Goal: Task Accomplishment & Management: Complete application form

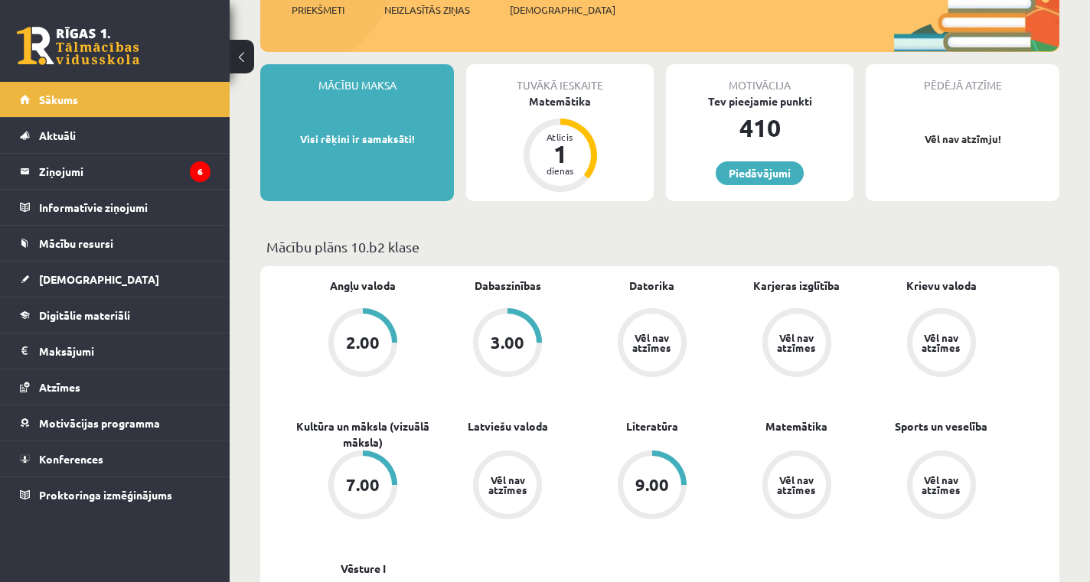
scroll to position [241, 0]
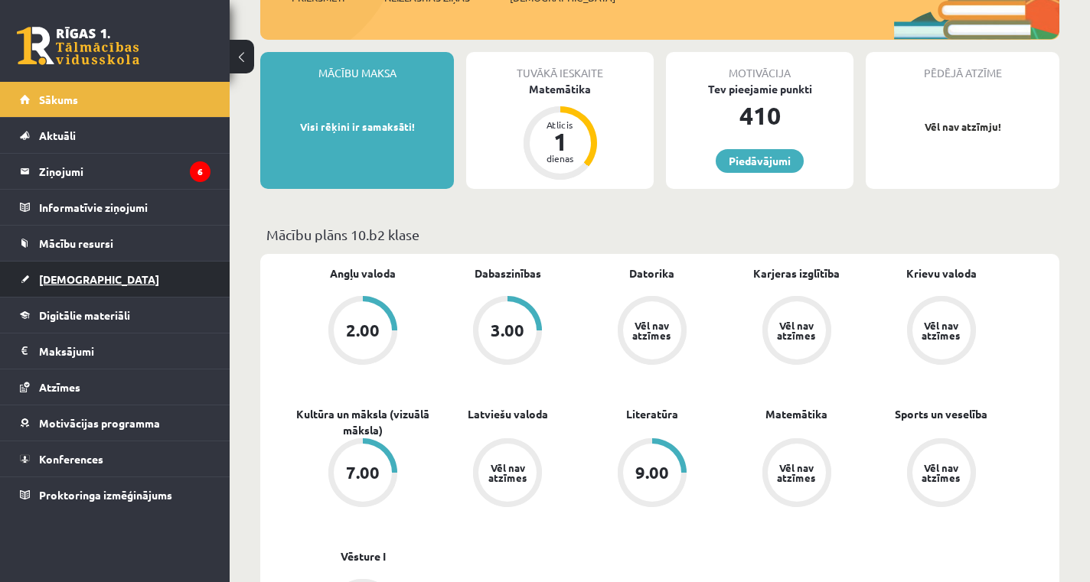
click at [123, 277] on link "[DEMOGRAPHIC_DATA]" at bounding box center [115, 279] width 191 height 35
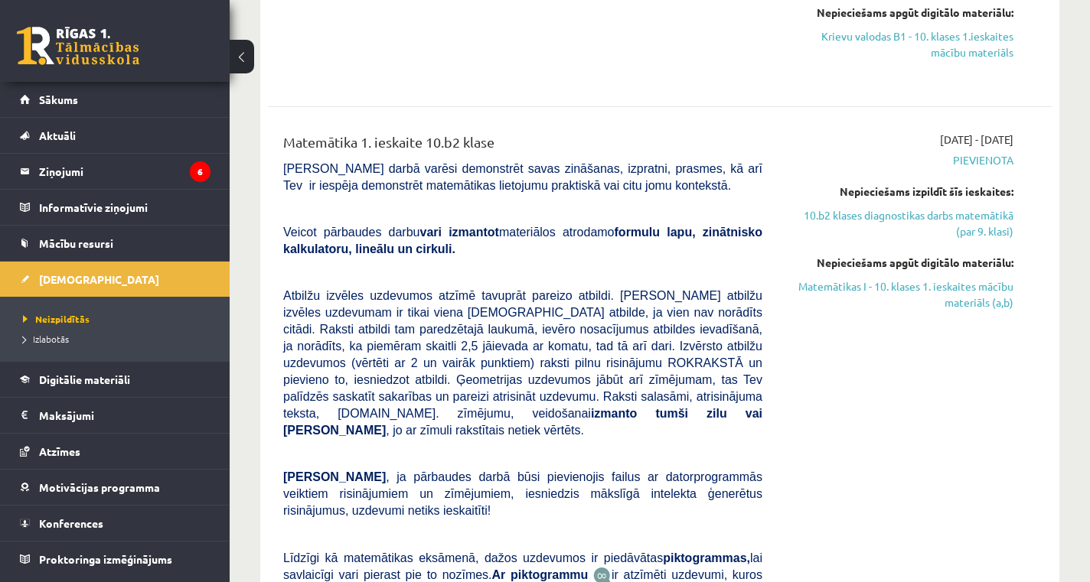
scroll to position [1046, 0]
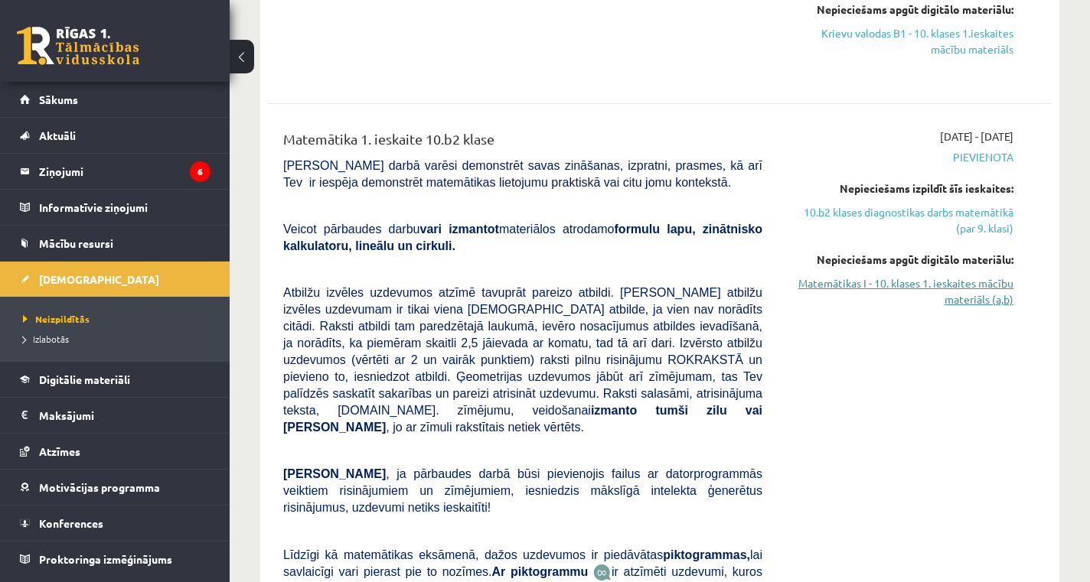
click at [962, 294] on link "Matemātikas I - 10. klases 1. ieskaites mācību materiāls (a,b)" at bounding box center [899, 292] width 228 height 32
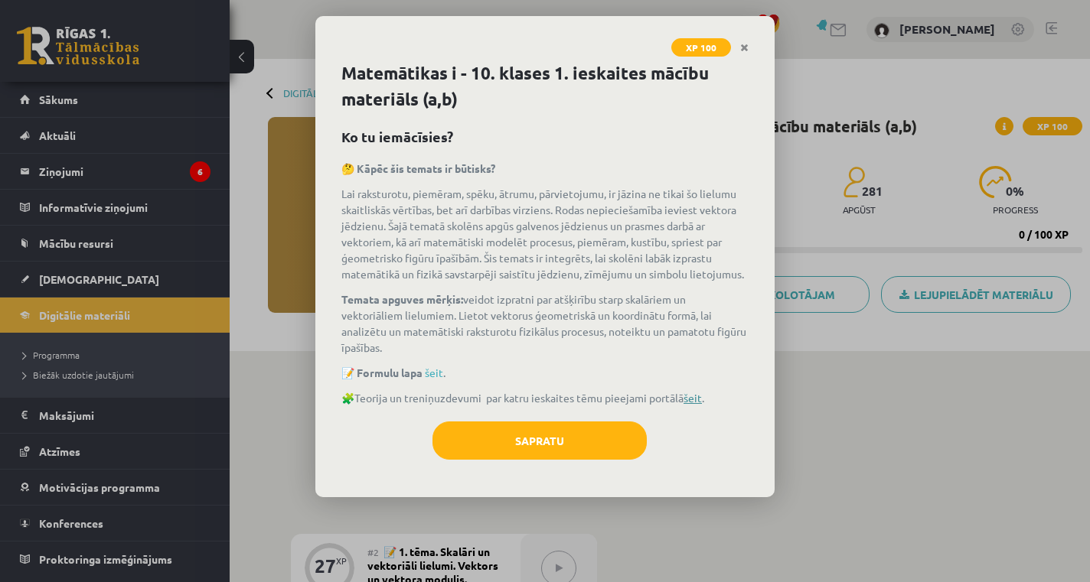
click at [696, 400] on link "šeit" at bounding box center [692, 398] width 18 height 14
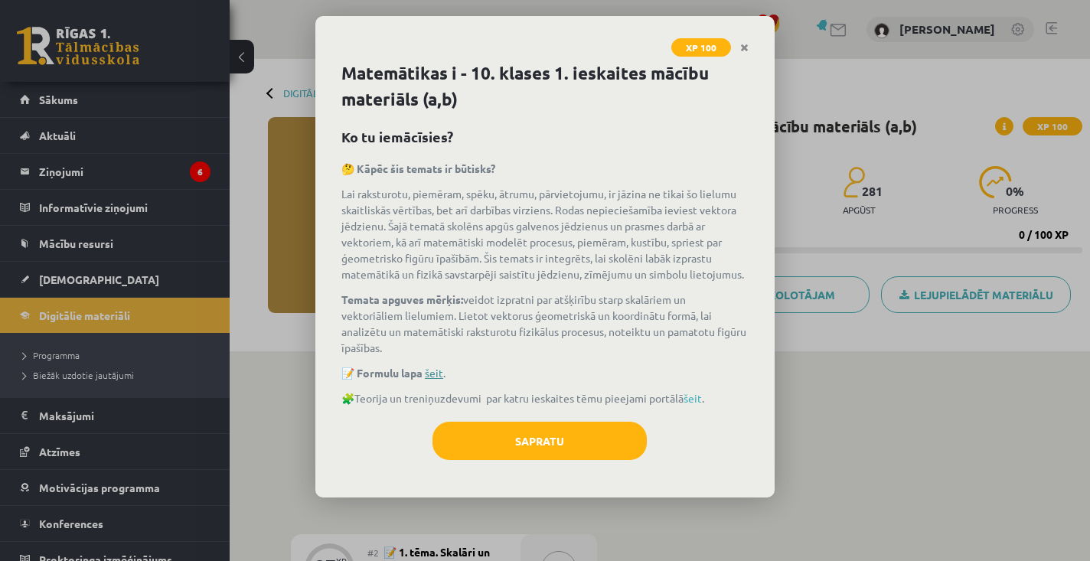
click at [432, 371] on link "šeit" at bounding box center [434, 373] width 18 height 14
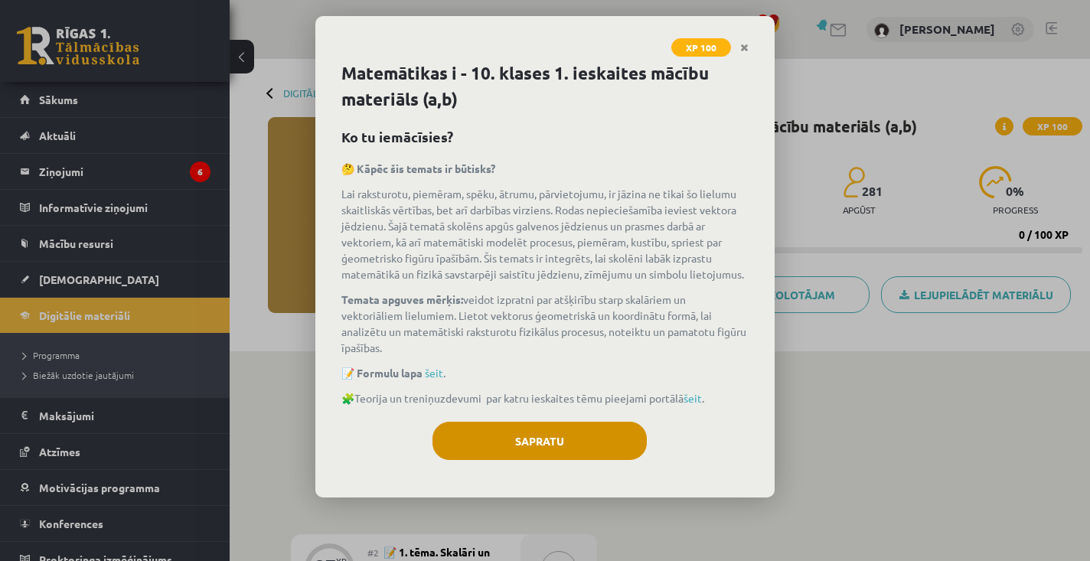
click at [533, 439] on button "Sapratu" at bounding box center [539, 441] width 214 height 38
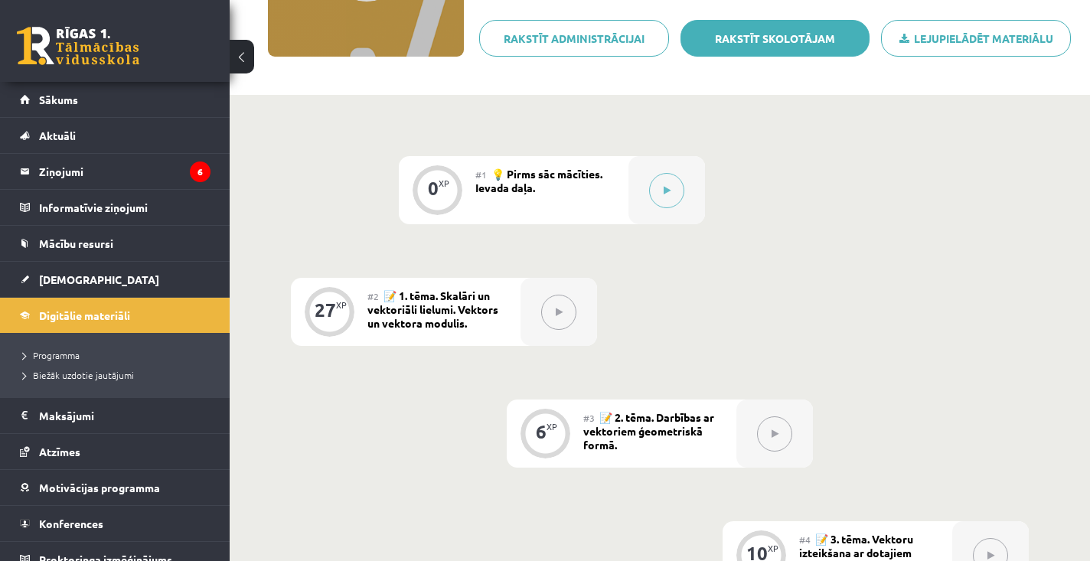
scroll to position [249, 0]
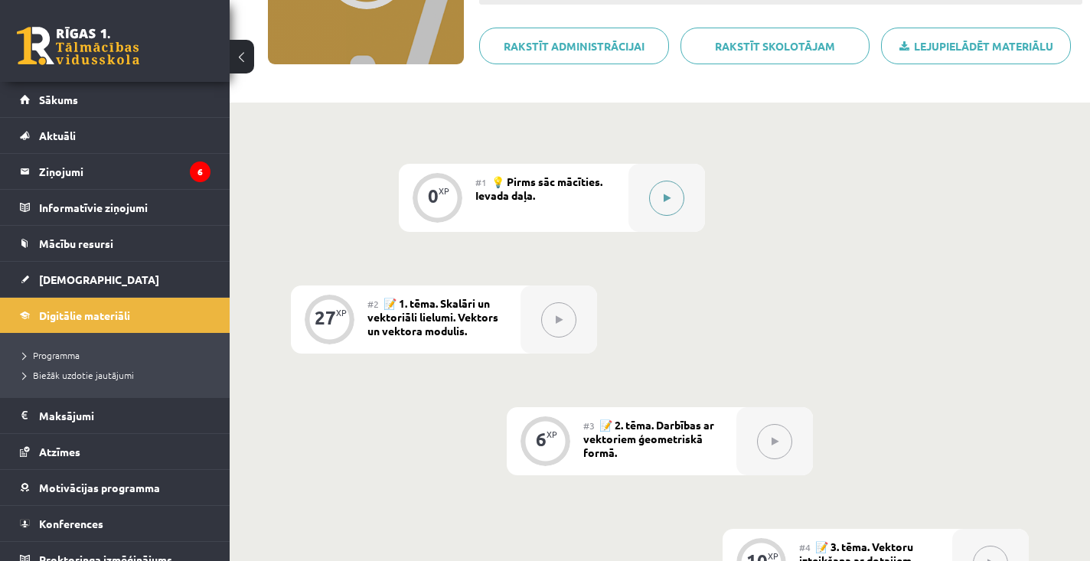
click at [678, 191] on button at bounding box center [666, 198] width 35 height 35
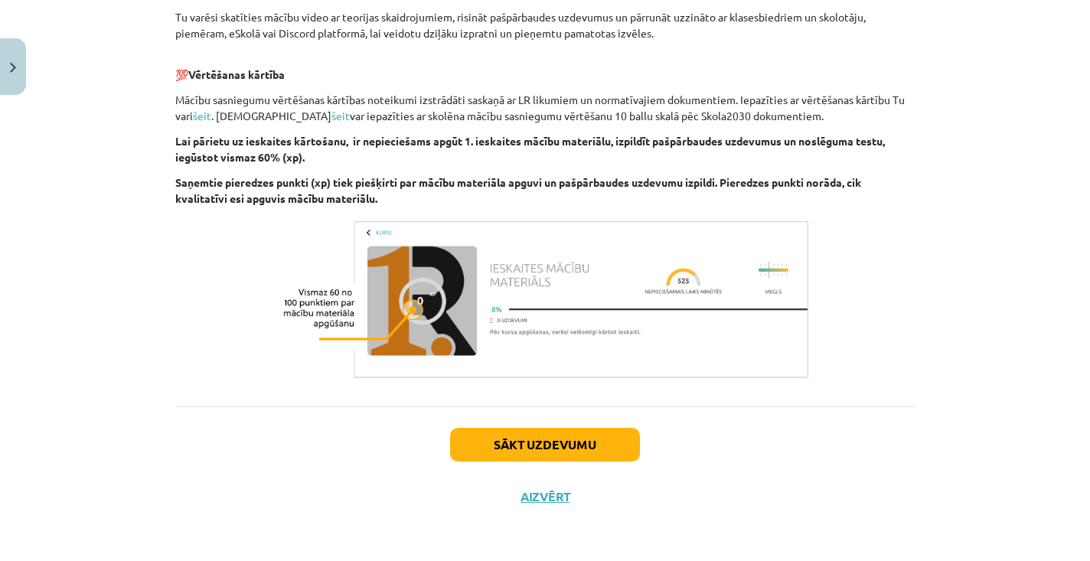
scroll to position [806, 0]
click at [608, 431] on button "Sākt uzdevumu" at bounding box center [545, 445] width 190 height 34
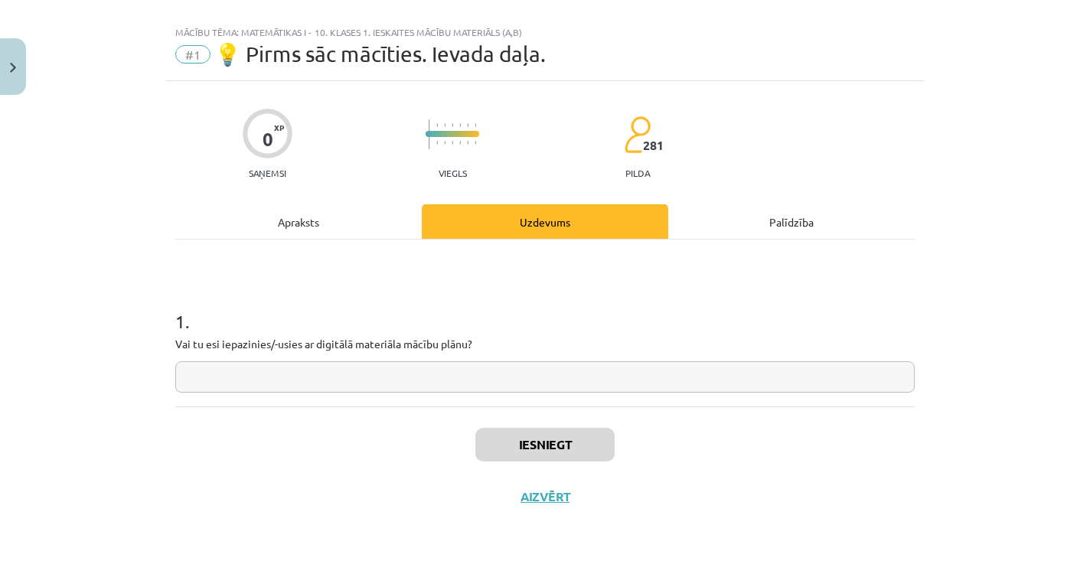
click at [572, 389] on input "text" at bounding box center [544, 376] width 739 height 31
type input "***"
click at [557, 447] on button "Iesniegt" at bounding box center [544, 445] width 139 height 34
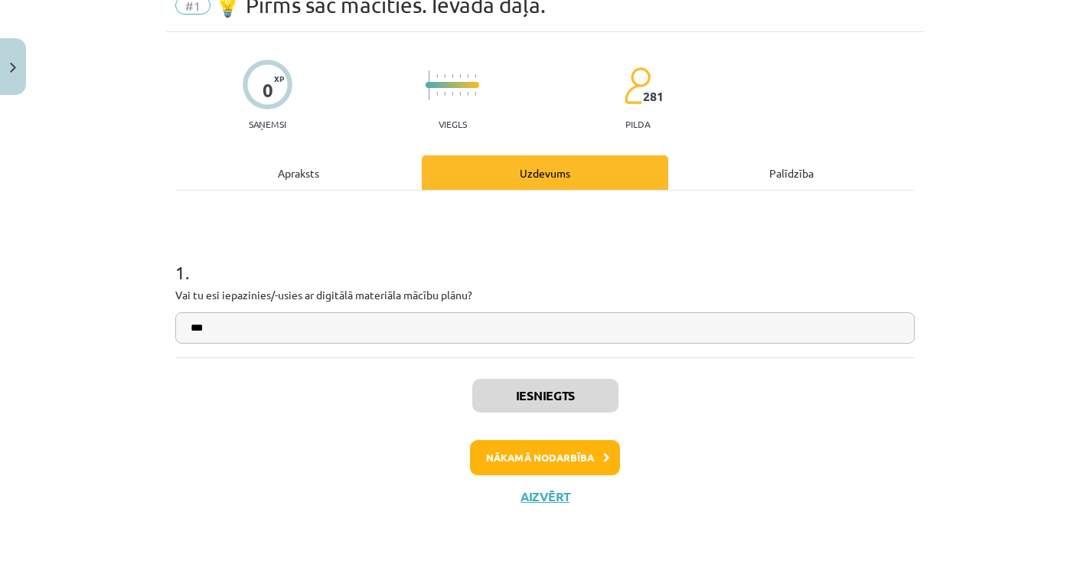
click at [582, 460] on button "Nākamā nodarbība" at bounding box center [545, 457] width 150 height 35
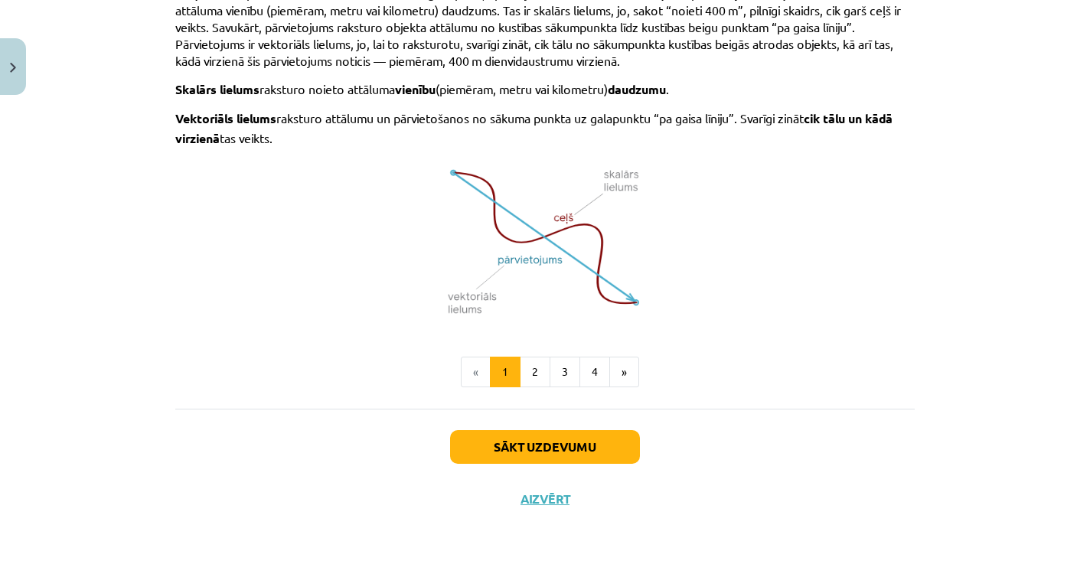
scroll to position [1015, 0]
click at [537, 370] on button "2" at bounding box center [535, 371] width 31 height 31
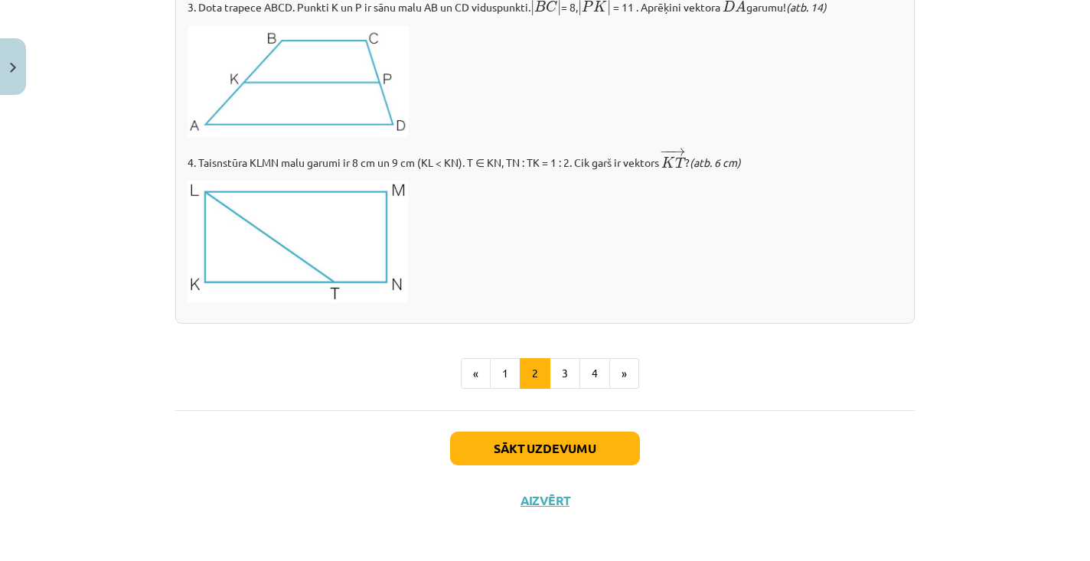
scroll to position [1824, 0]
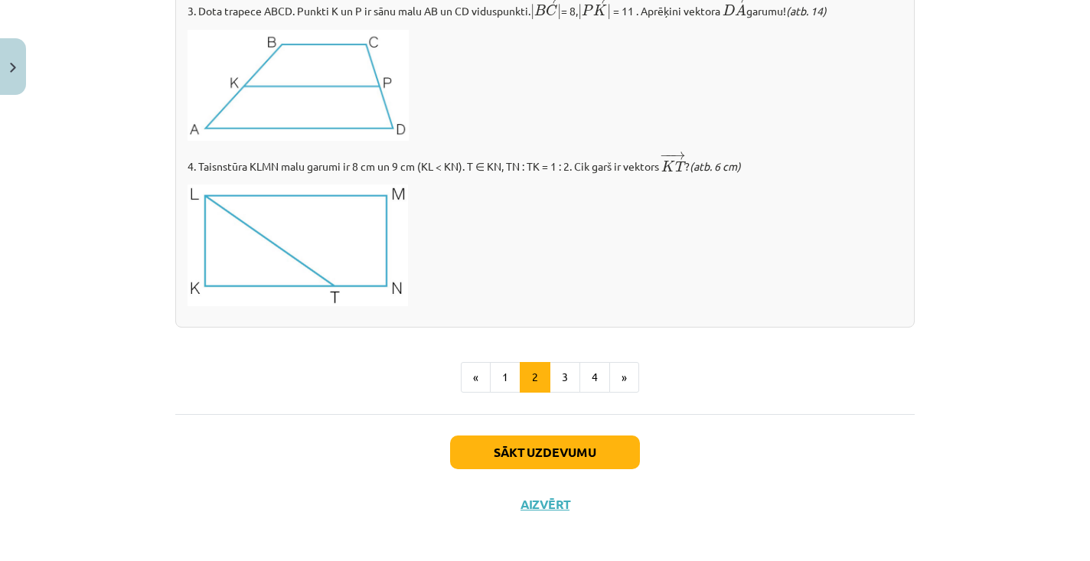
click at [532, 442] on button "Sākt uzdevumu" at bounding box center [545, 453] width 190 height 34
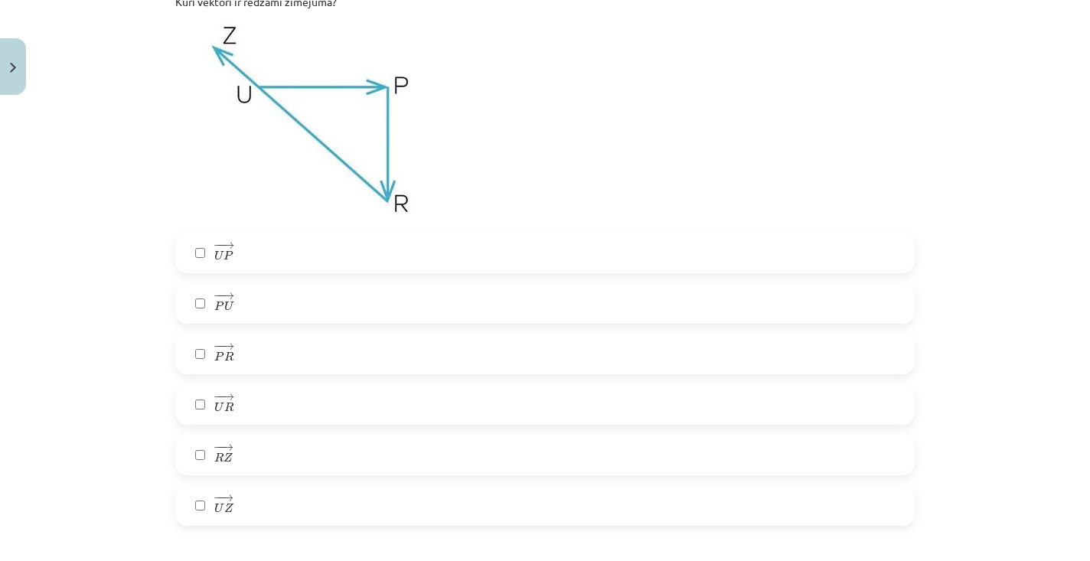
scroll to position [367, 0]
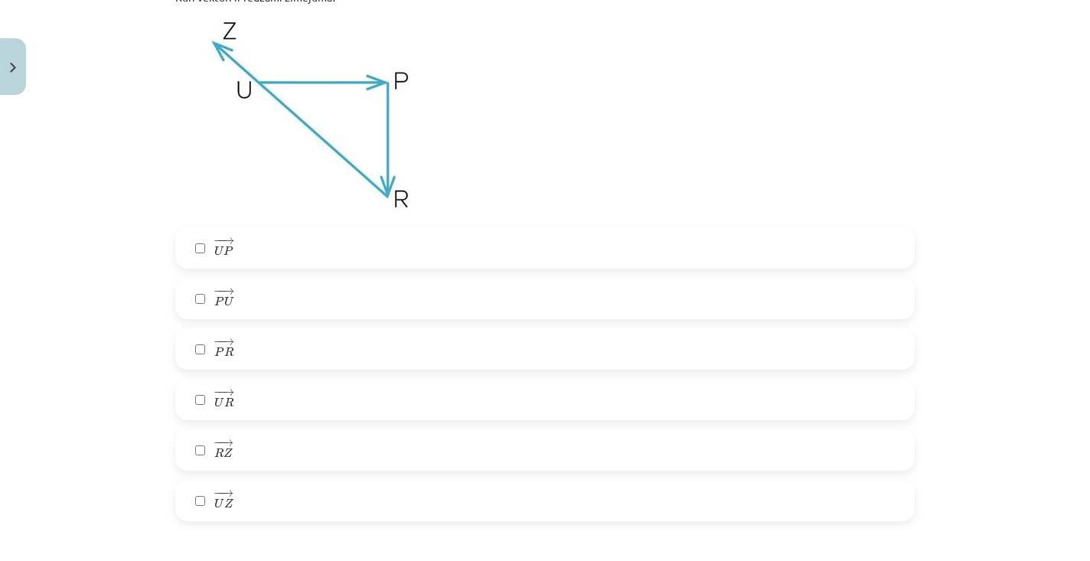
click at [292, 364] on label "− − → P R P R →" at bounding box center [545, 349] width 736 height 38
click at [262, 452] on label "− − → R Z R Z →" at bounding box center [545, 450] width 736 height 38
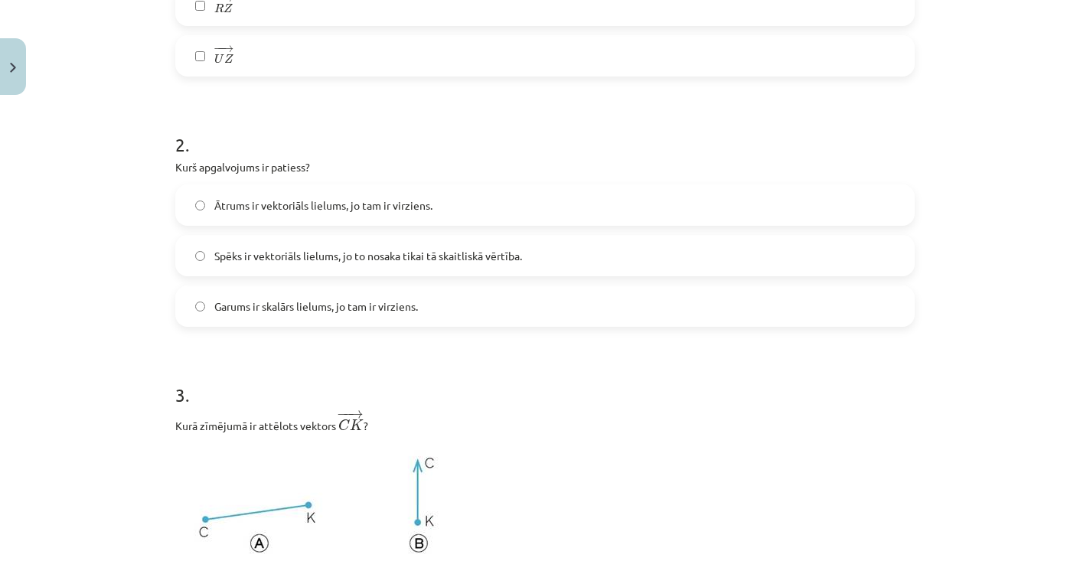
scroll to position [837, 0]
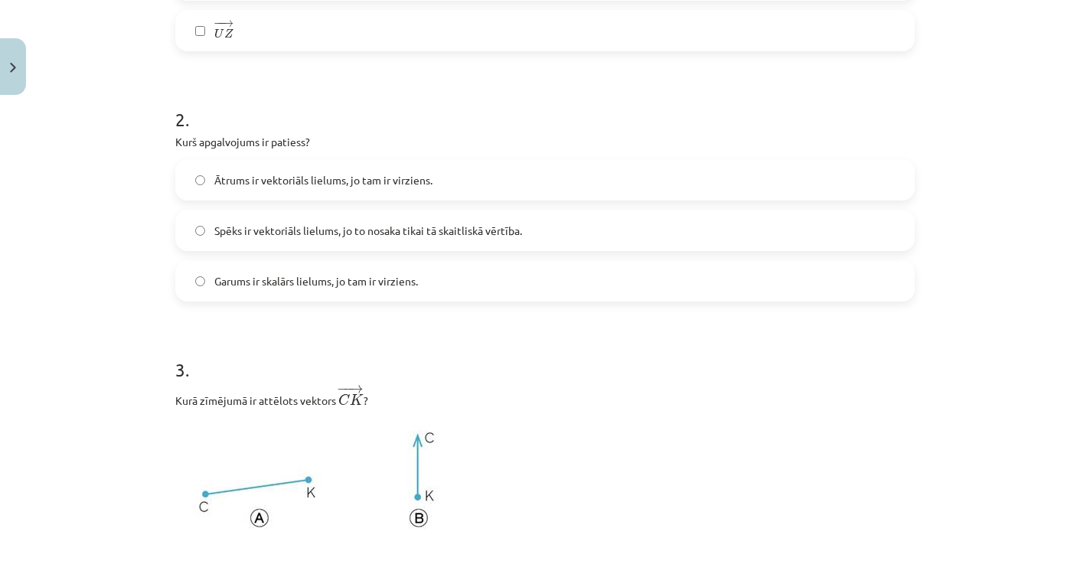
click at [382, 184] on span "Ātrums ir vektoriāls lielums, jo tam ir virziens." at bounding box center [323, 180] width 218 height 16
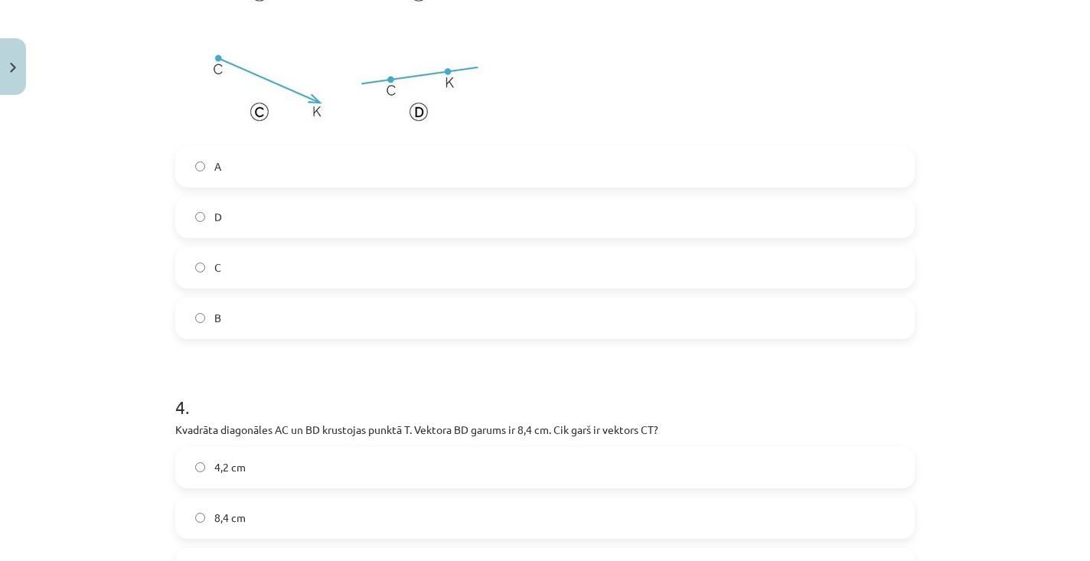
scroll to position [1362, 0]
click at [250, 265] on label "C" at bounding box center [545, 269] width 736 height 38
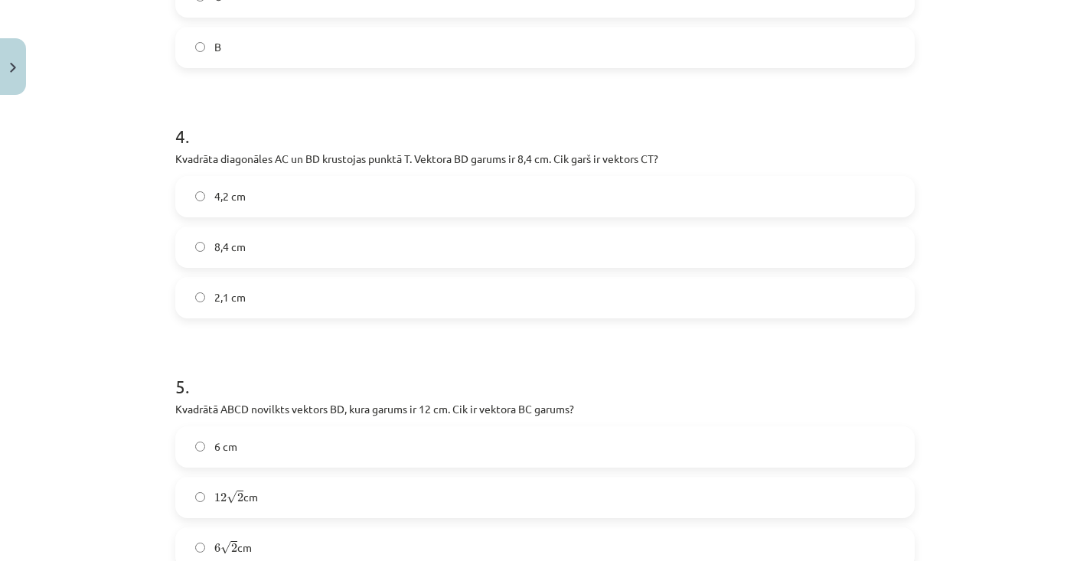
scroll to position [1633, 0]
click at [371, 210] on label "4,2 cm" at bounding box center [545, 198] width 736 height 38
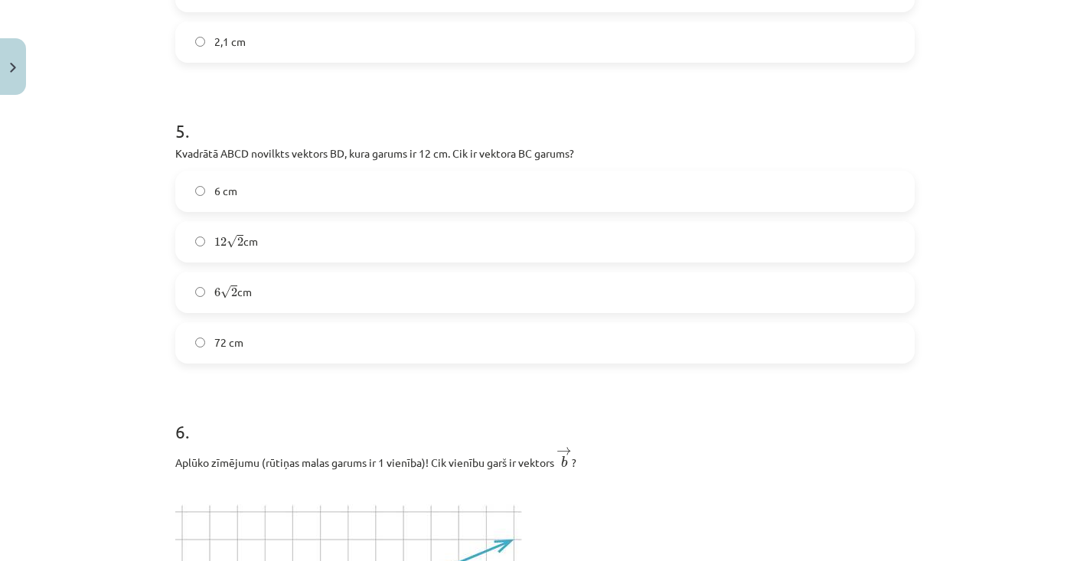
scroll to position [1921, 0]
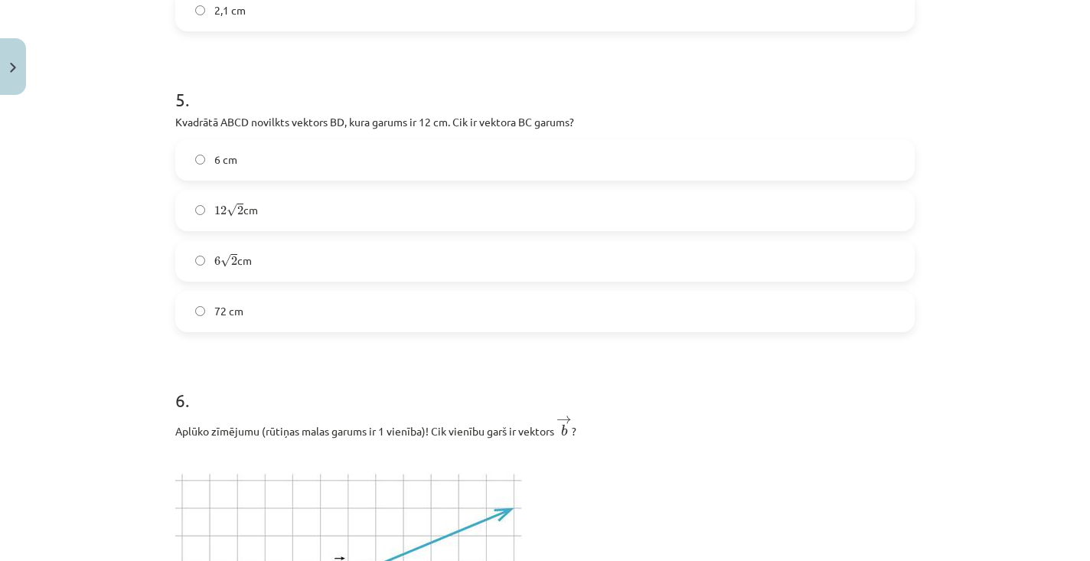
click at [334, 204] on label "12 √ 2 12 2 cm" at bounding box center [545, 210] width 736 height 38
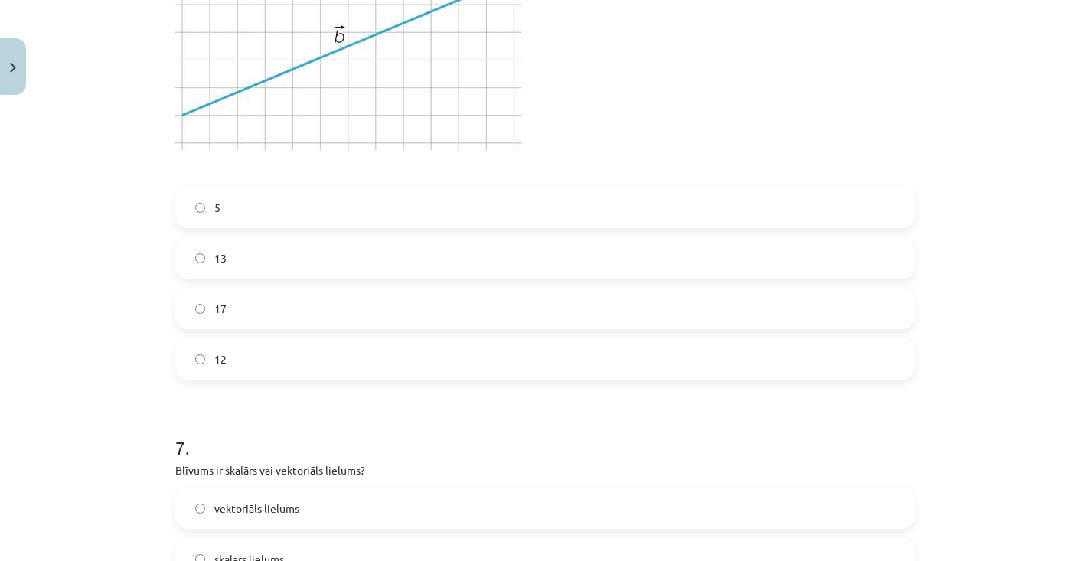
scroll to position [2461, 0]
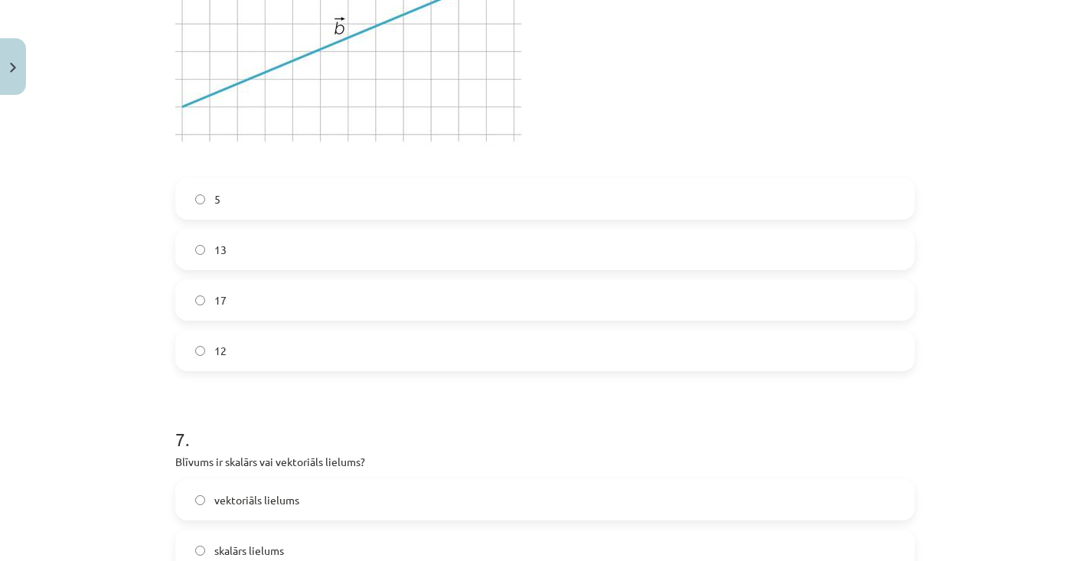
click at [288, 351] on label "12" at bounding box center [545, 350] width 736 height 38
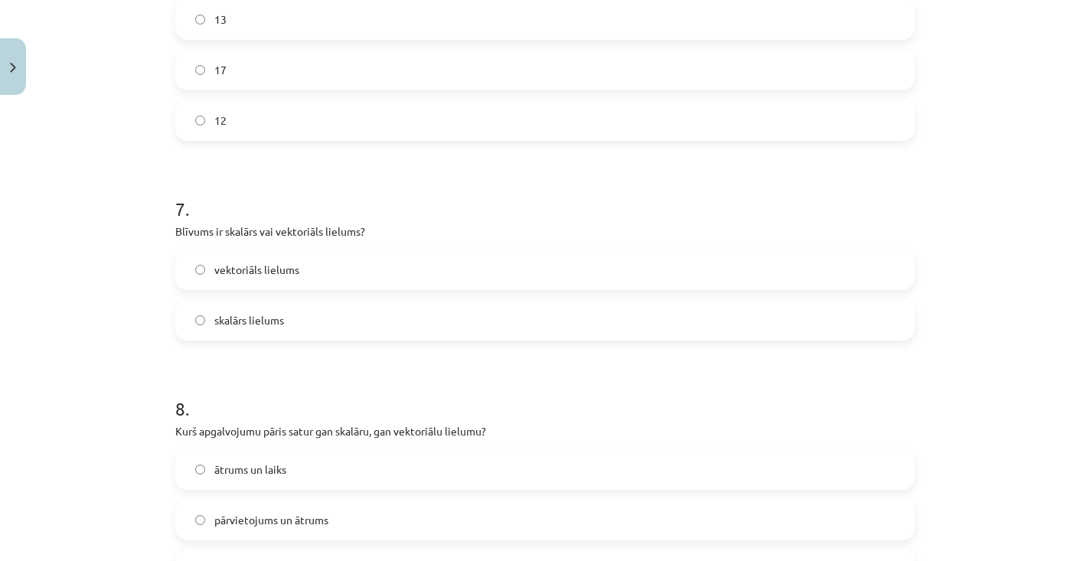
scroll to position [2690, 0]
click at [220, 315] on span "skalārs lielums" at bounding box center [249, 321] width 70 height 16
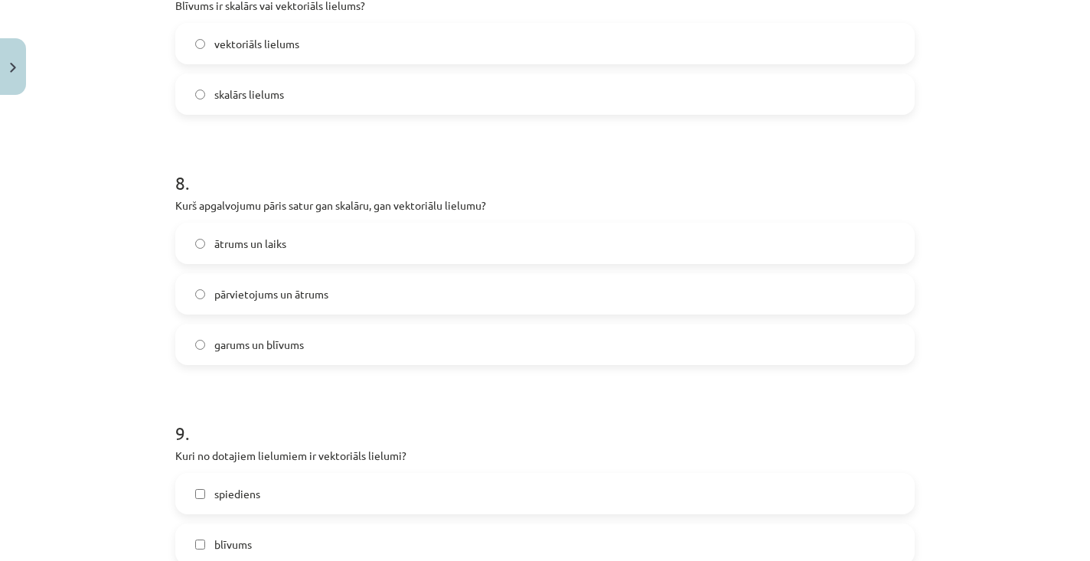
scroll to position [2922, 0]
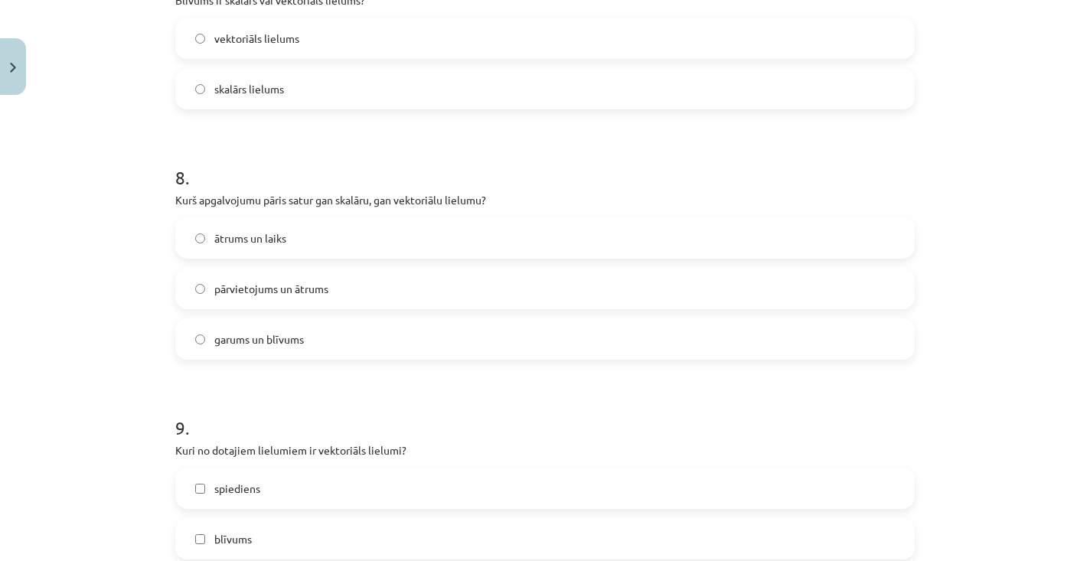
click at [274, 287] on span "pārvietojums un ātrums" at bounding box center [271, 289] width 114 height 16
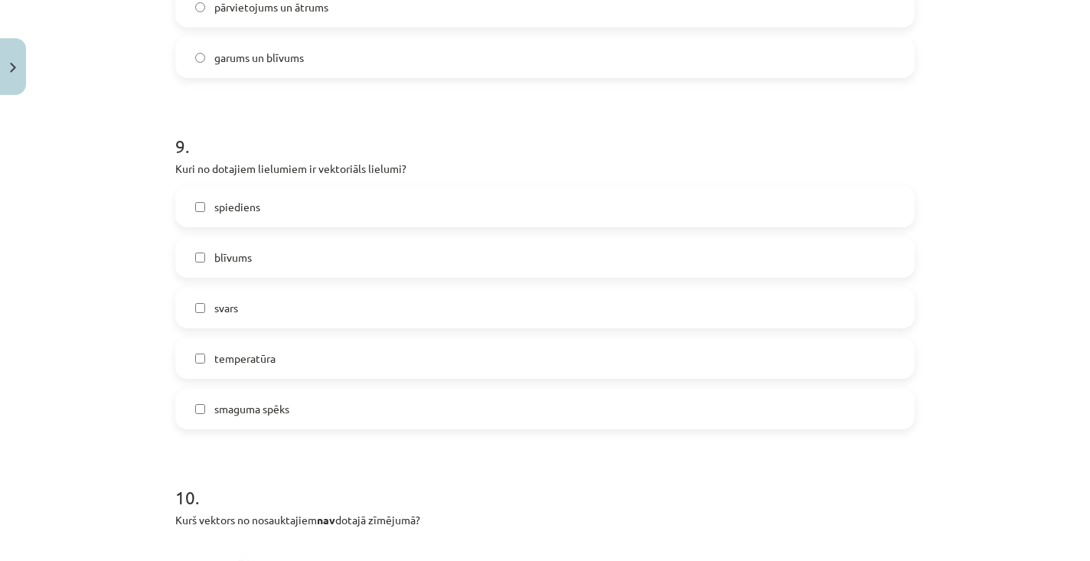
scroll to position [3215, 0]
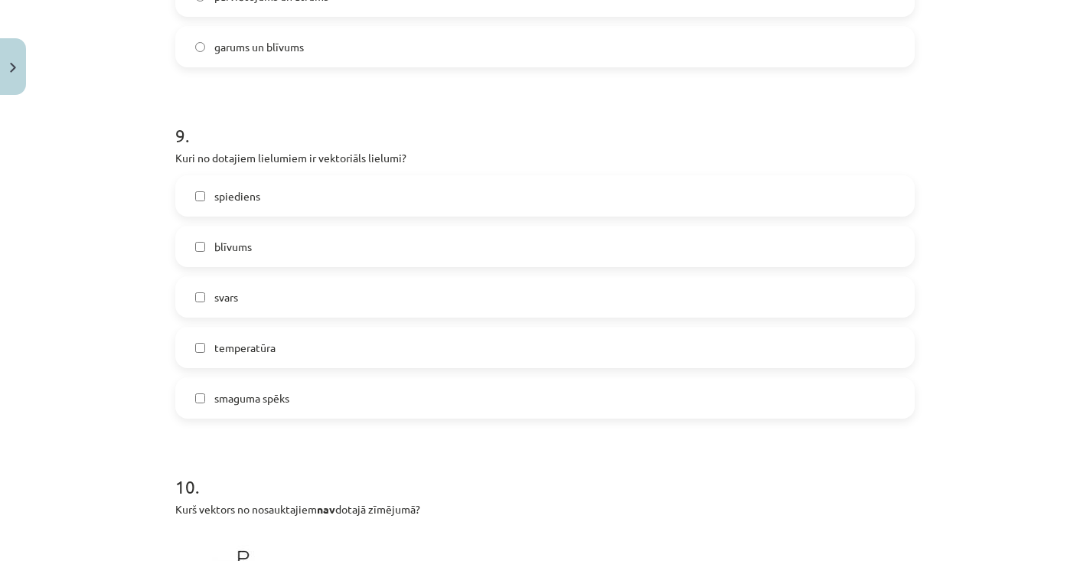
click at [235, 197] on span "spiediens" at bounding box center [237, 196] width 46 height 16
click at [235, 199] on span "spiediens" at bounding box center [237, 196] width 46 height 16
click at [272, 360] on label "temperatūra" at bounding box center [545, 347] width 736 height 38
click at [272, 390] on label "smaguma spēks" at bounding box center [545, 398] width 736 height 38
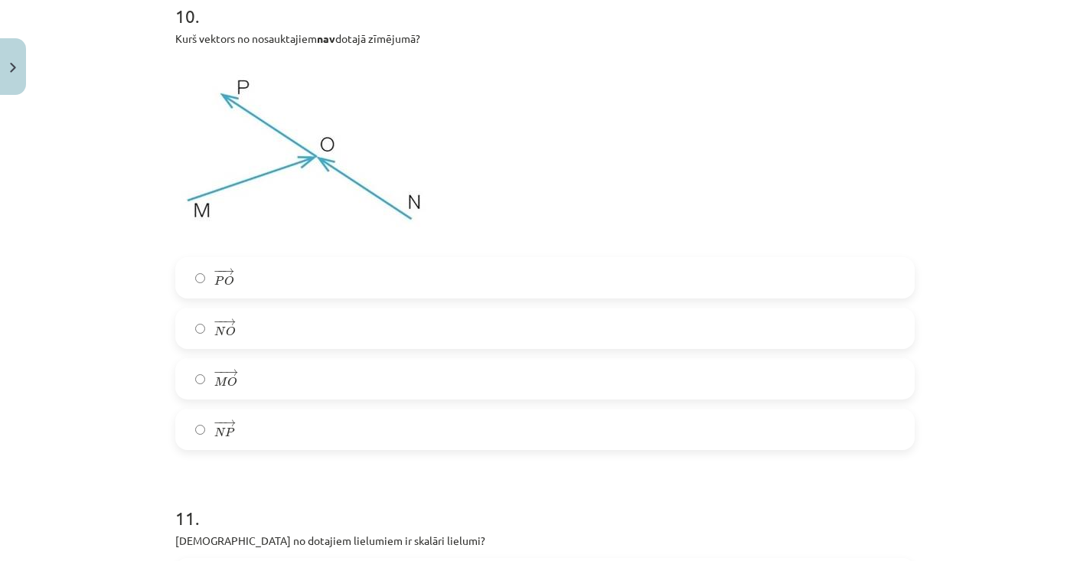
scroll to position [3689, 0]
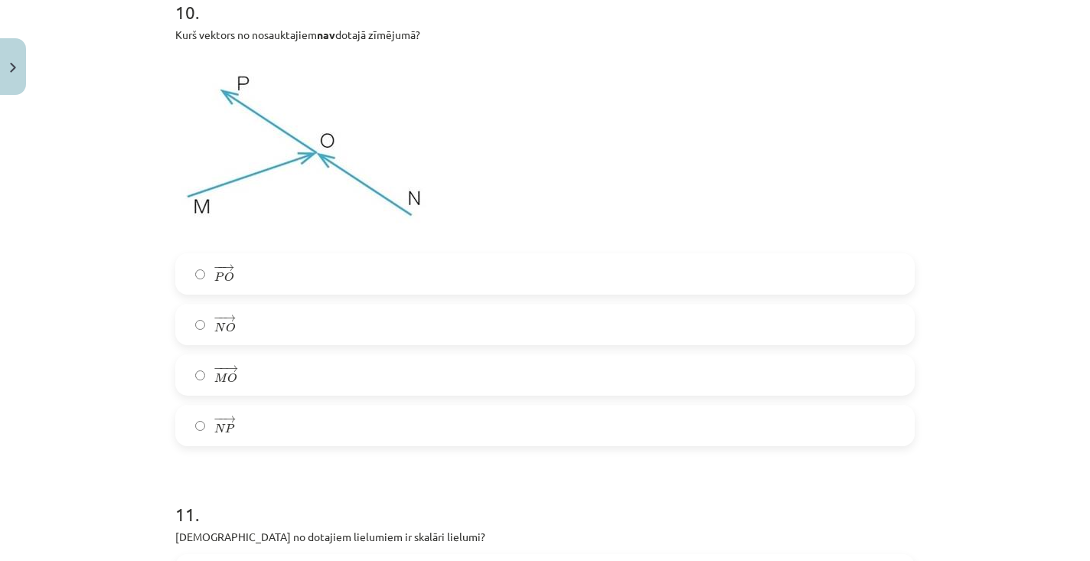
click at [243, 292] on label "− − → P O P O →" at bounding box center [545, 274] width 736 height 38
click at [207, 401] on div "− − → P O P O → − − → N O N O → − − → M O M O → − − → N P N P →" at bounding box center [544, 349] width 739 height 193
click at [206, 424] on label "− − → N P N P →" at bounding box center [545, 425] width 736 height 38
drag, startPoint x: 206, startPoint y: 424, endPoint x: 206, endPoint y: 305, distance: 119.4
click at [206, 420] on label "− − → N P N P →" at bounding box center [545, 425] width 736 height 38
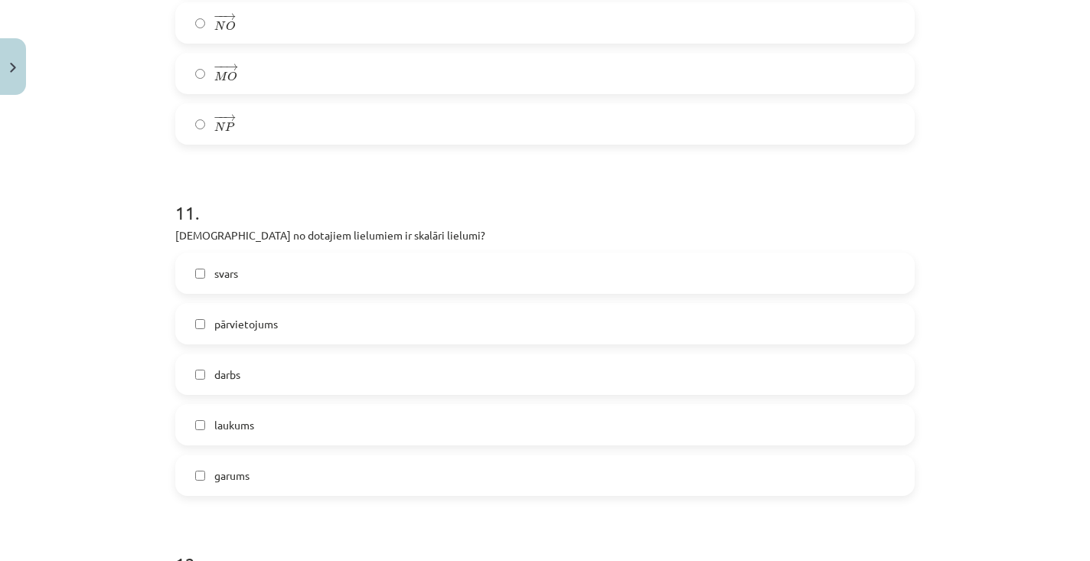
scroll to position [3991, 0]
click at [259, 271] on label "svars" at bounding box center [545, 272] width 736 height 38
click at [256, 319] on span "pārvietojums" at bounding box center [246, 323] width 64 height 16
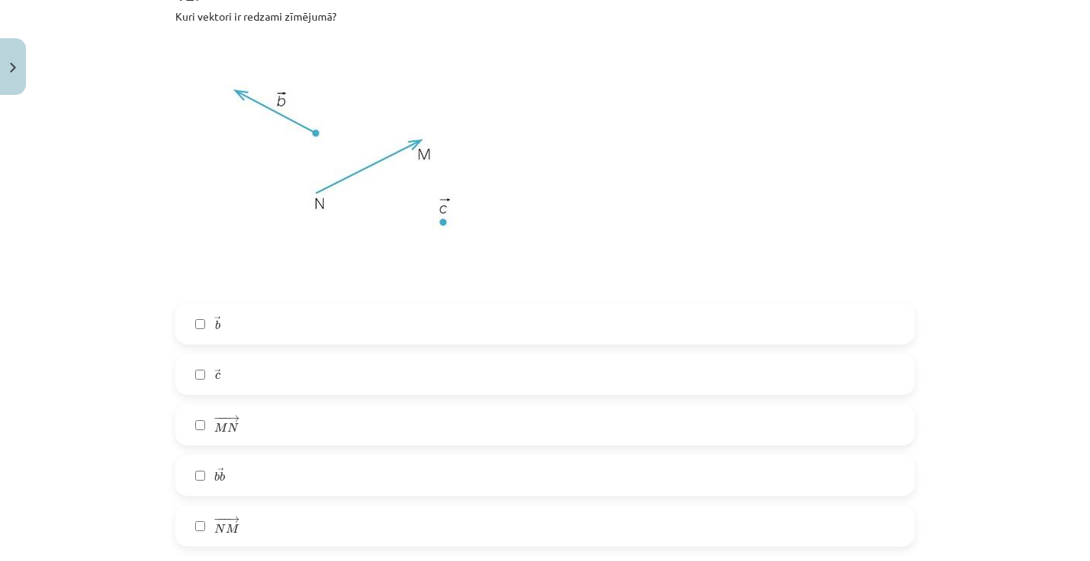
scroll to position [4562, 0]
click at [268, 318] on label "→ b b →" at bounding box center [545, 323] width 736 height 38
click at [246, 529] on label "− −− → N M N M →" at bounding box center [545, 525] width 736 height 38
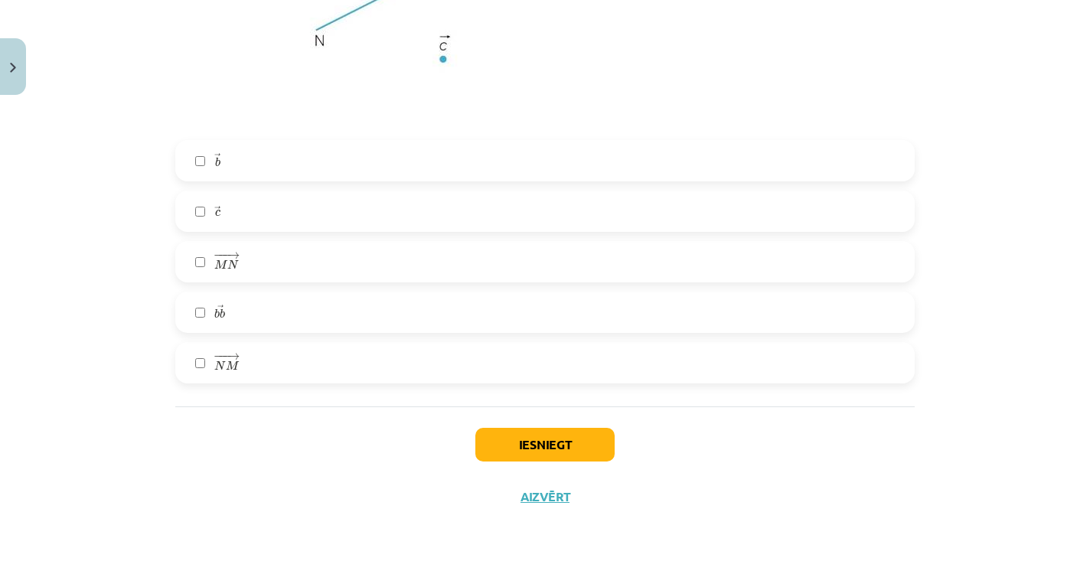
scroll to position [4727, 0]
click at [534, 442] on button "Iesniegt" at bounding box center [544, 445] width 139 height 34
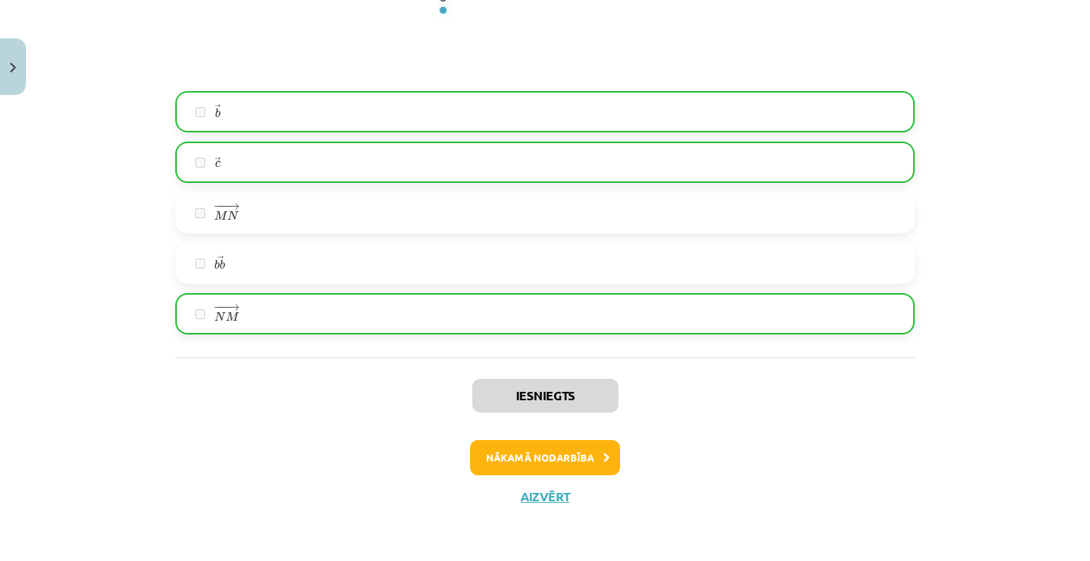
scroll to position [4775, 0]
click at [528, 454] on button "Nākamā nodarbība" at bounding box center [545, 457] width 150 height 35
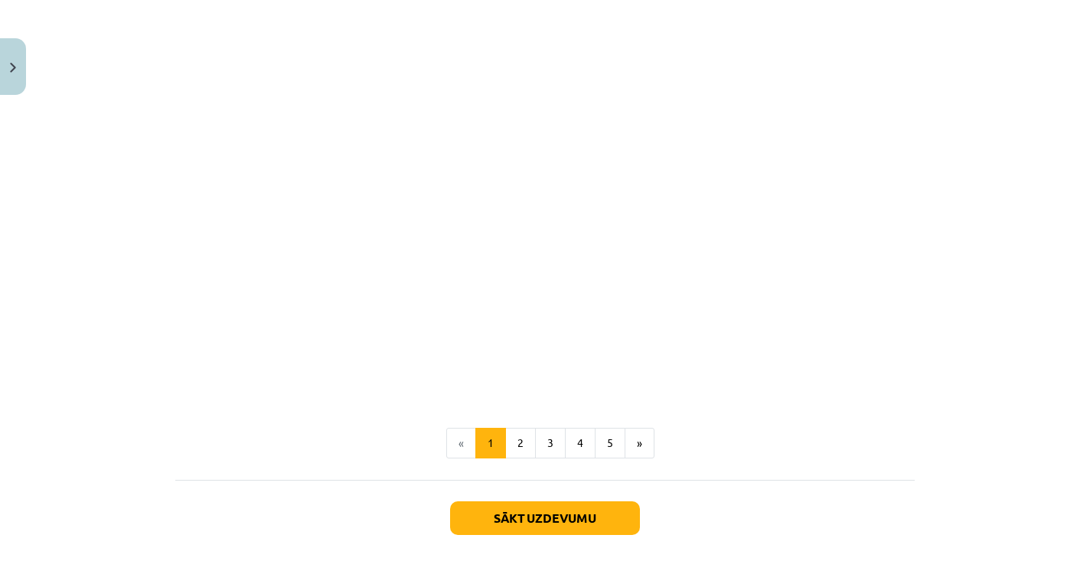
scroll to position [2284, 0]
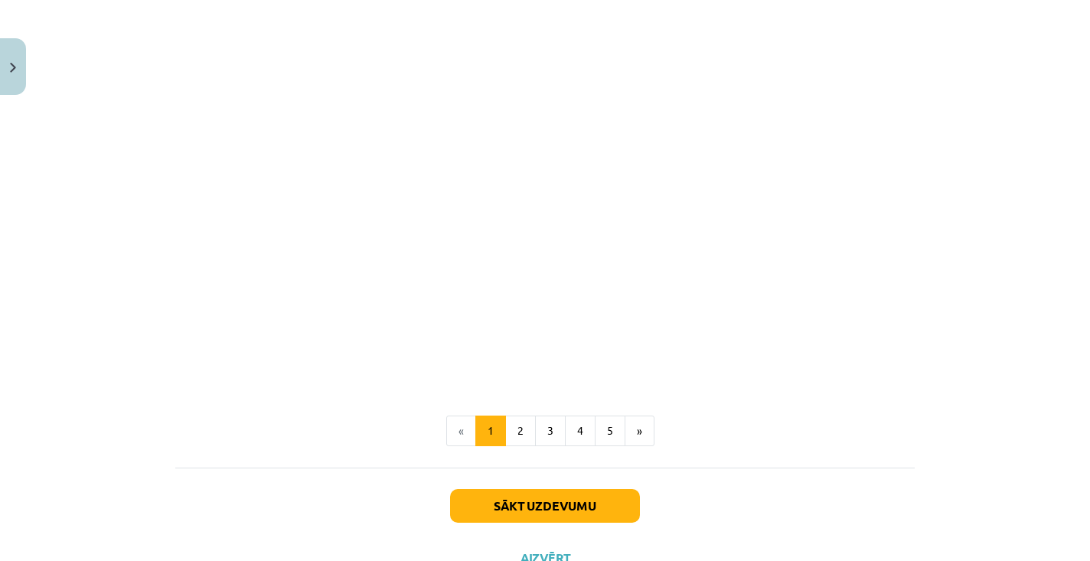
click at [529, 494] on button "Sākt uzdevumu" at bounding box center [545, 506] width 190 height 34
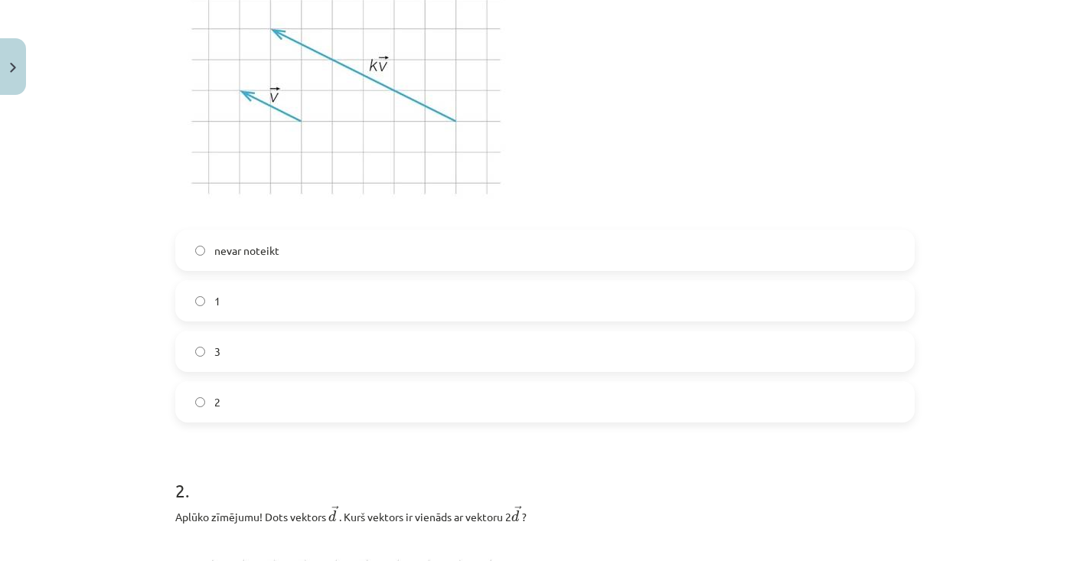
scroll to position [429, 0]
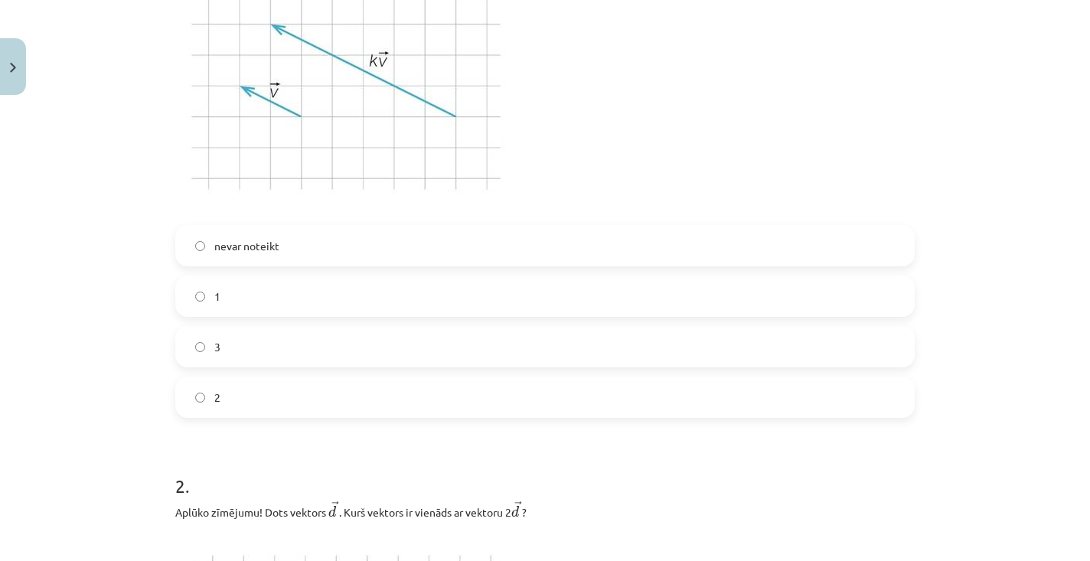
click at [278, 354] on label "3" at bounding box center [545, 347] width 736 height 38
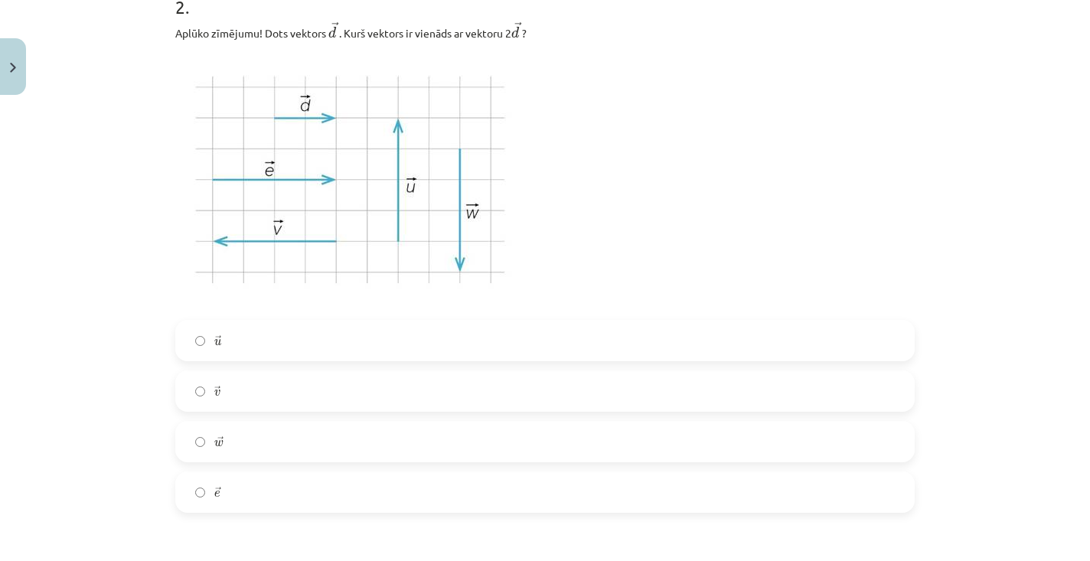
scroll to position [918, 0]
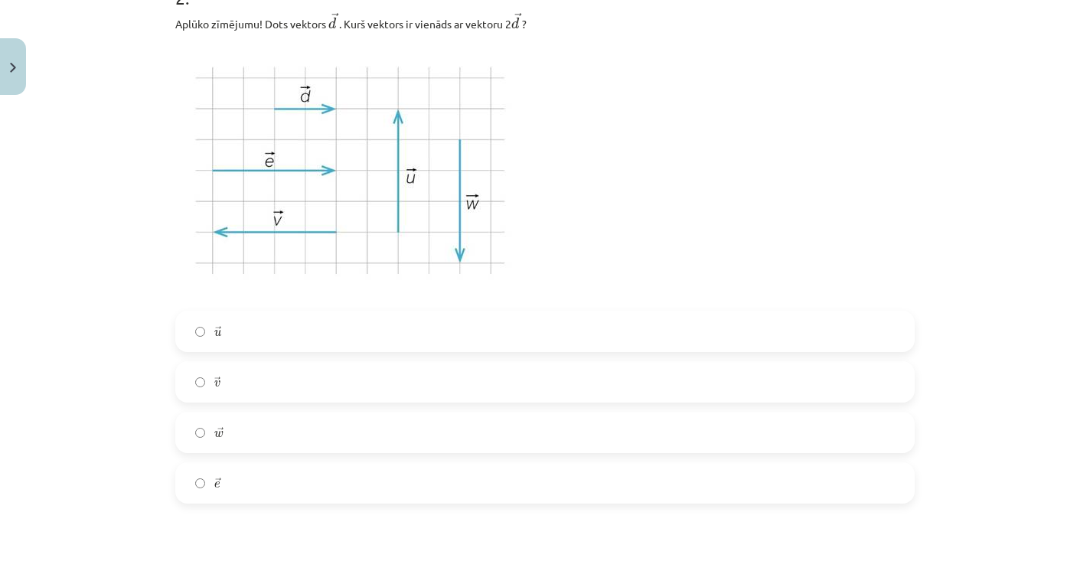
click at [250, 488] on label "→ e e →" at bounding box center [545, 483] width 736 height 38
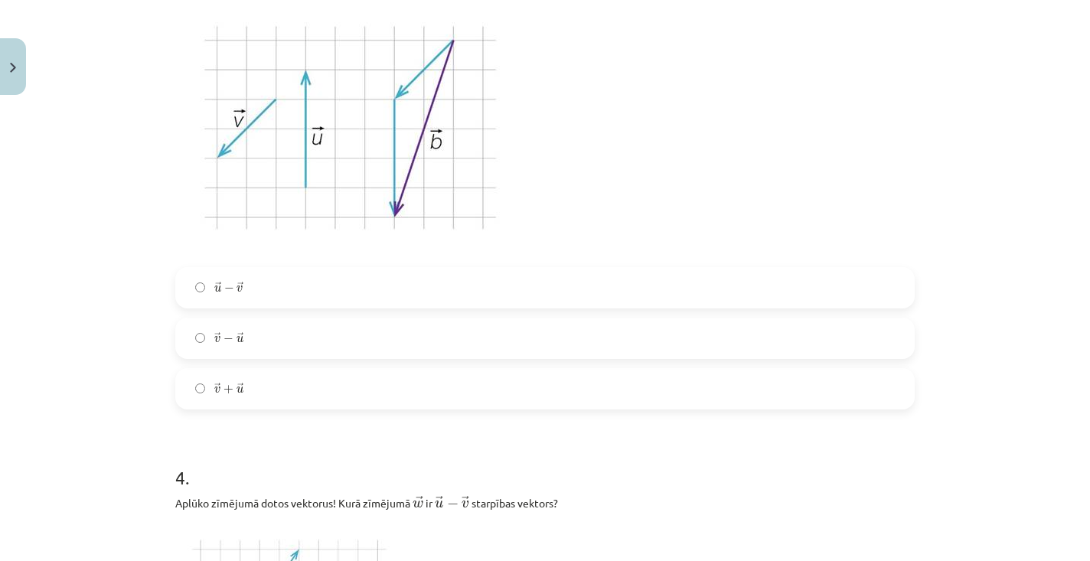
scroll to position [1536, 0]
click at [217, 331] on span "→ v − → u" at bounding box center [228, 336] width 29 height 11
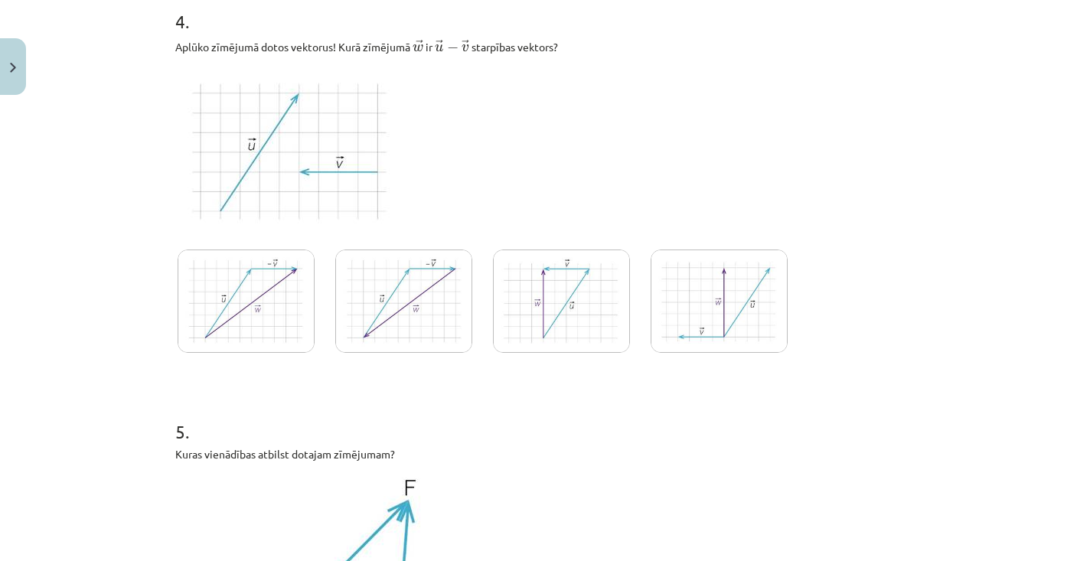
scroll to position [1993, 0]
click at [719, 330] on img at bounding box center [719, 299] width 137 height 103
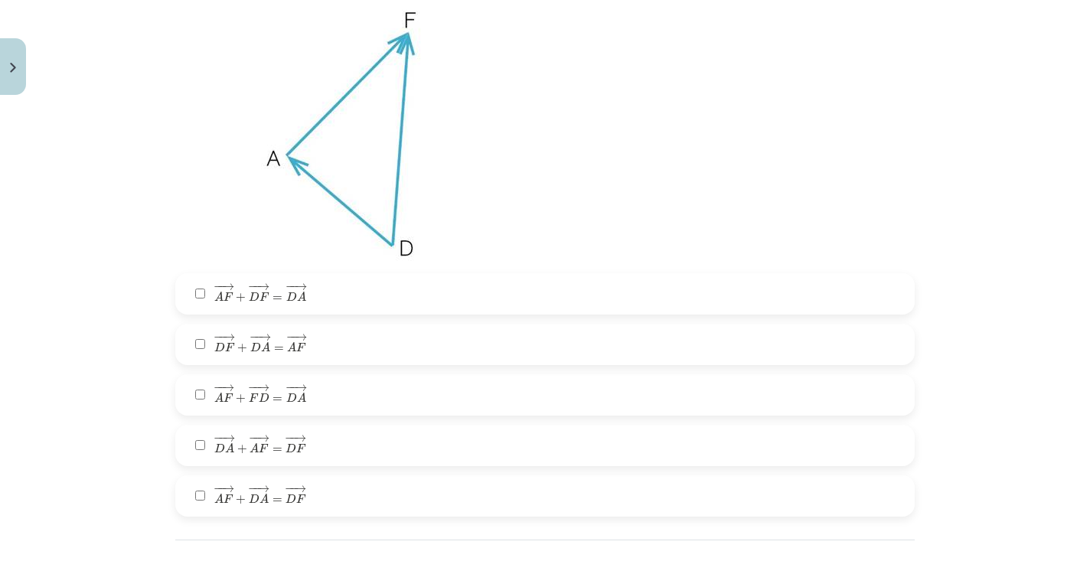
scroll to position [2458, 0]
click at [282, 450] on span "− − → D A + − − → A F = − − → D F" at bounding box center [260, 446] width 92 height 18
click at [298, 349] on span "F" at bounding box center [301, 348] width 10 height 9
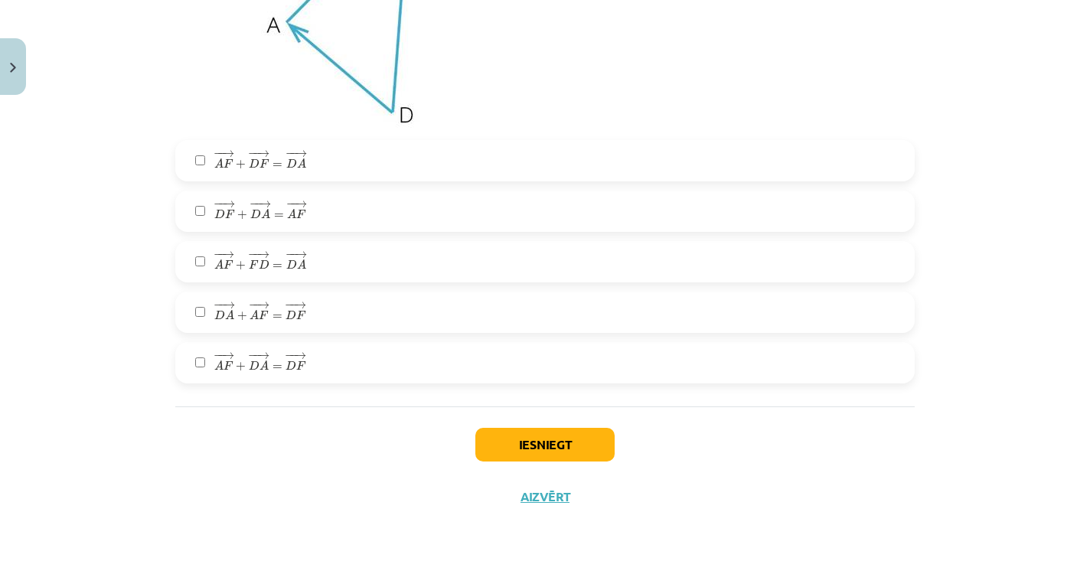
scroll to position [2595, 0]
click at [592, 451] on button "Iesniegt" at bounding box center [544, 445] width 139 height 34
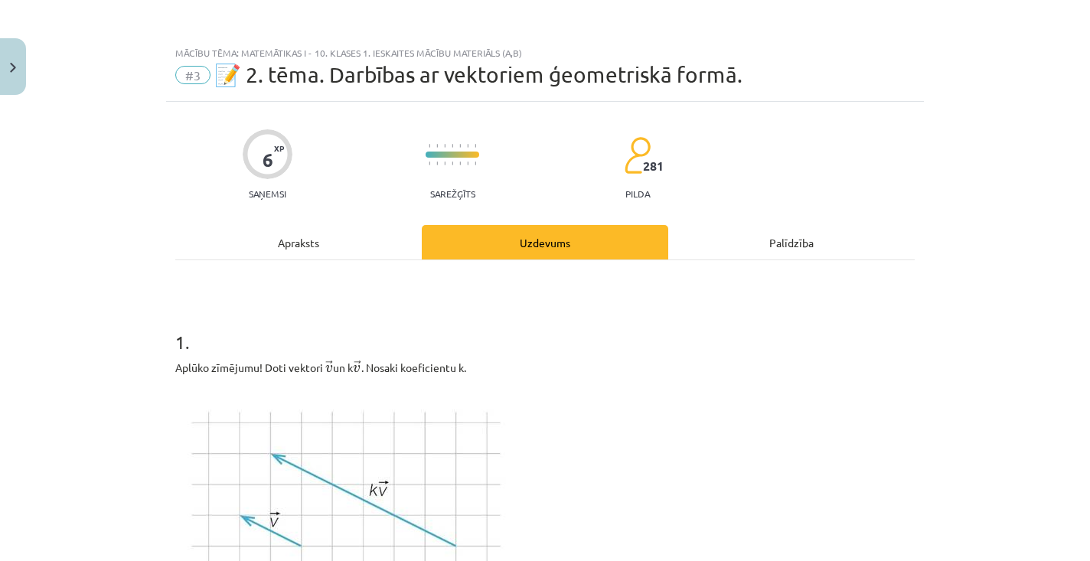
scroll to position [0, 0]
click at [21, 73] on button "Close" at bounding box center [13, 66] width 26 height 57
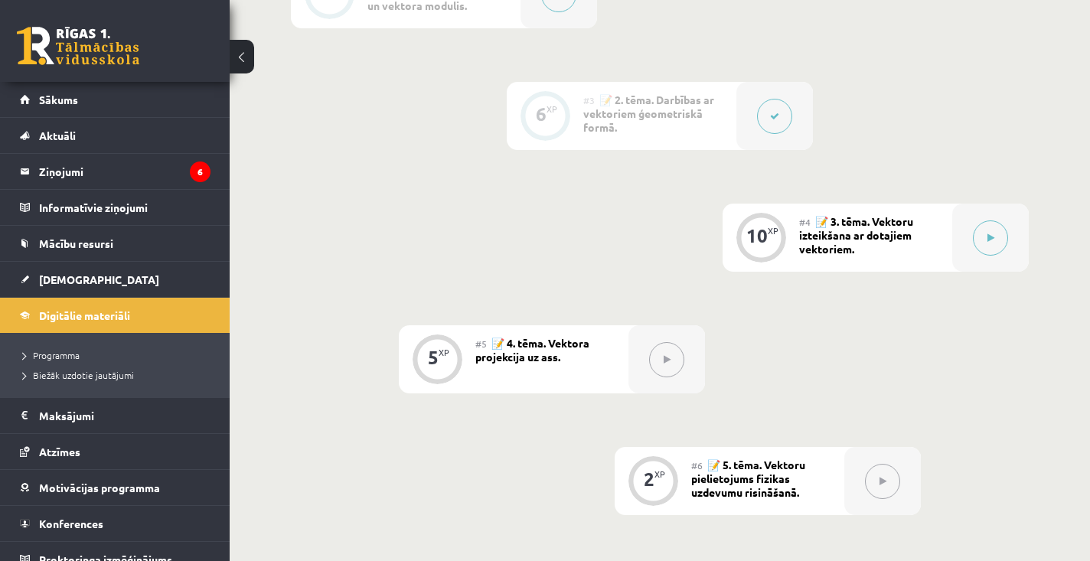
scroll to position [592, 0]
click at [618, 119] on div "#3 📝 2. tēma. Darbības ar vektoriem ģeometriskā formā." at bounding box center [659, 114] width 153 height 68
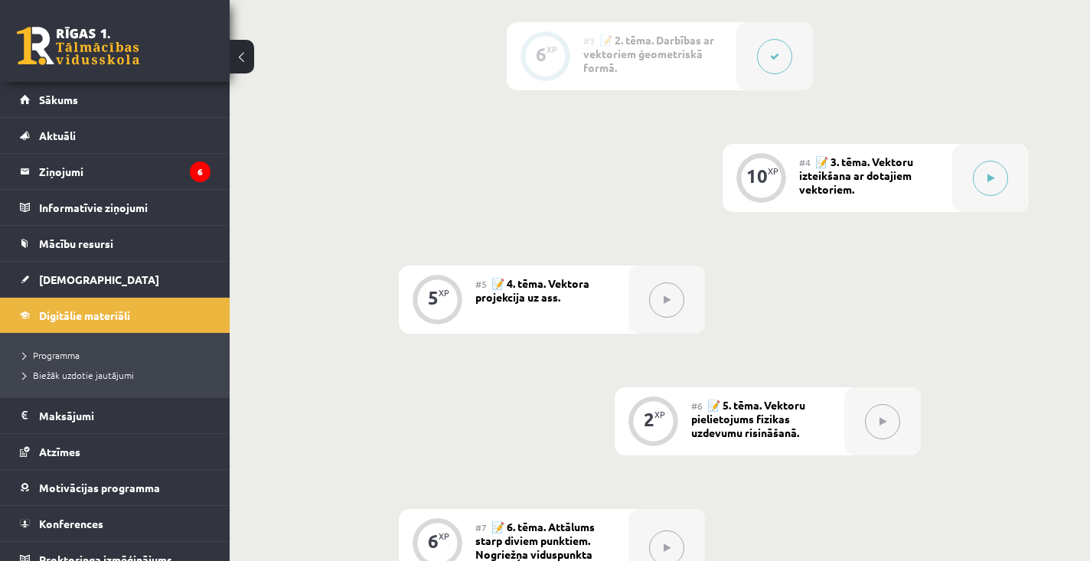
scroll to position [653, 0]
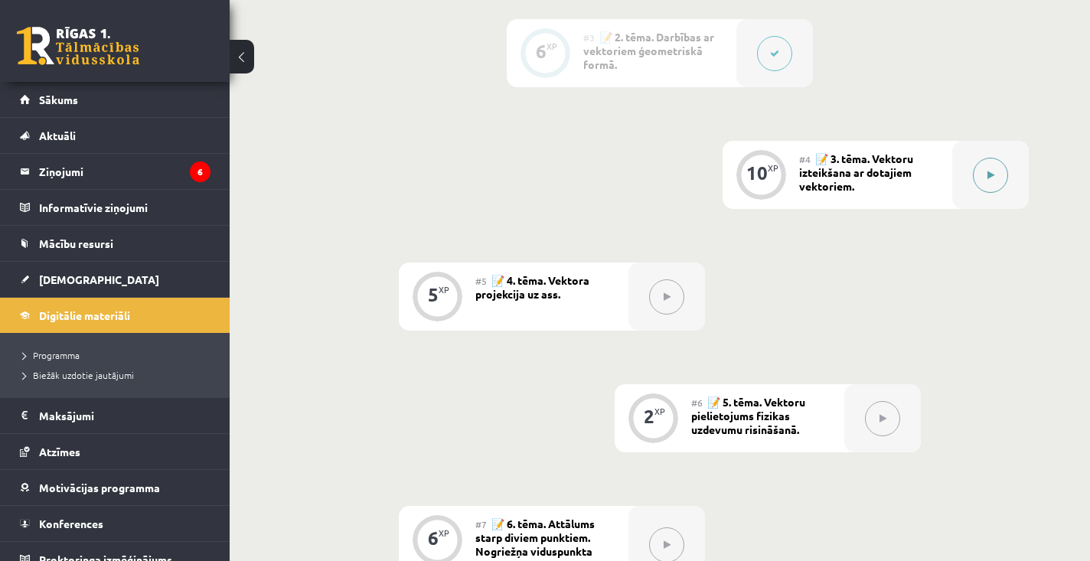
click at [1000, 178] on button at bounding box center [990, 175] width 35 height 35
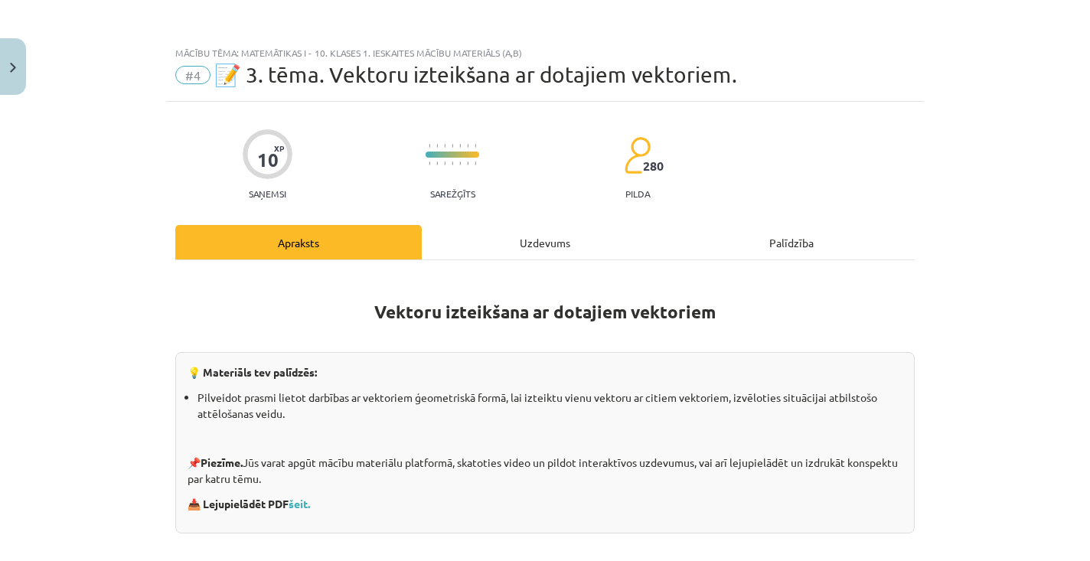
scroll to position [0, 0]
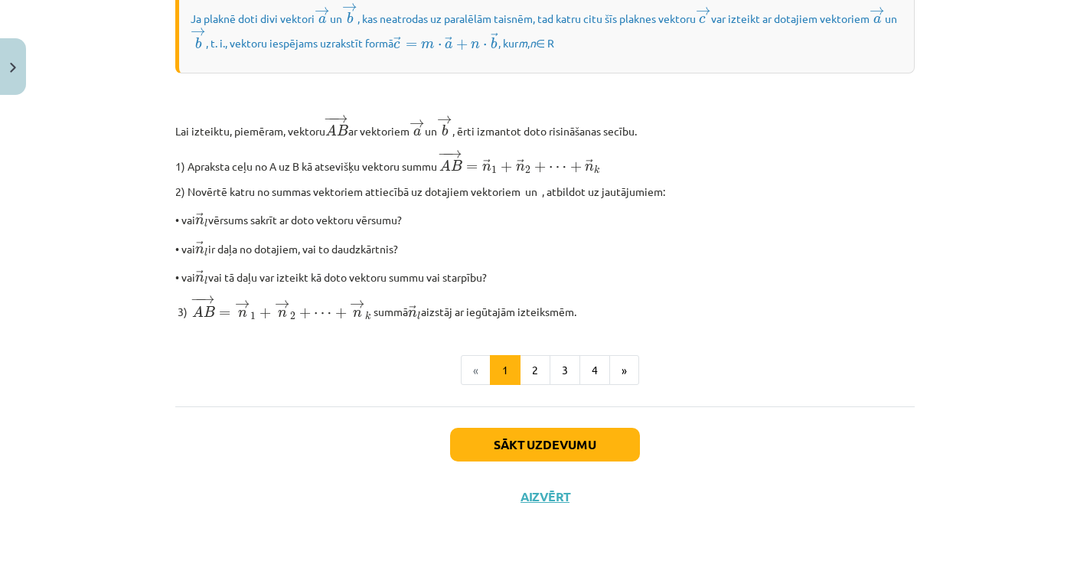
click at [543, 501] on button "Aizvērt" at bounding box center [545, 496] width 58 height 15
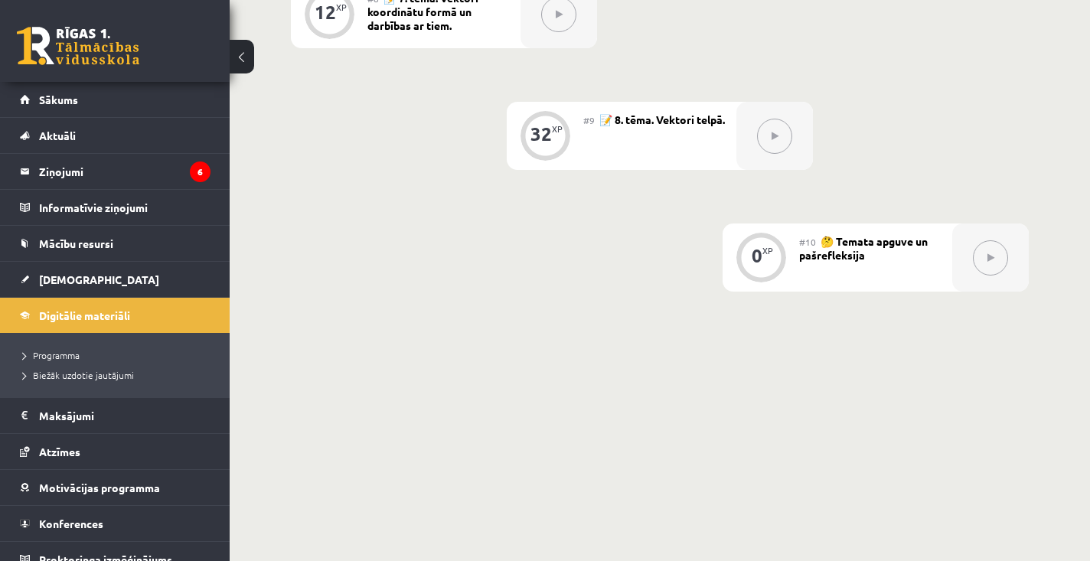
scroll to position [1309, 0]
click at [151, 168] on legend "Ziņojumi 6" at bounding box center [124, 171] width 171 height 35
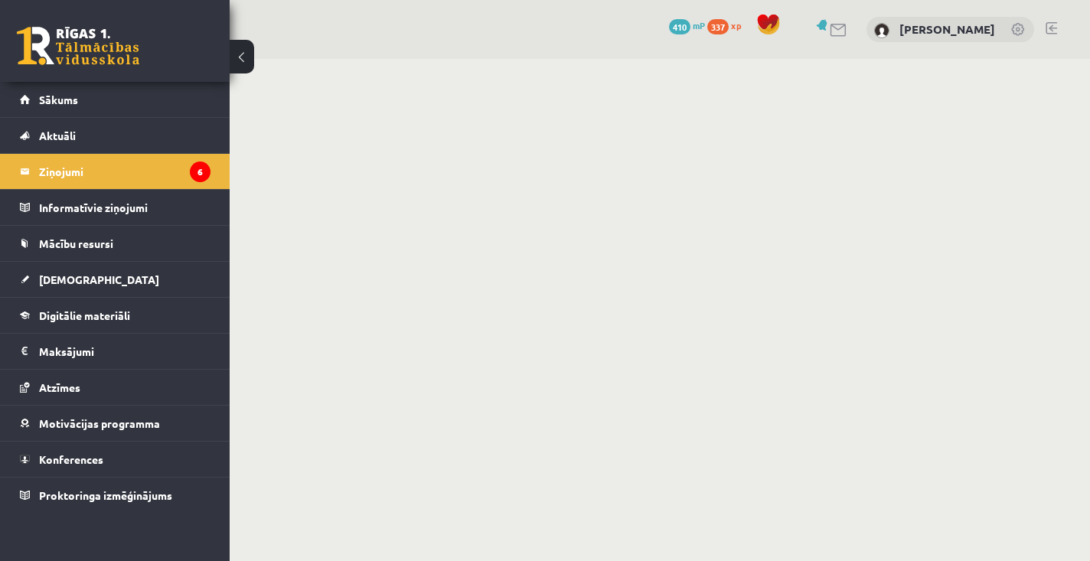
click at [151, 168] on legend "Ziņojumi 6" at bounding box center [124, 171] width 171 height 35
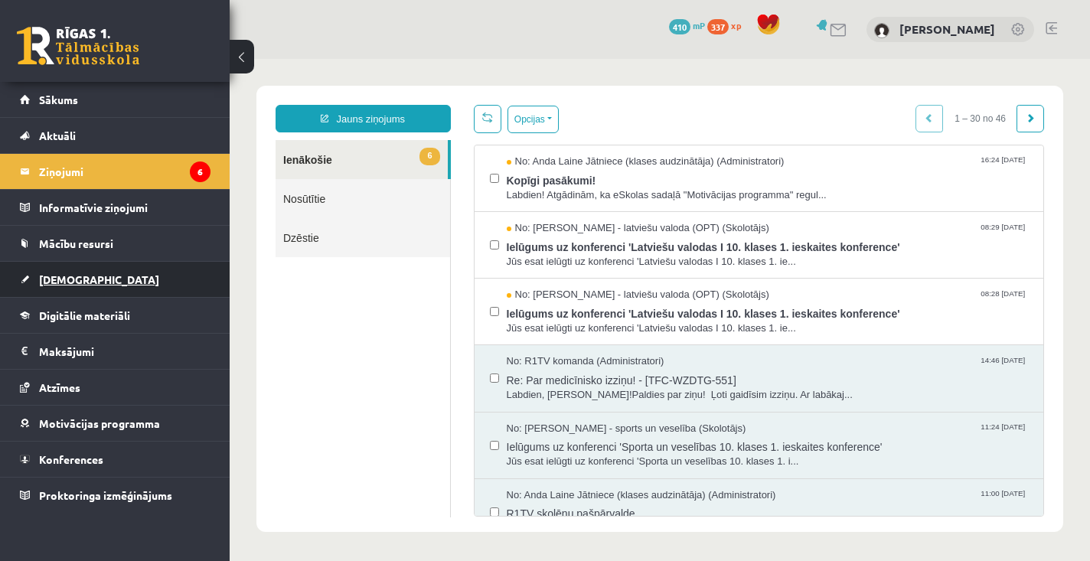
click at [61, 272] on link "[DEMOGRAPHIC_DATA]" at bounding box center [115, 279] width 191 height 35
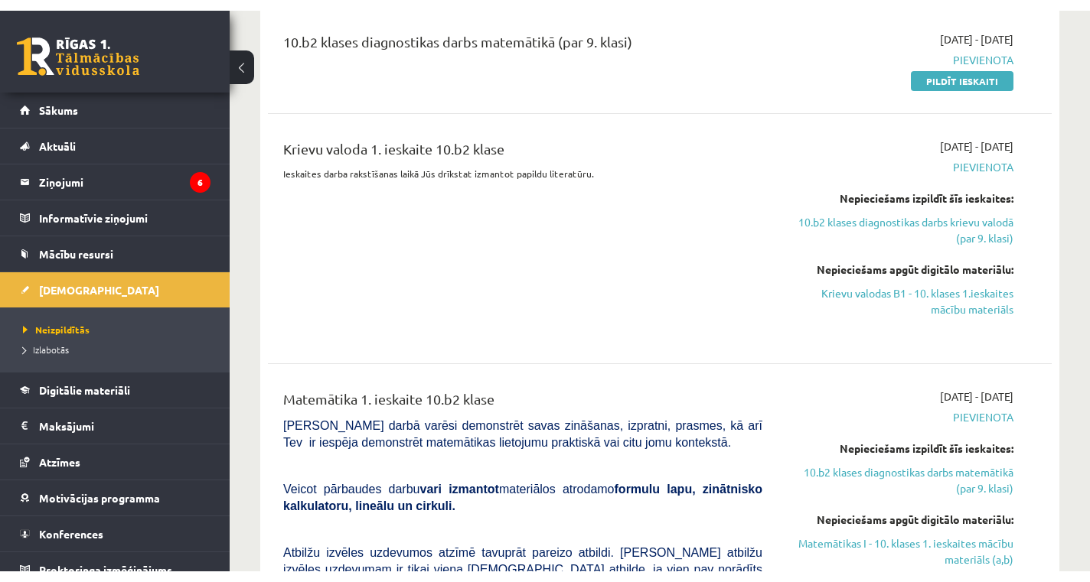
scroll to position [811, 0]
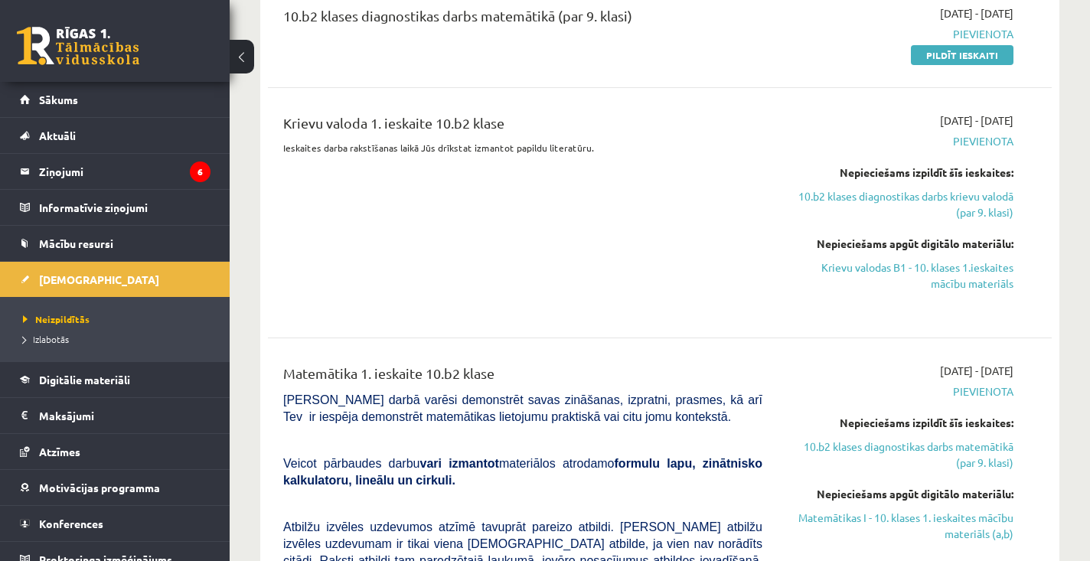
click at [728, 141] on p "Ieskaites darba rakstīšanas laikā Jūs drīkstat izmantot papildu literatūru." at bounding box center [522, 148] width 479 height 14
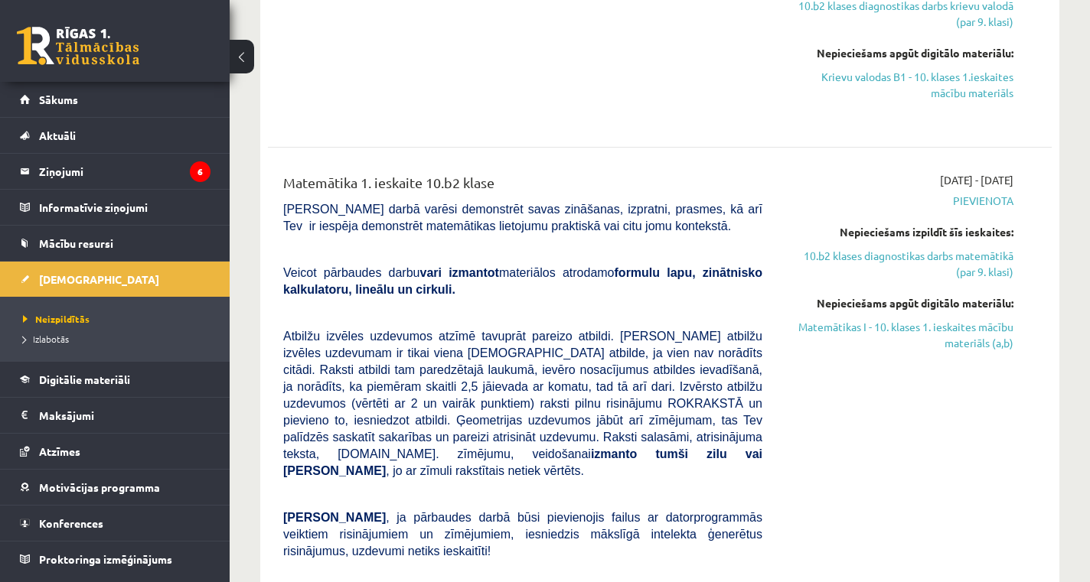
scroll to position [1001, 0]
click at [971, 252] on link "10.b2 klases diagnostikas darbs matemātikā (par 9. klasi)" at bounding box center [899, 265] width 228 height 32
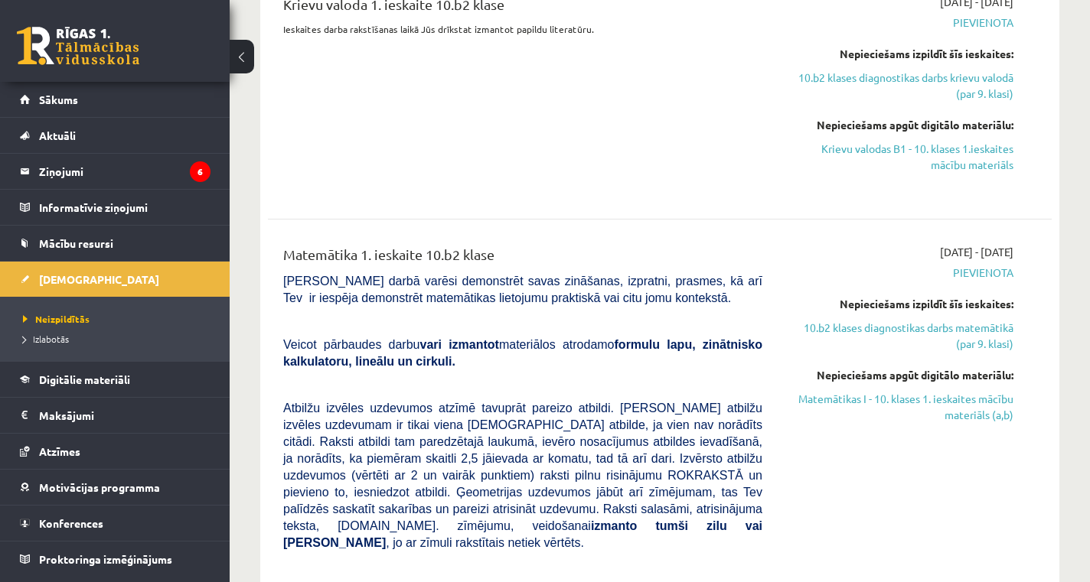
scroll to position [931, 0]
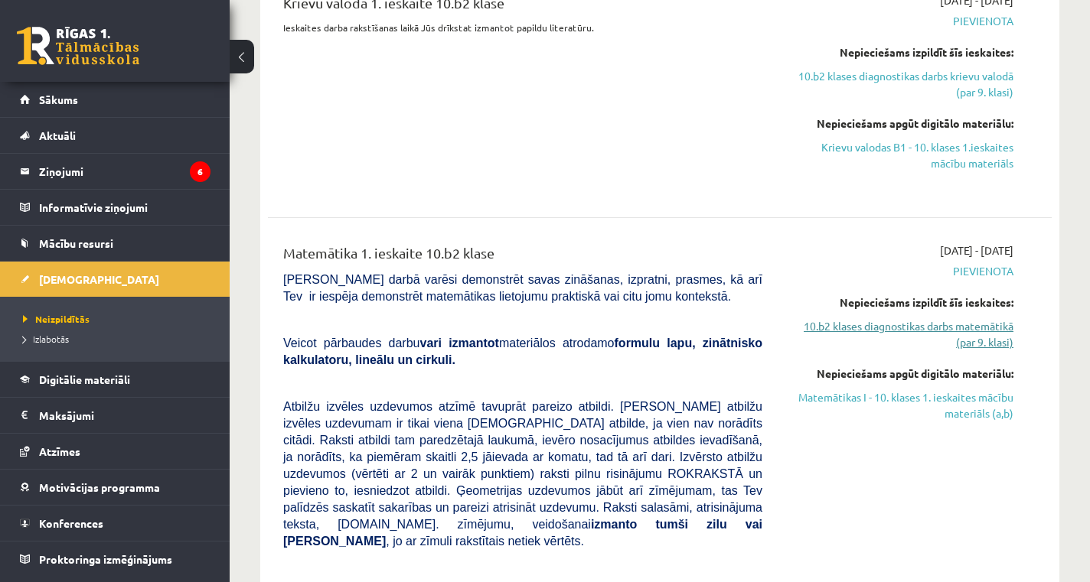
click at [984, 321] on link "10.b2 klases diagnostikas darbs matemātikā (par 9. klasi)" at bounding box center [899, 334] width 228 height 32
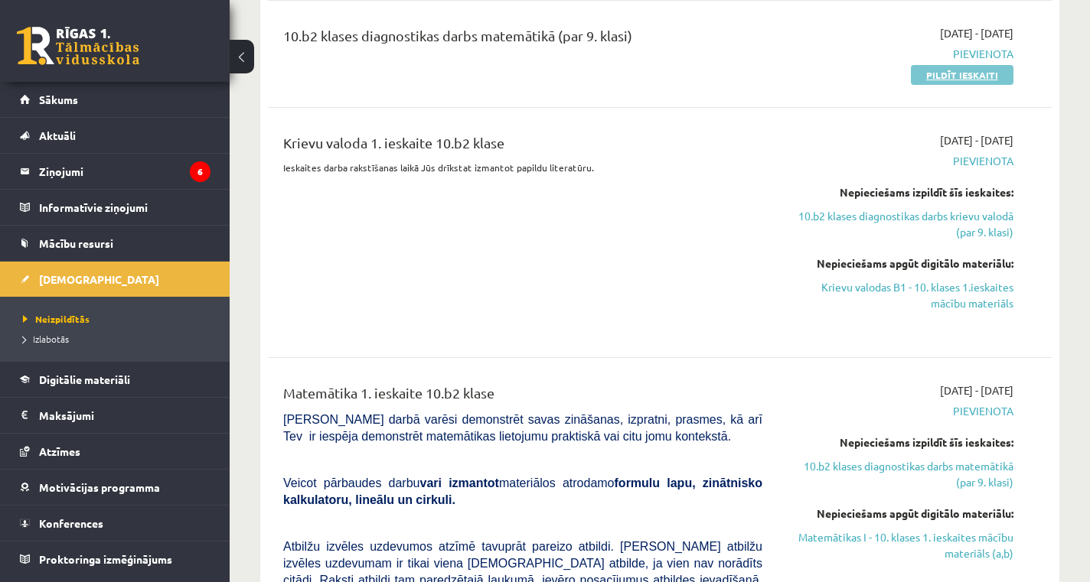
click at [939, 67] on link "Pildīt ieskaiti" at bounding box center [962, 75] width 103 height 20
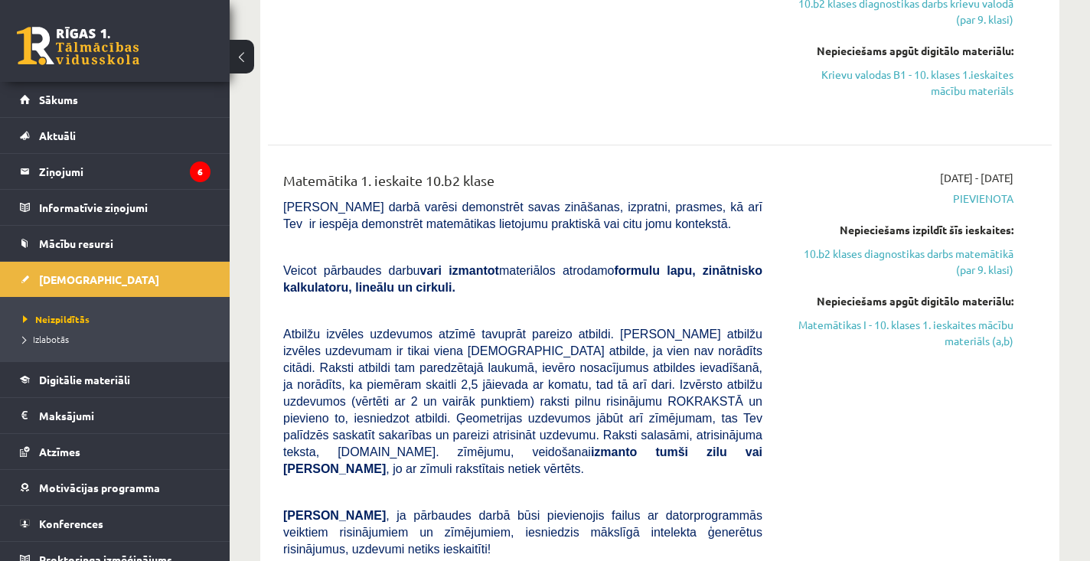
scroll to position [1010, 0]
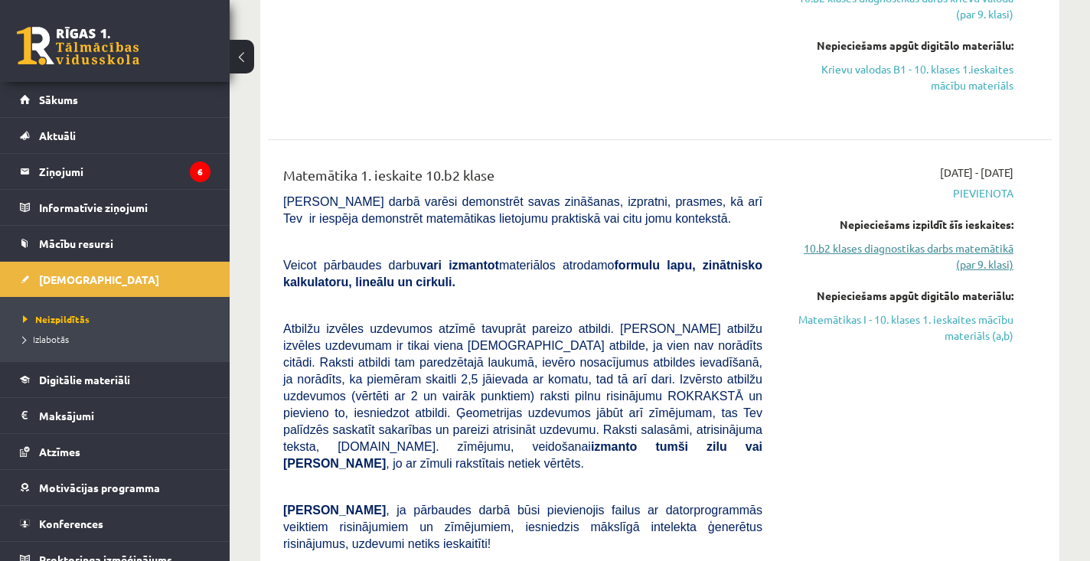
click at [986, 251] on link "10.b2 klases diagnostikas darbs matemātikā (par 9. klasi)" at bounding box center [899, 256] width 228 height 32
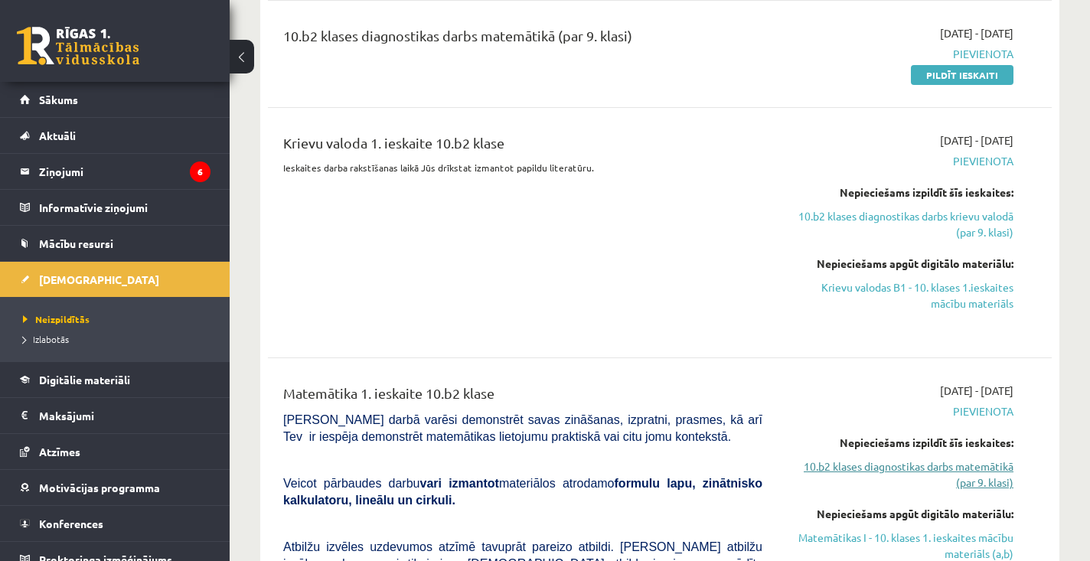
click at [973, 458] on link "10.b2 klases diagnostikas darbs matemātikā (par 9. klasi)" at bounding box center [899, 474] width 228 height 32
click at [971, 539] on link "Matemātikas I - 10. klases 1. ieskaites mācību materiāls (a,b)" at bounding box center [899, 546] width 228 height 32
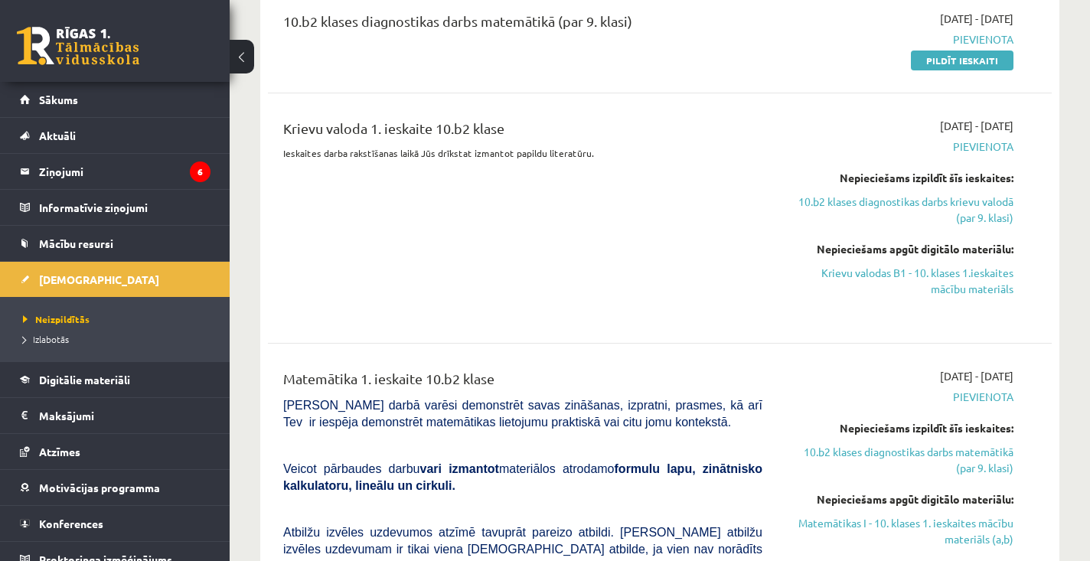
scroll to position [812, 0]
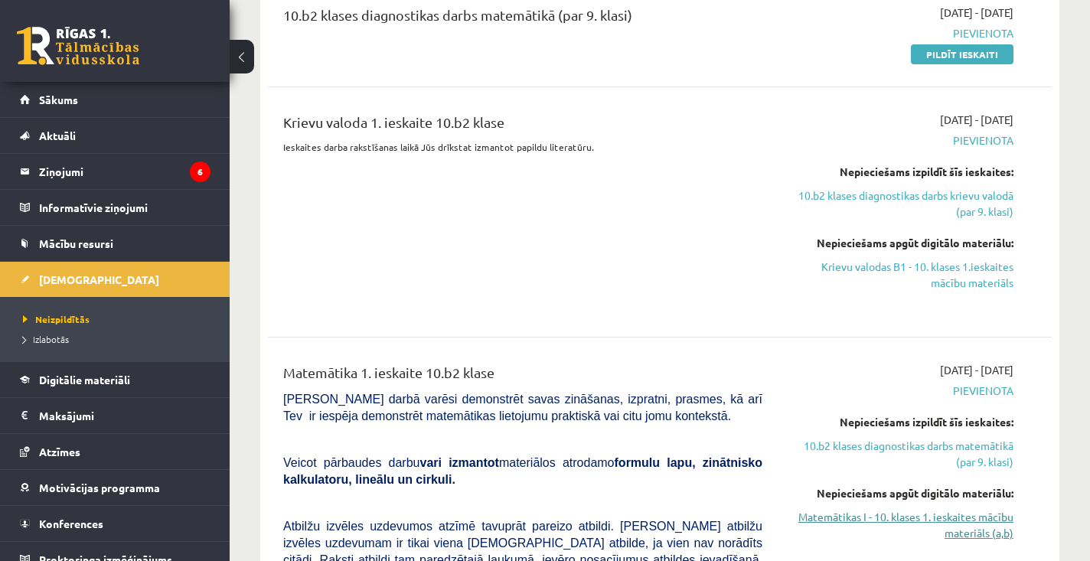
click at [971, 511] on link "Matemātikas I - 10. klases 1. ieskaites mācību materiāls (a,b)" at bounding box center [899, 525] width 228 height 32
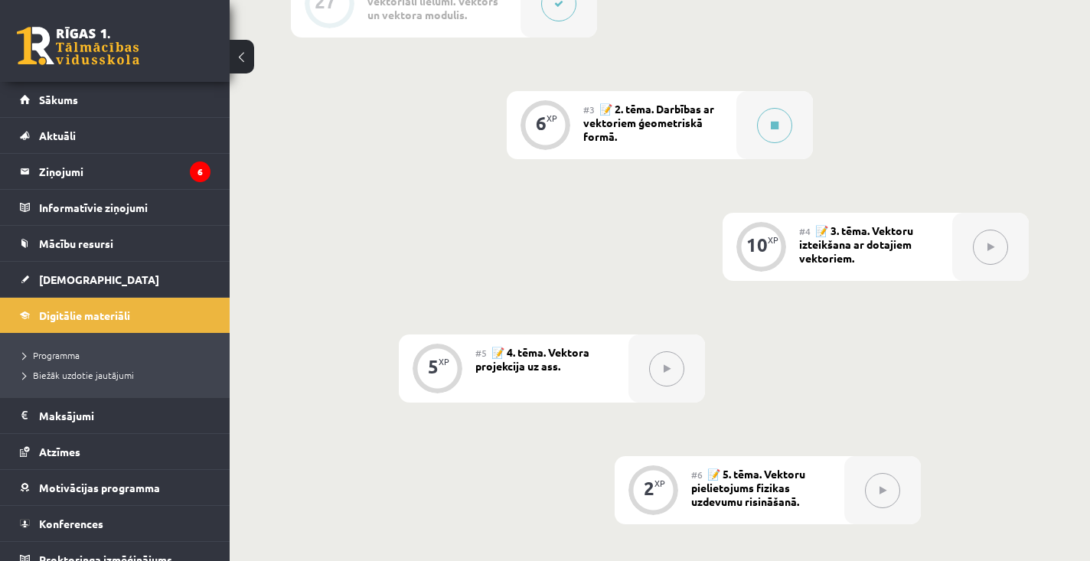
scroll to position [579, 0]
click at [629, 108] on span "📝 2. tēma. Darbības ar vektoriem ģeometriskā formā." at bounding box center [648, 124] width 131 height 41
click at [545, 109] on div "6 XP" at bounding box center [545, 126] width 46 height 46
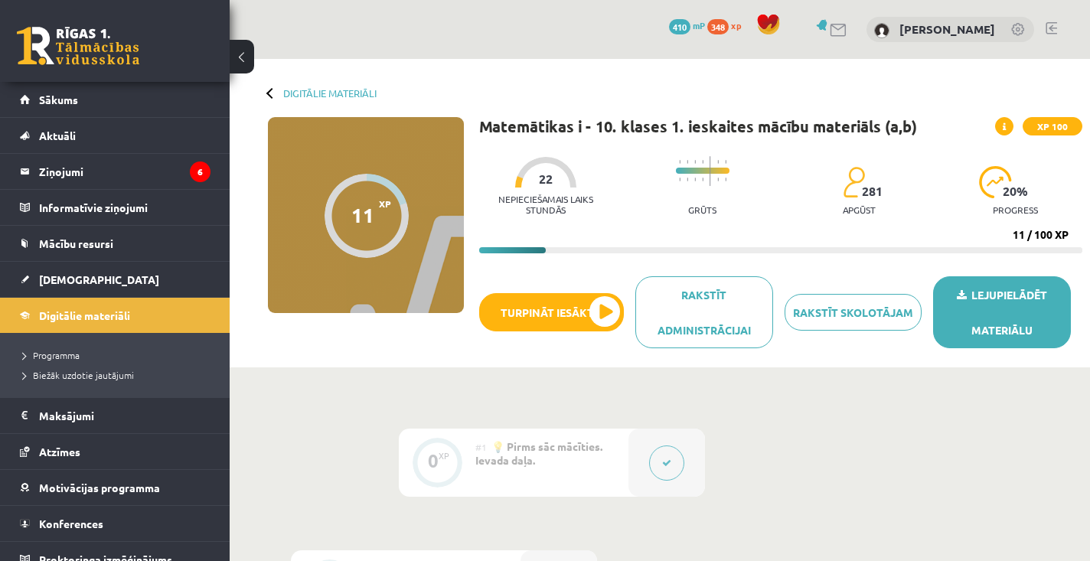
click at [951, 293] on link "Lejupielādēt materiālu" at bounding box center [1002, 312] width 138 height 72
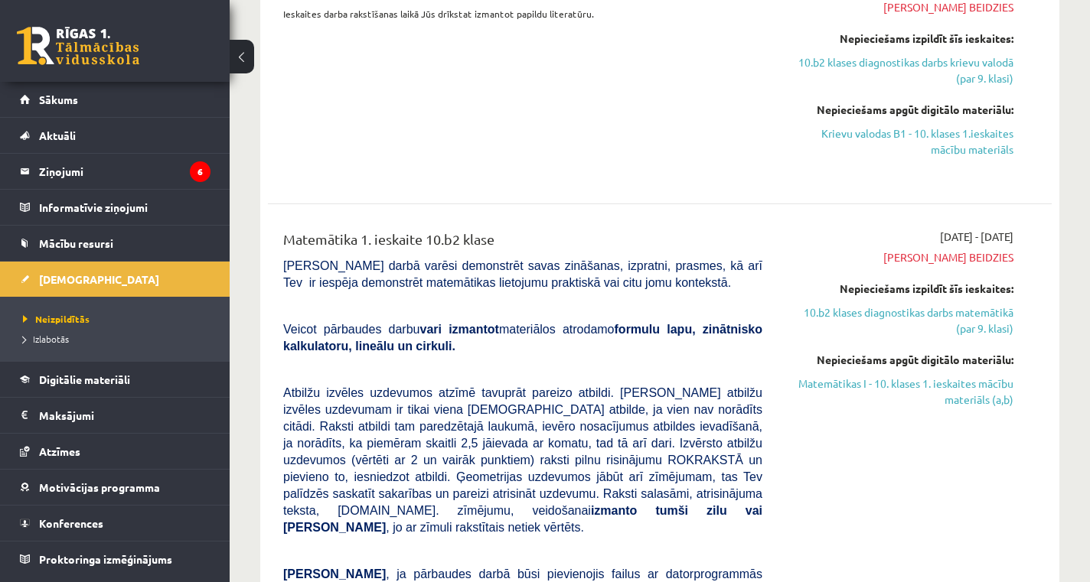
scroll to position [947, 0]
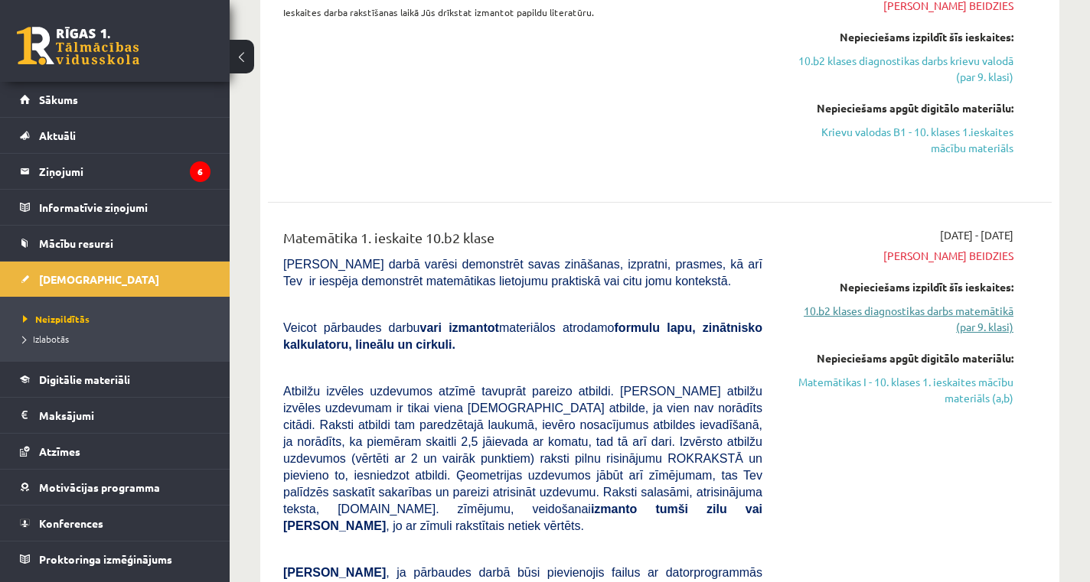
click at [980, 321] on link "10.b2 klases diagnostikas darbs matemātikā (par 9. klasi)" at bounding box center [899, 319] width 228 height 32
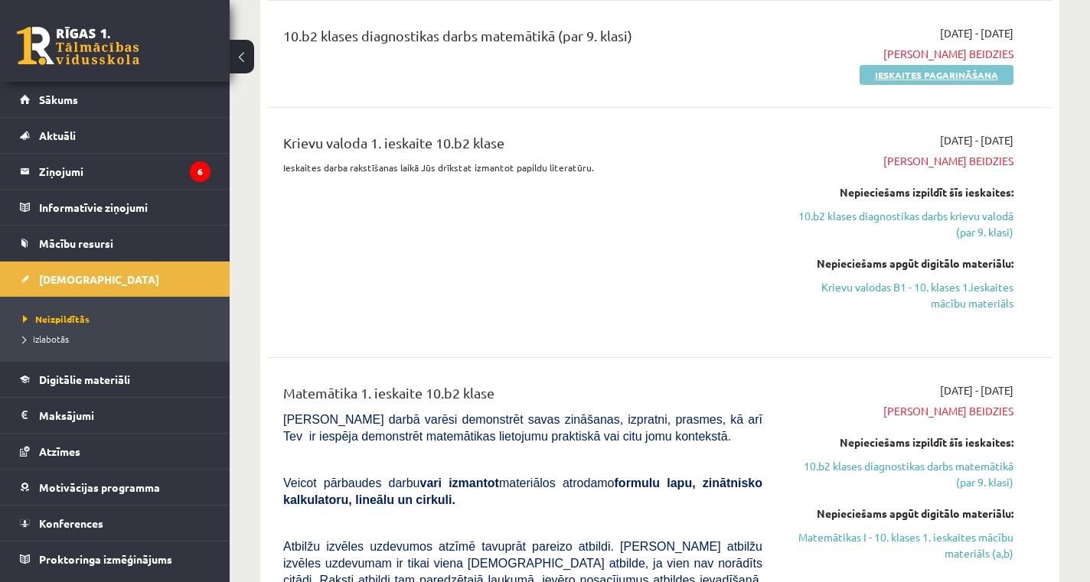
click at [945, 69] on link "Ieskaites pagarināšana" at bounding box center [937, 75] width 154 height 20
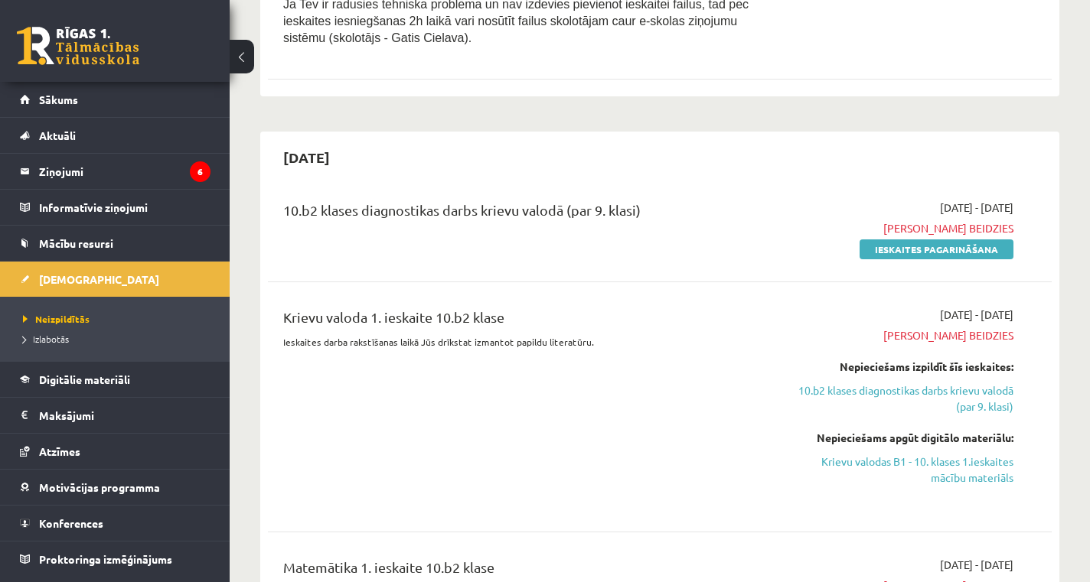
scroll to position [512, 0]
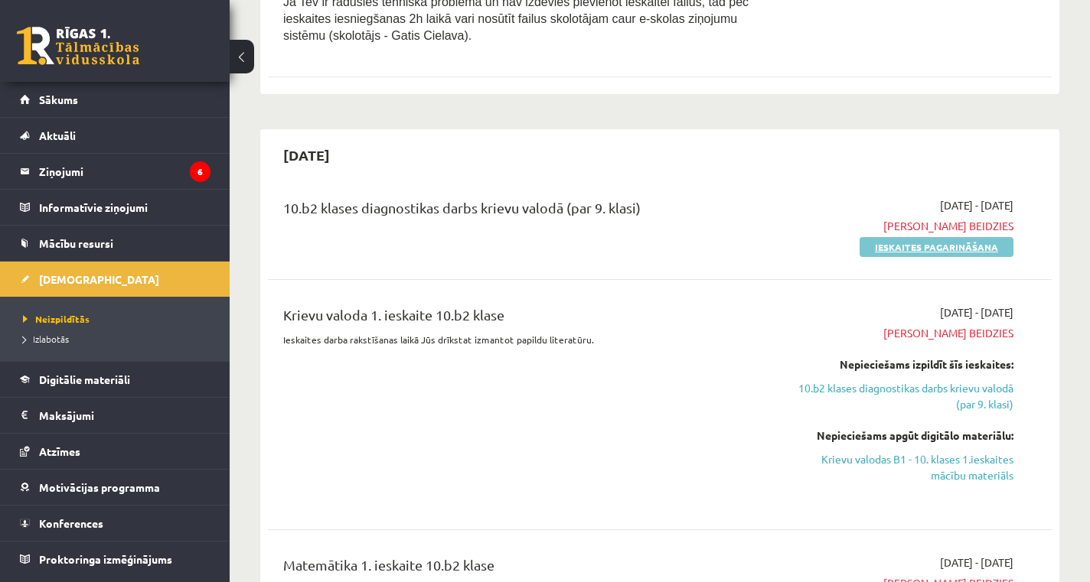
click at [952, 237] on link "Ieskaites pagarināšana" at bounding box center [937, 247] width 154 height 20
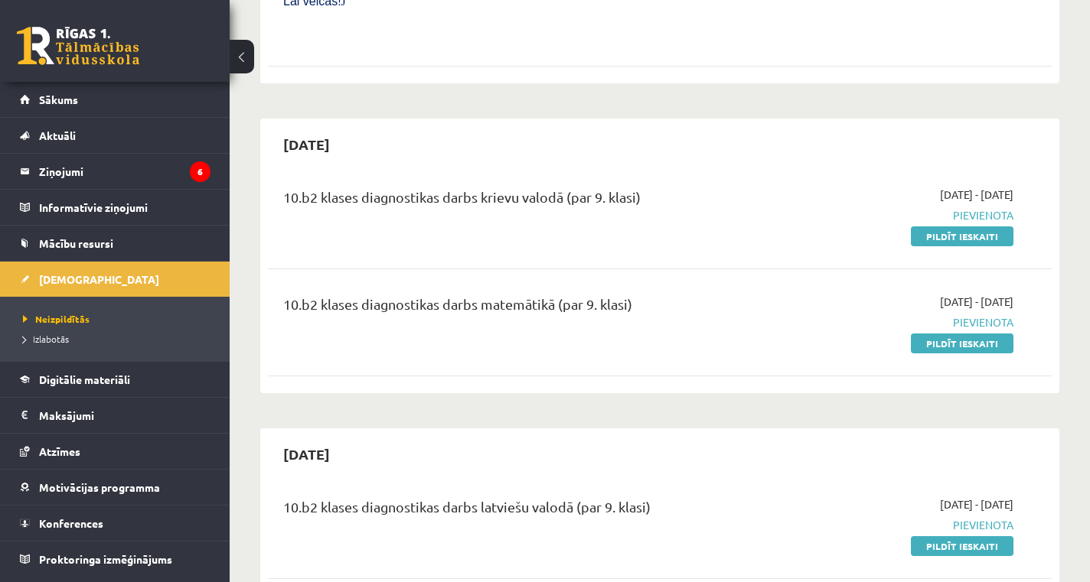
scroll to position [1509, 0]
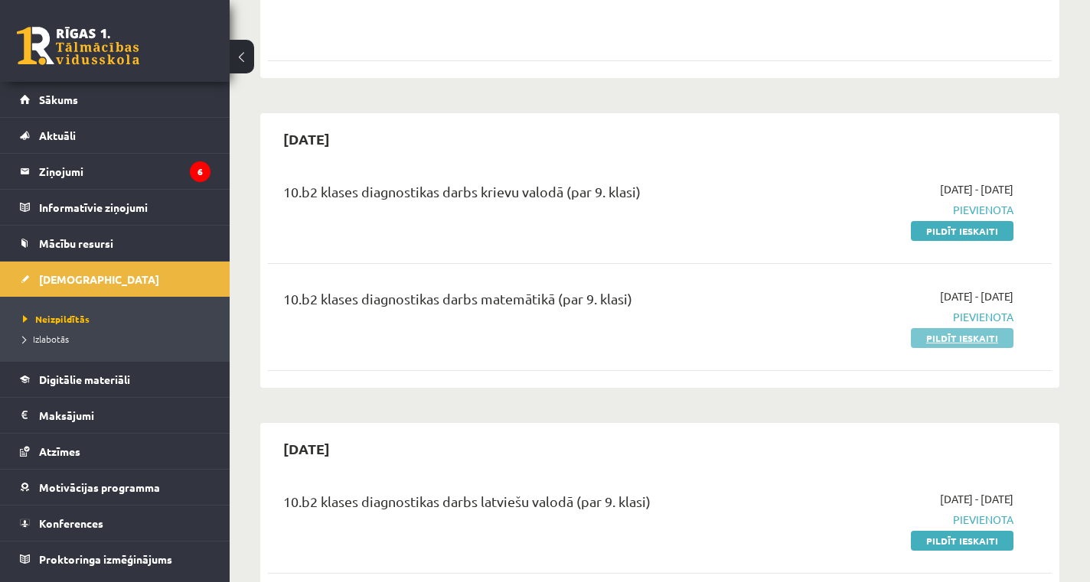
click at [966, 328] on link "Pildīt ieskaiti" at bounding box center [962, 338] width 103 height 20
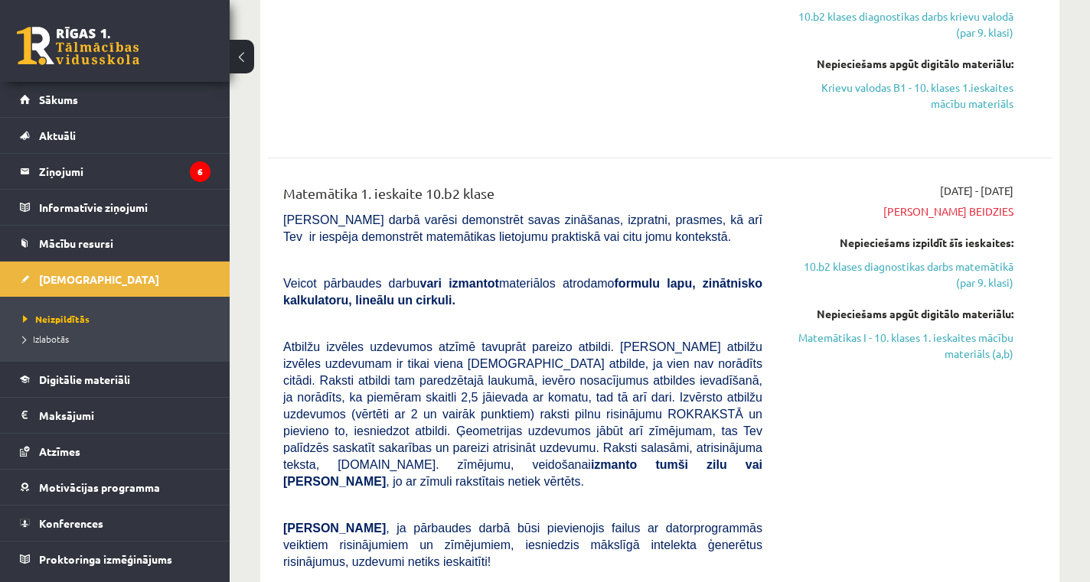
scroll to position [778, 0]
click at [965, 258] on link "10.b2 klases diagnostikas darbs matemātikā (par 9. klasi)" at bounding box center [899, 274] width 228 height 32
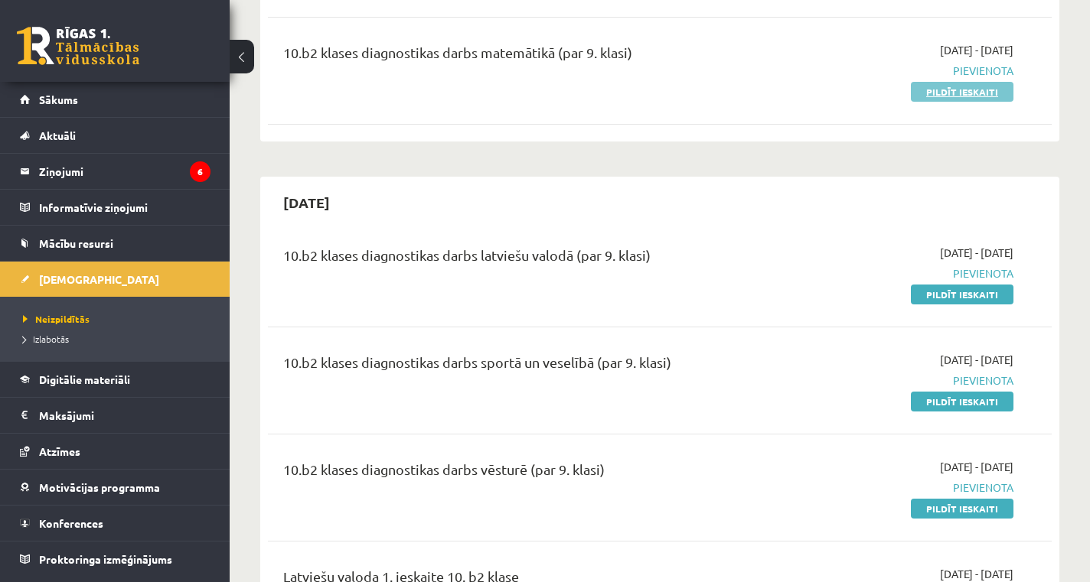
click at [974, 82] on link "Pildīt ieskaiti" at bounding box center [962, 92] width 103 height 20
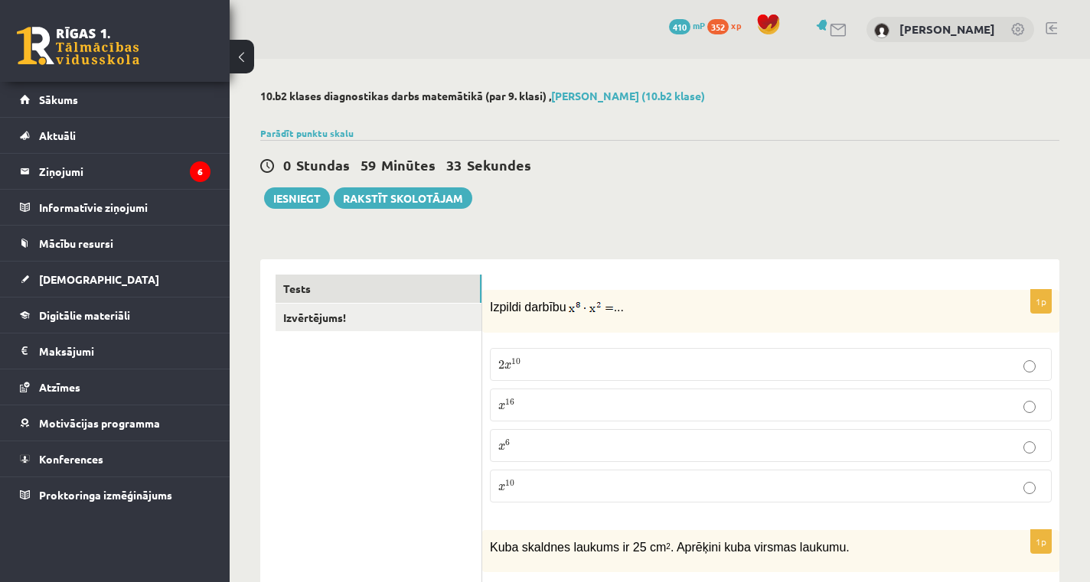
click at [586, 490] on p "x 10 x 10" at bounding box center [770, 486] width 545 height 16
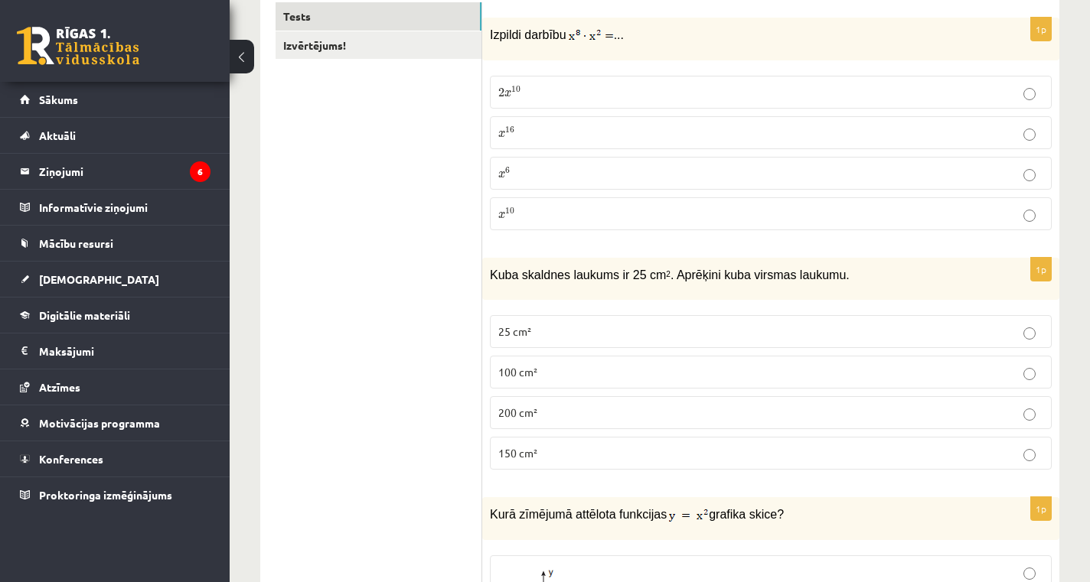
scroll to position [276, 0]
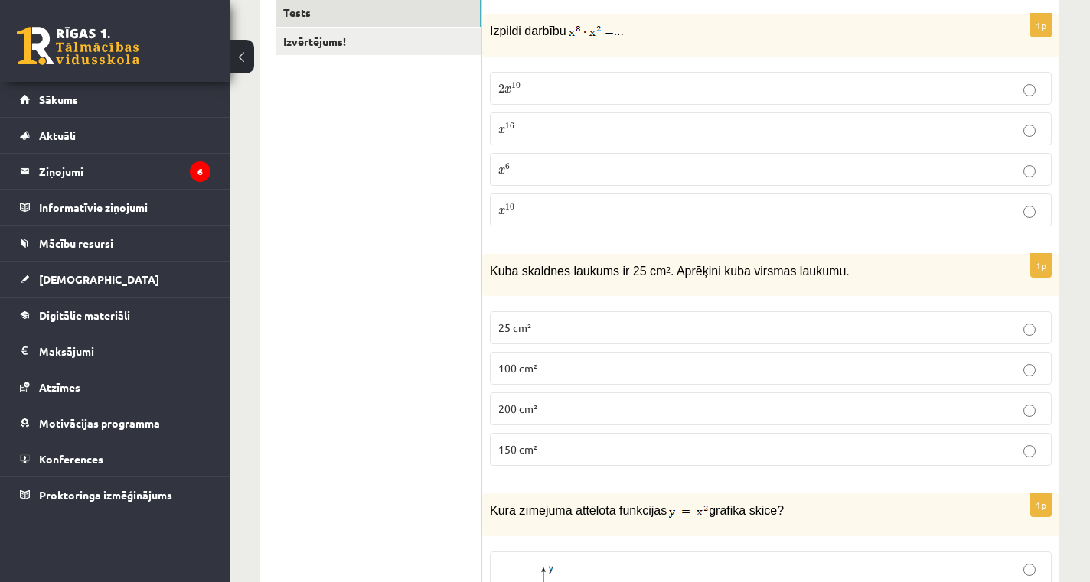
click at [578, 453] on p "150 cm²" at bounding box center [770, 450] width 545 height 16
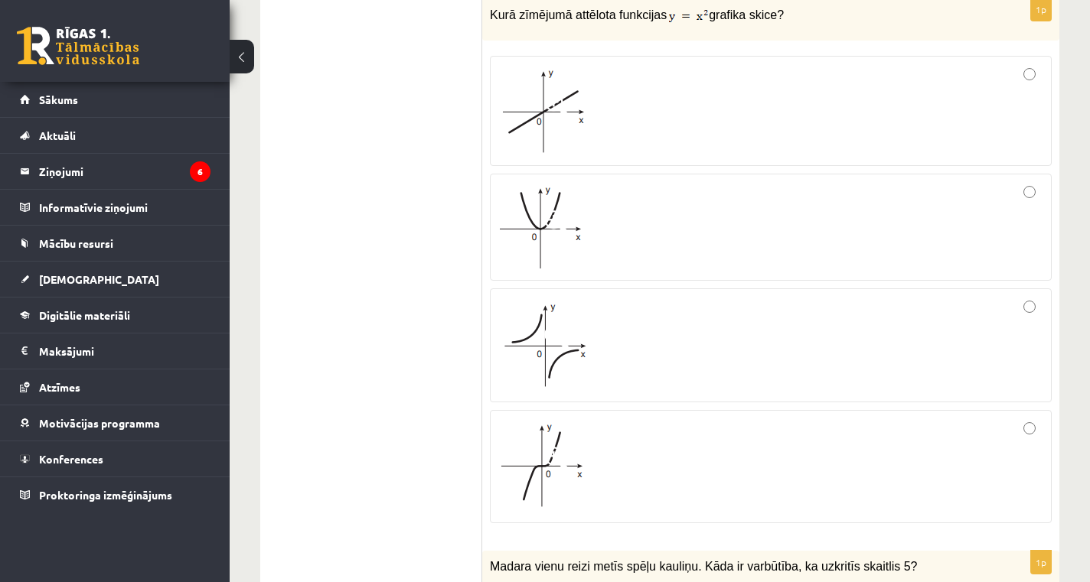
scroll to position [772, 0]
click at [550, 183] on div at bounding box center [770, 228] width 545 height 90
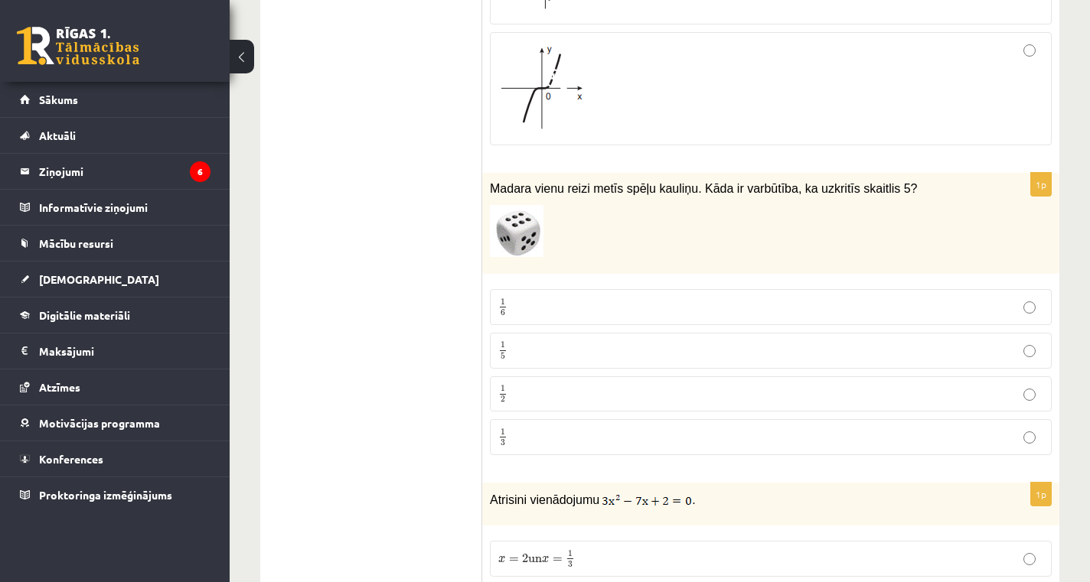
scroll to position [1147, 0]
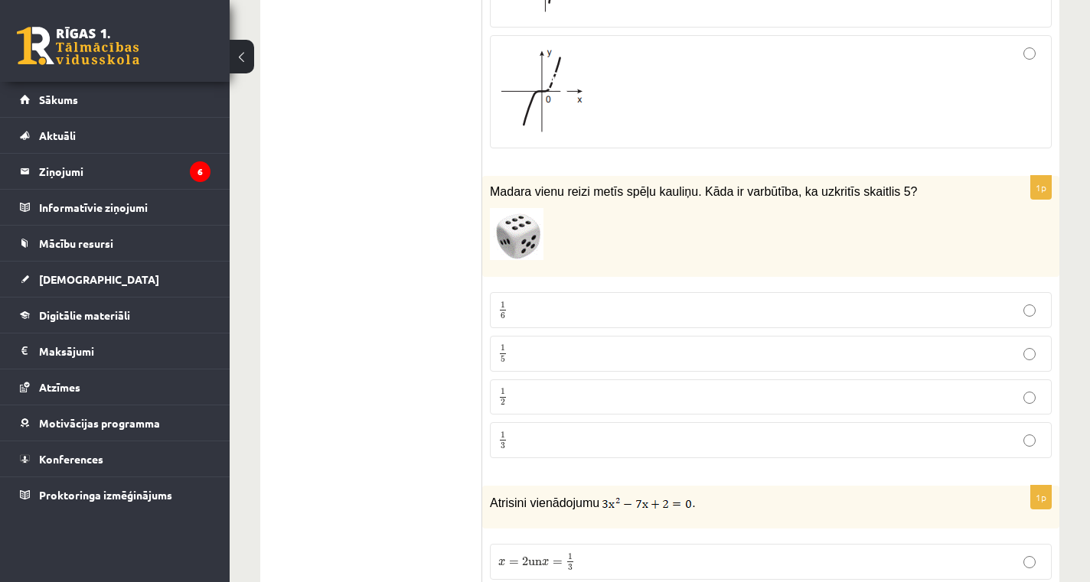
click at [574, 304] on p "1 6 1 6" at bounding box center [770, 310] width 545 height 19
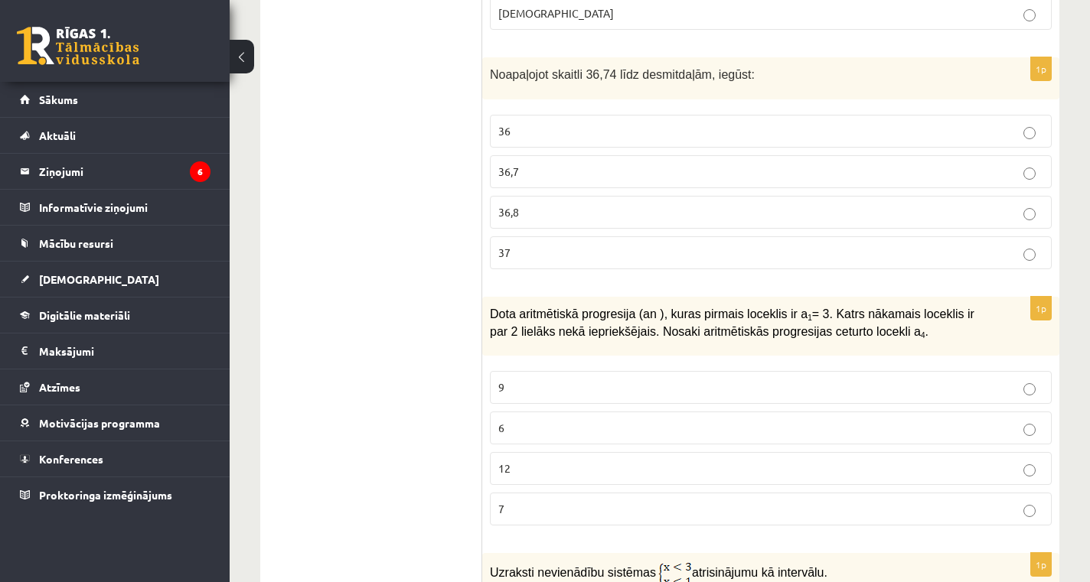
scroll to position [5837, 0]
click at [863, 297] on div "Dota aritmētiskā progresija (an ), kuras pirmais loceklis ir a 1 = 3. Katrs nāk…" at bounding box center [770, 326] width 577 height 59
click at [885, 308] on span "Dota aritmētiskā progresija (an ), kuras pirmais loceklis ir a 1 = 3. Katrs nāk…" at bounding box center [732, 323] width 484 height 31
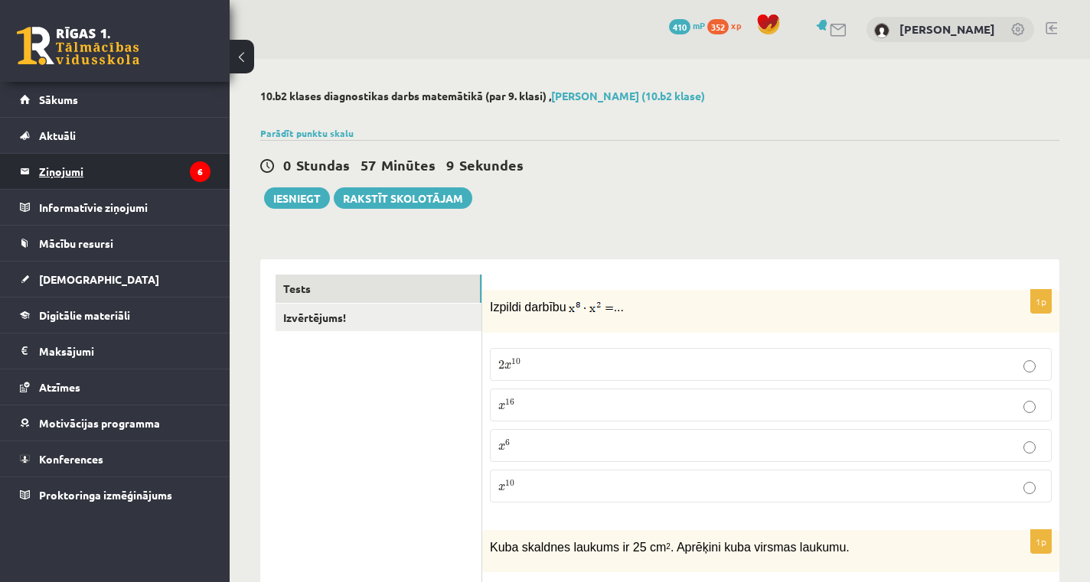
scroll to position [0, 0]
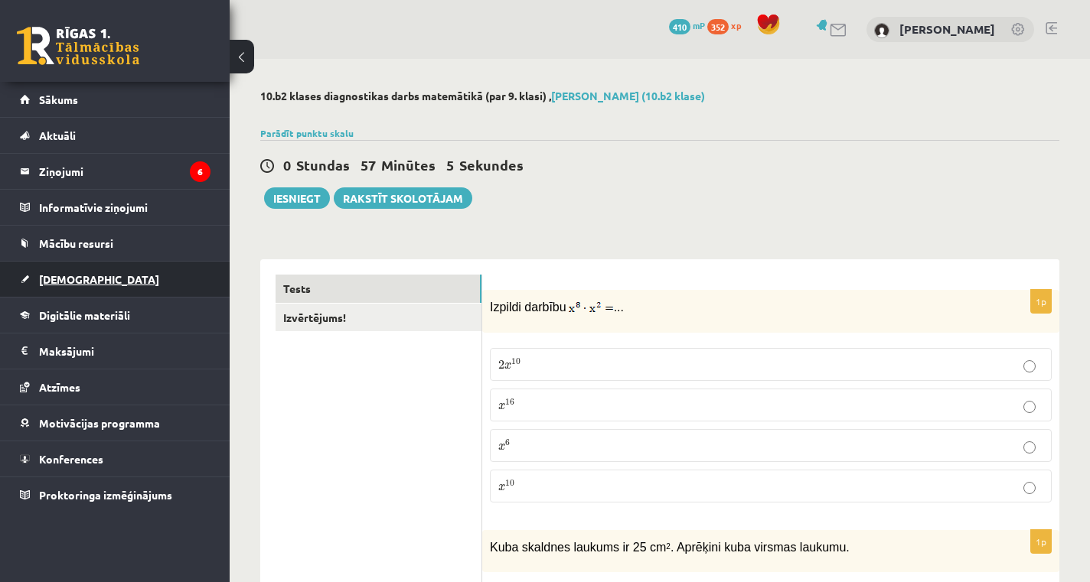
click at [67, 285] on link "[DEMOGRAPHIC_DATA]" at bounding box center [115, 279] width 191 height 35
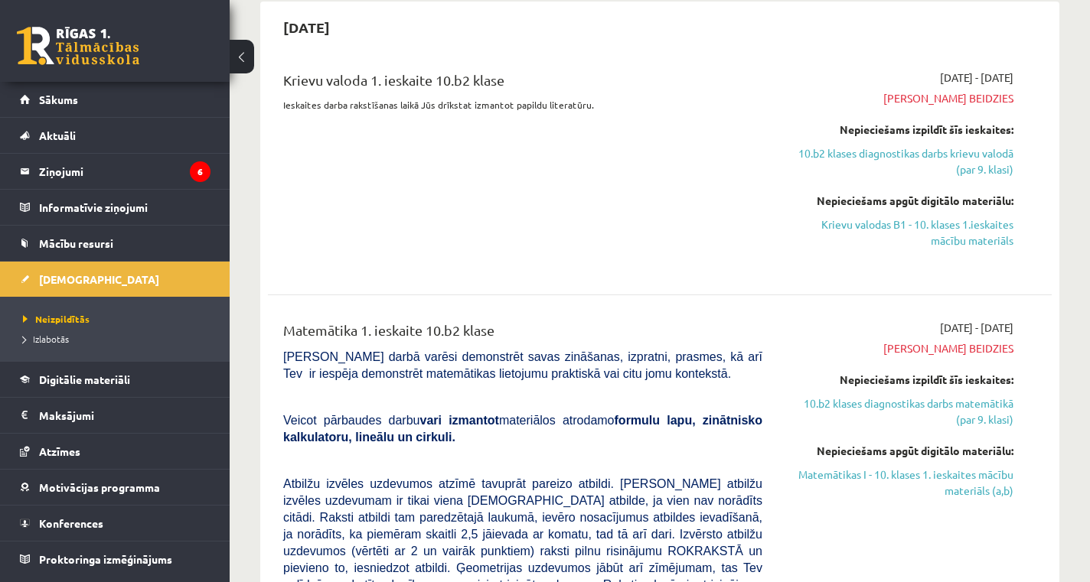
scroll to position [617, 0]
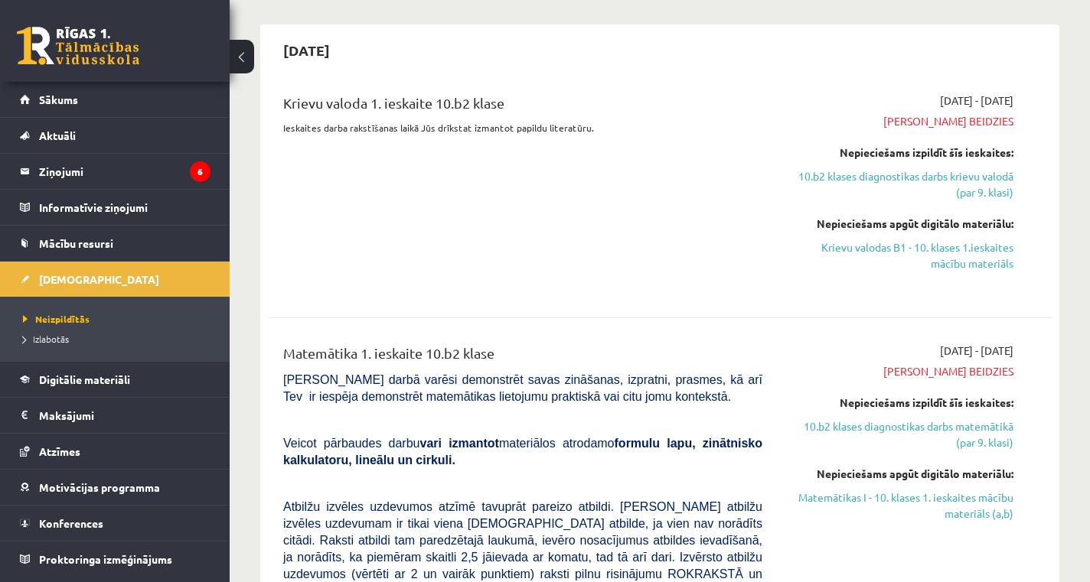
click at [983, 114] on span "[PERSON_NAME] beidzies" at bounding box center [899, 121] width 228 height 16
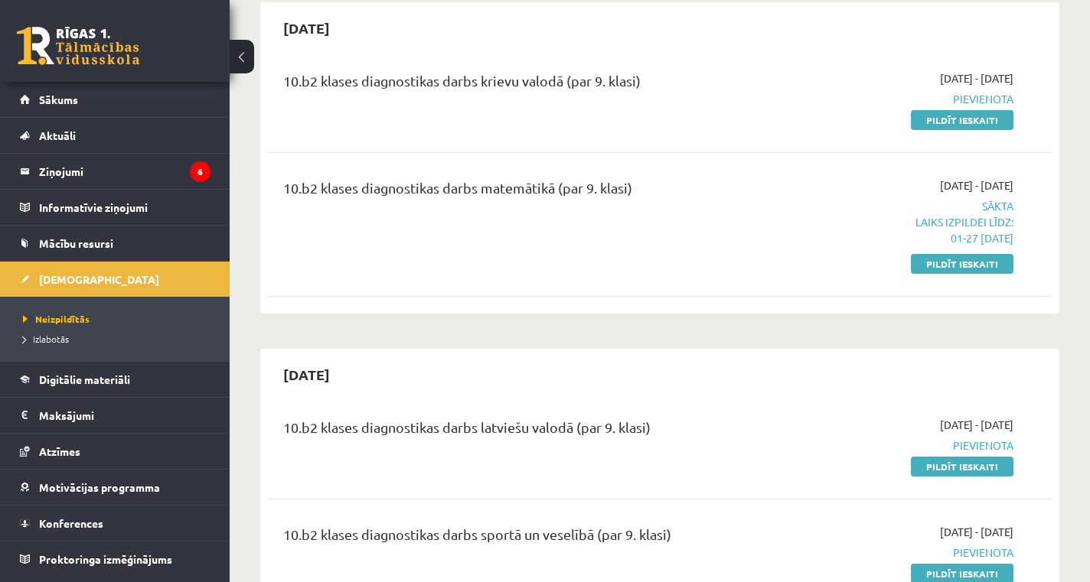
scroll to position [1623, 0]
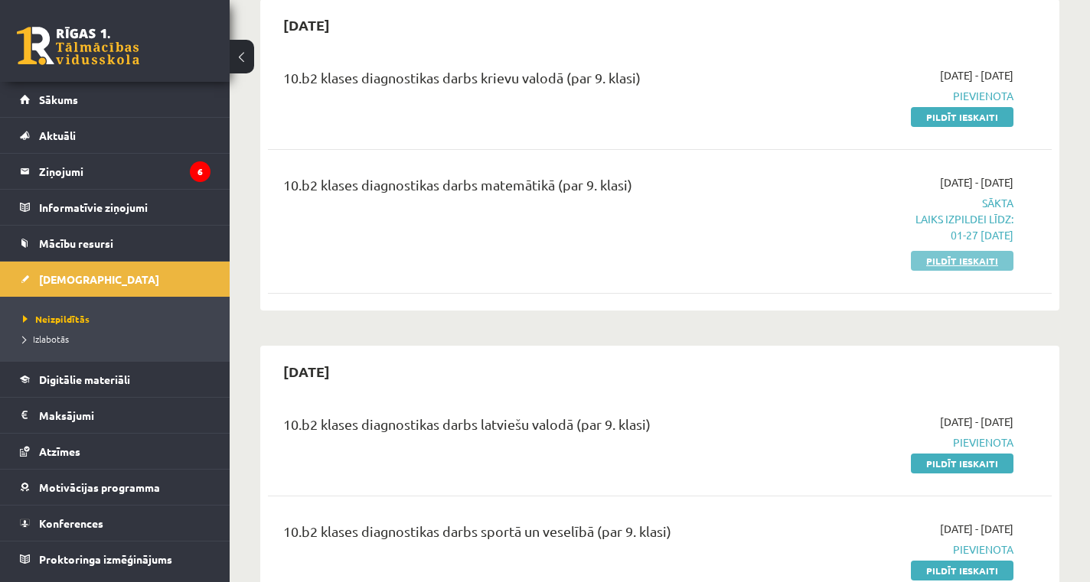
click at [968, 251] on link "Pildīt ieskaiti" at bounding box center [962, 261] width 103 height 20
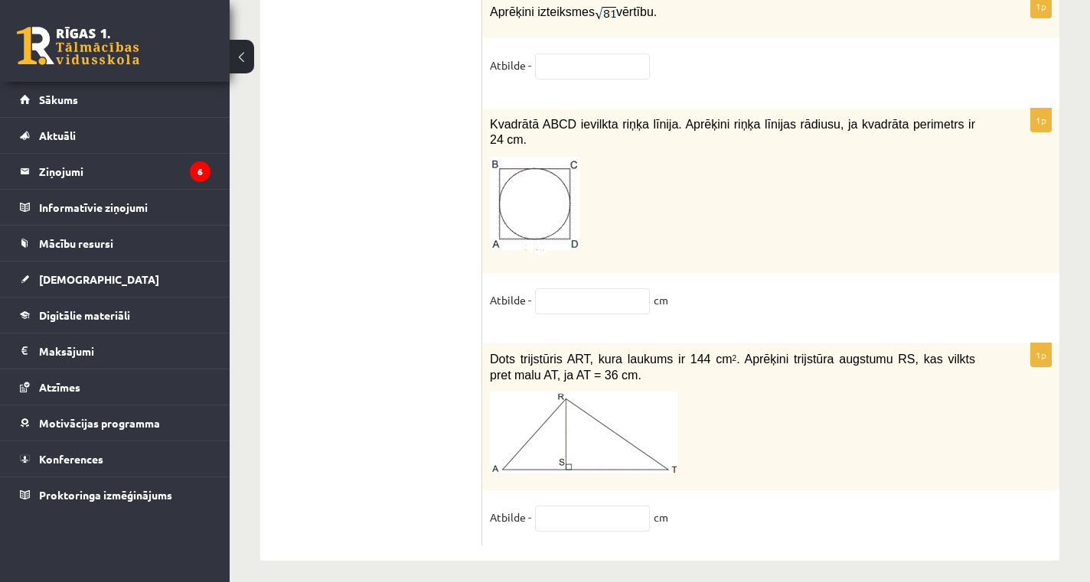
scroll to position [7957, 0]
click at [568, 517] on input "text" at bounding box center [592, 520] width 115 height 26
type input "***"
click at [573, 298] on input "text" at bounding box center [592, 302] width 115 height 26
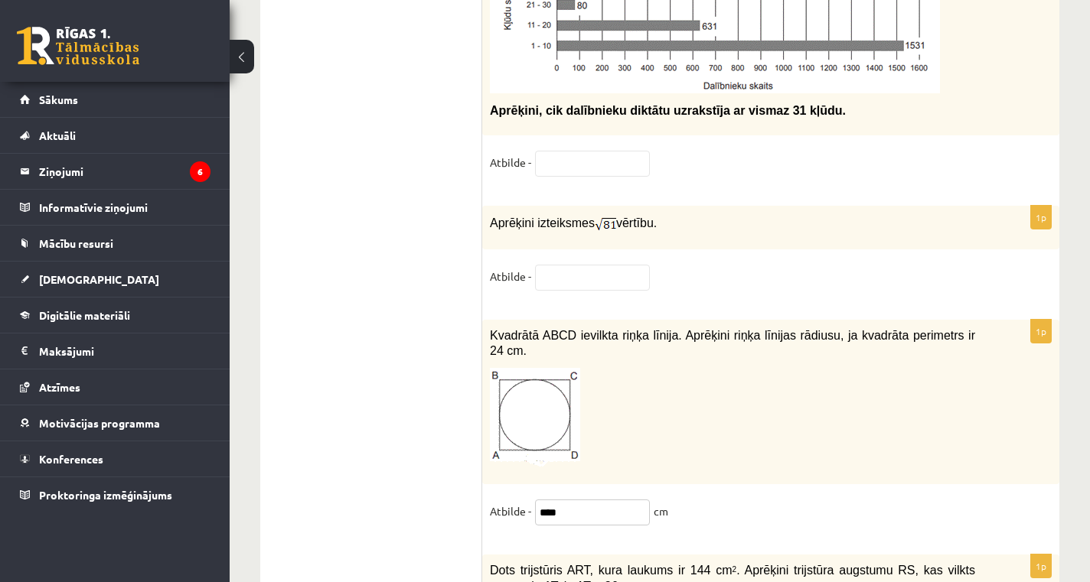
scroll to position [7696, 0]
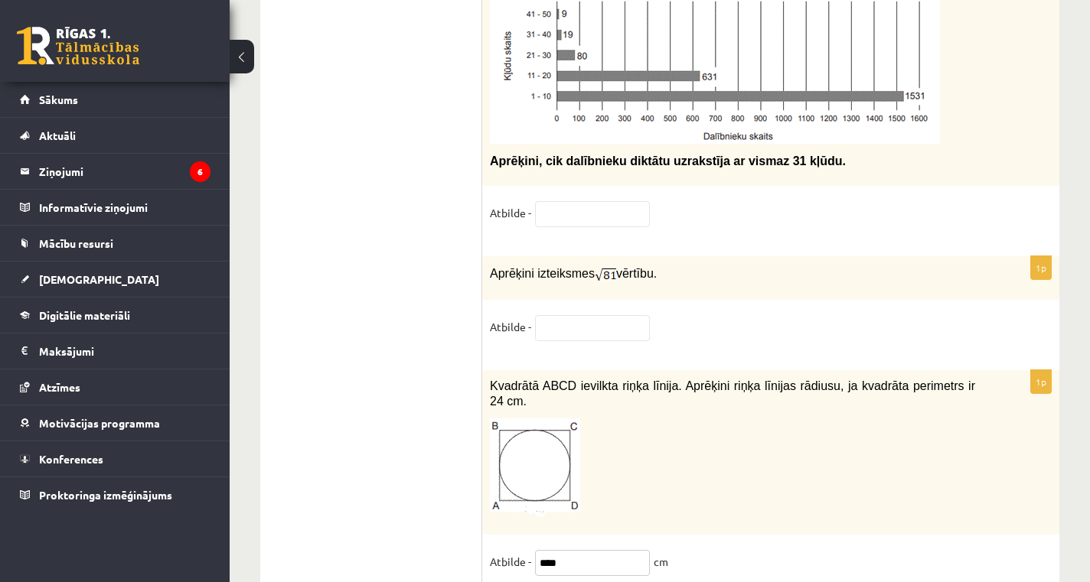
type input "****"
click at [576, 315] on input "text" at bounding box center [592, 328] width 115 height 26
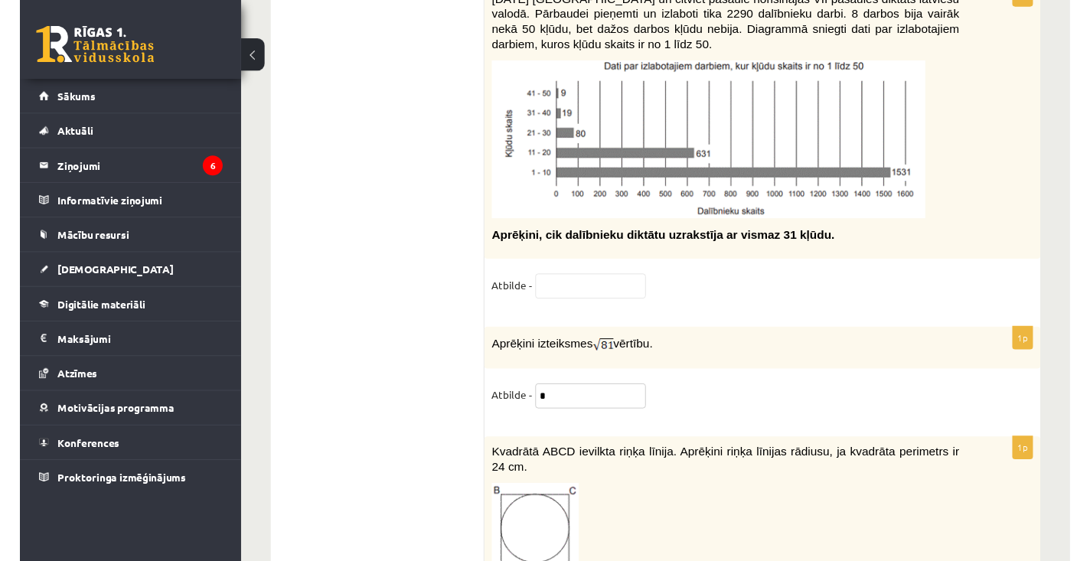
scroll to position [7598, 0]
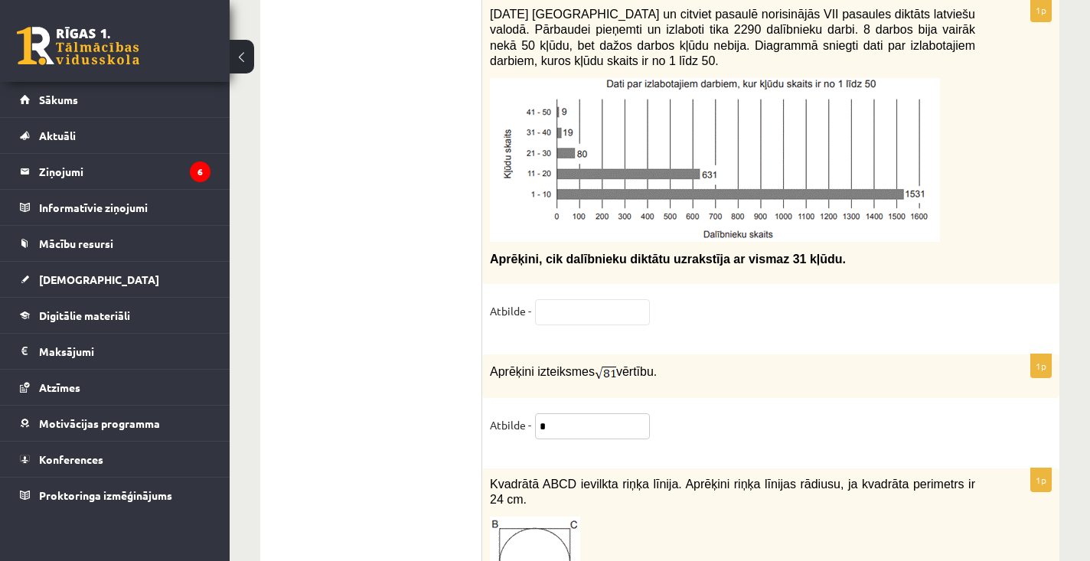
type input "*"
click at [563, 302] on input "text" at bounding box center [592, 312] width 115 height 26
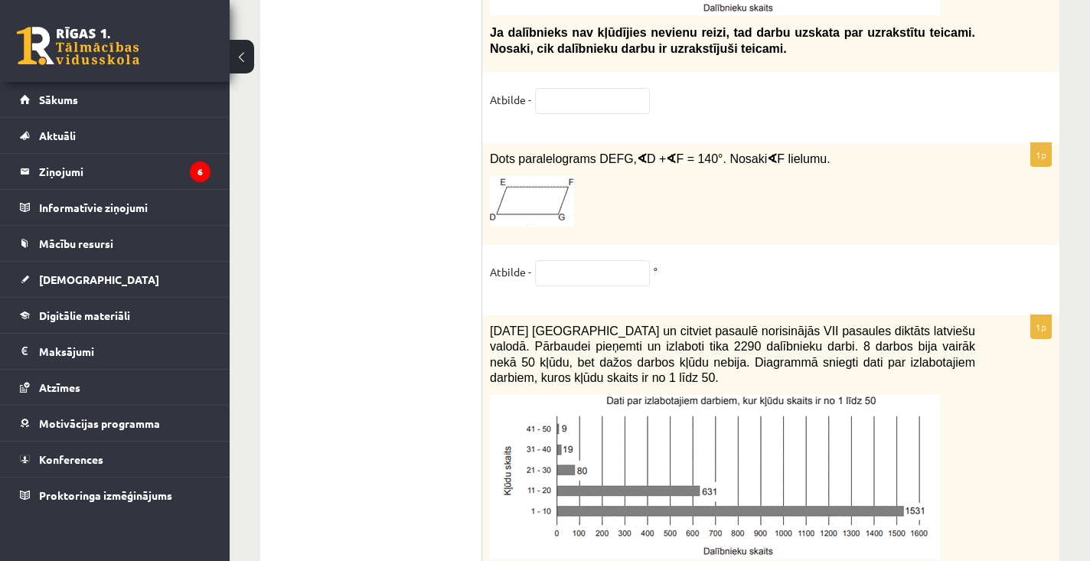
scroll to position [7258, 0]
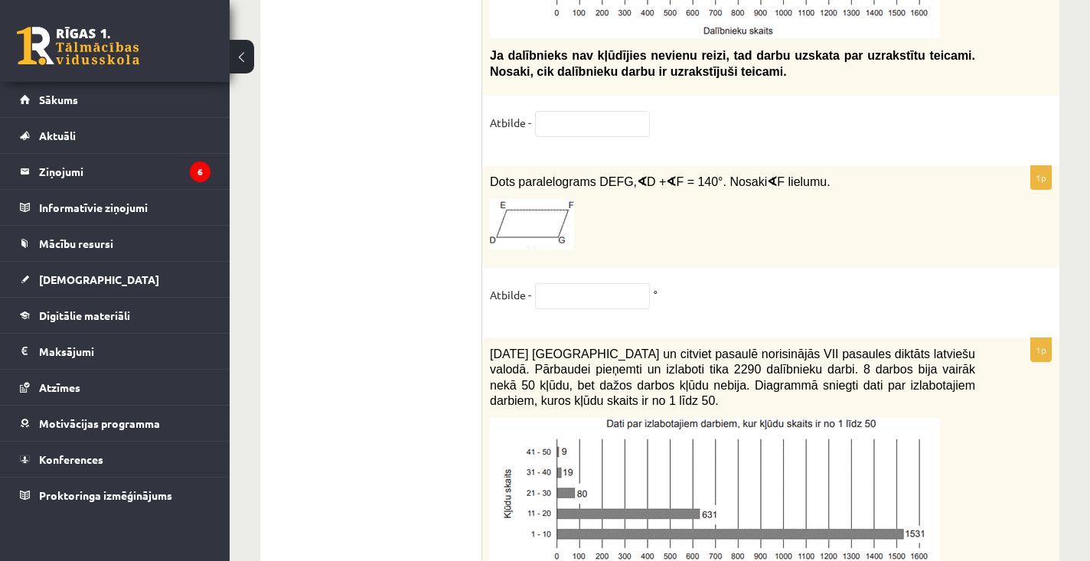
type input "**"
click at [556, 283] on input "text" at bounding box center [592, 296] width 115 height 26
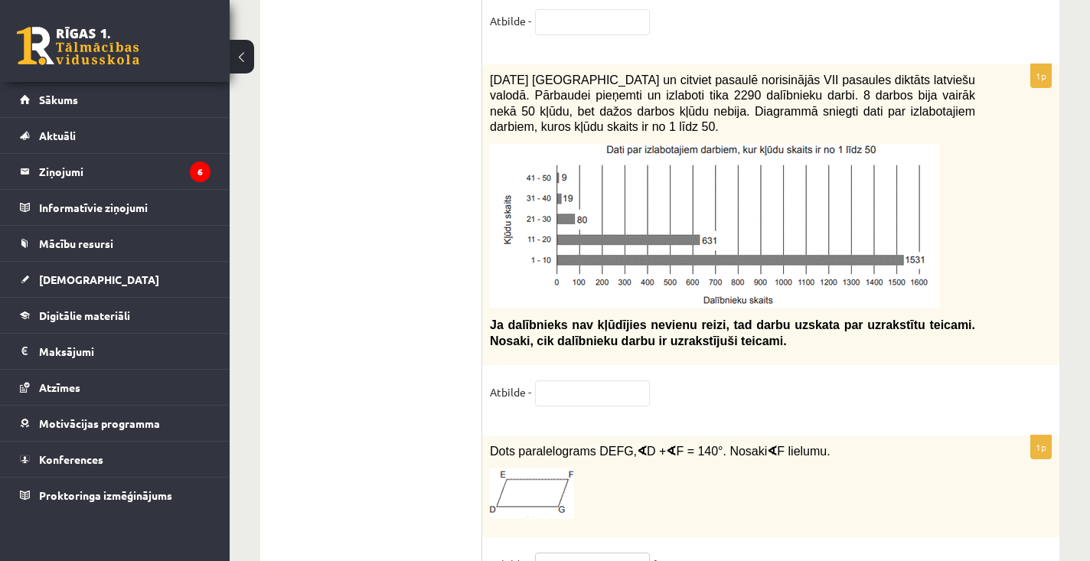
scroll to position [6988, 0]
type input "***"
click at [546, 381] on input "text" at bounding box center [592, 394] width 115 height 26
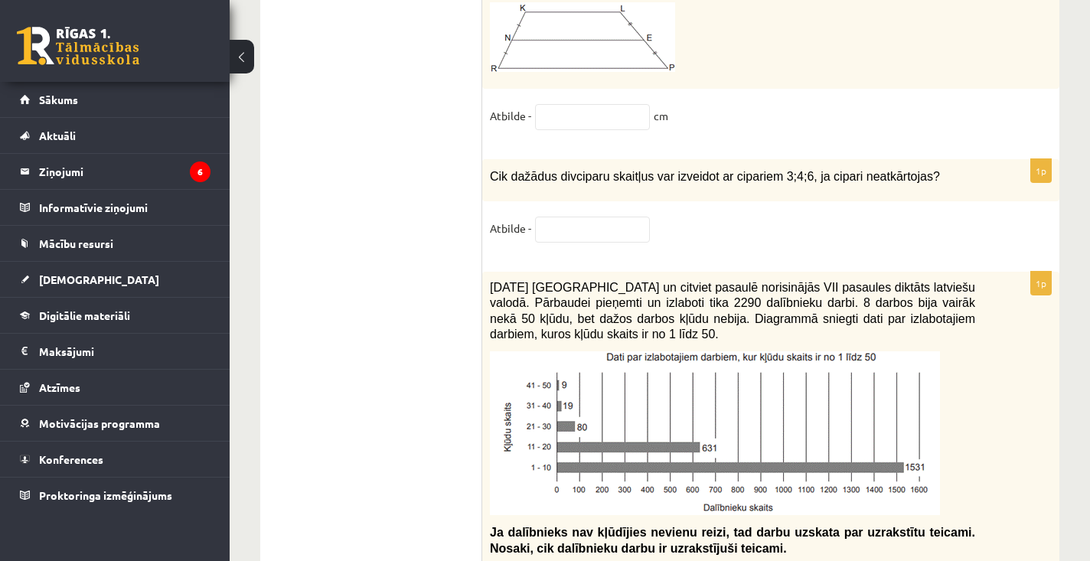
scroll to position [6770, 0]
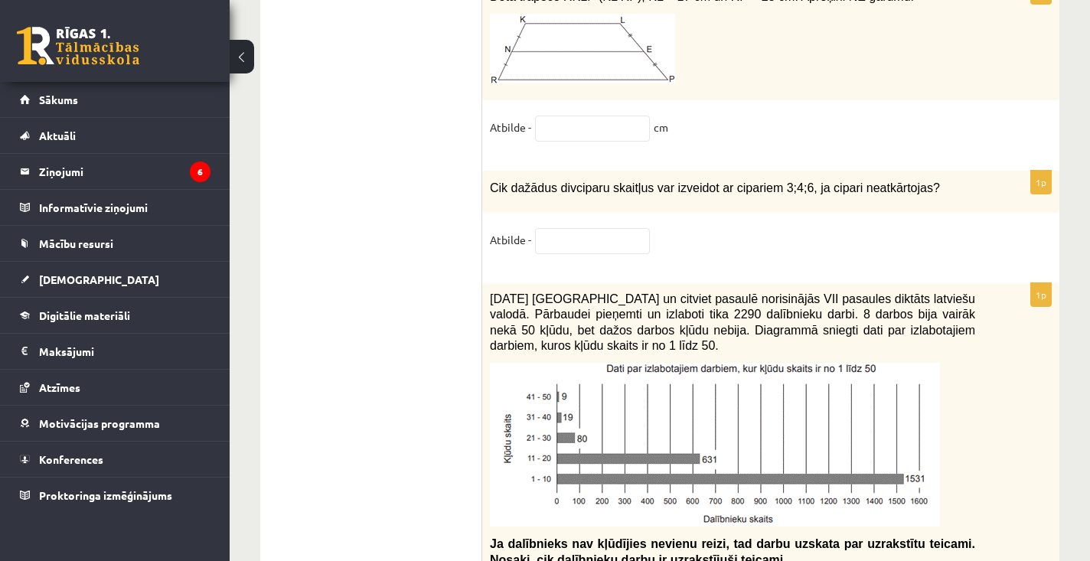
type input "**"
click at [643, 209] on div "1p Cik dažādus divciparu skaitļus var izveidot ar cipariem 3;4;6, ja cipari nea…" at bounding box center [770, 219] width 577 height 97
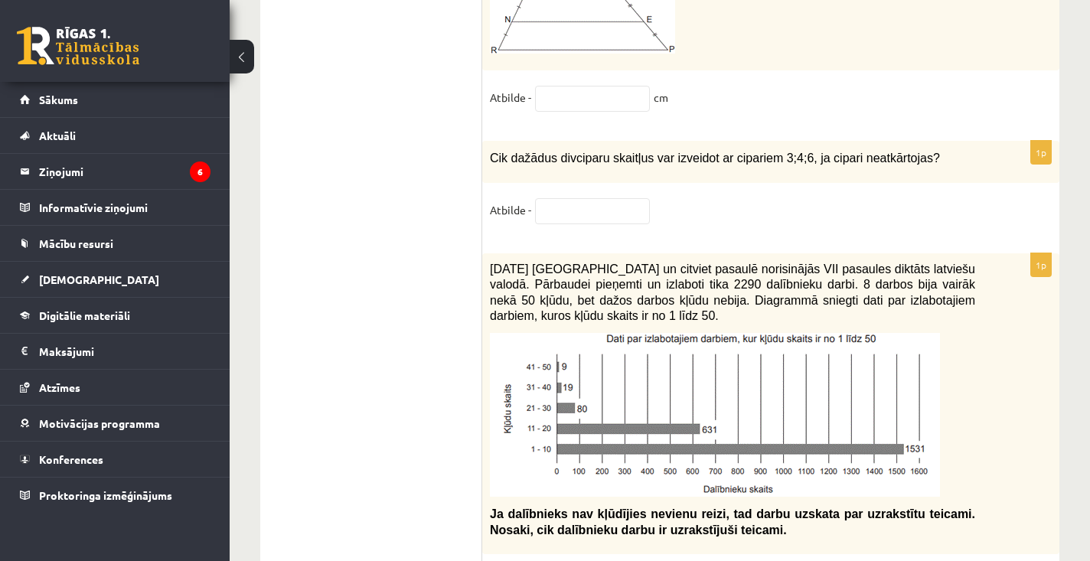
scroll to position [6793, 0]
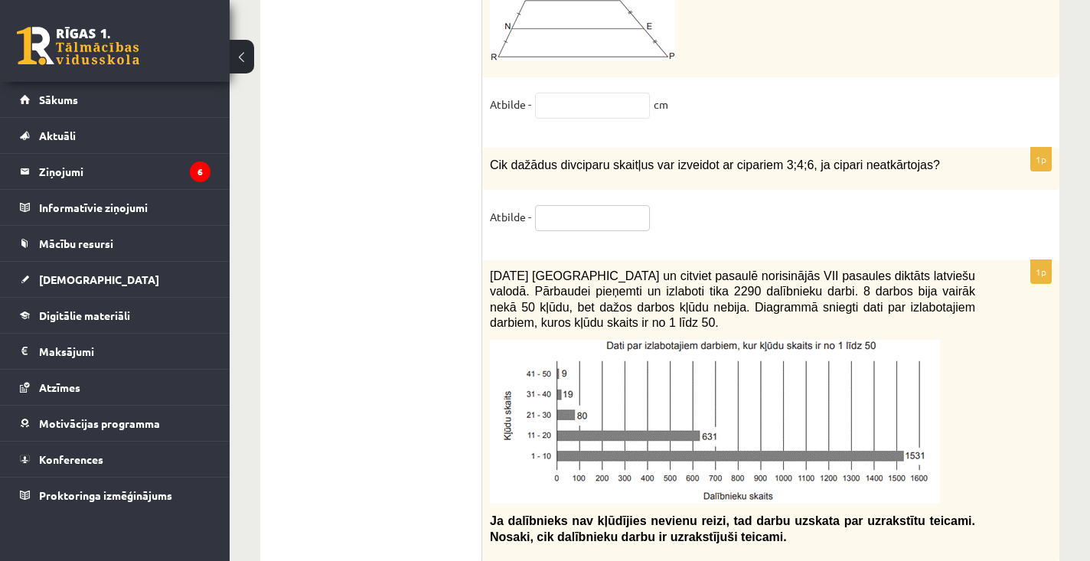
click at [556, 205] on input "text" at bounding box center [592, 218] width 115 height 26
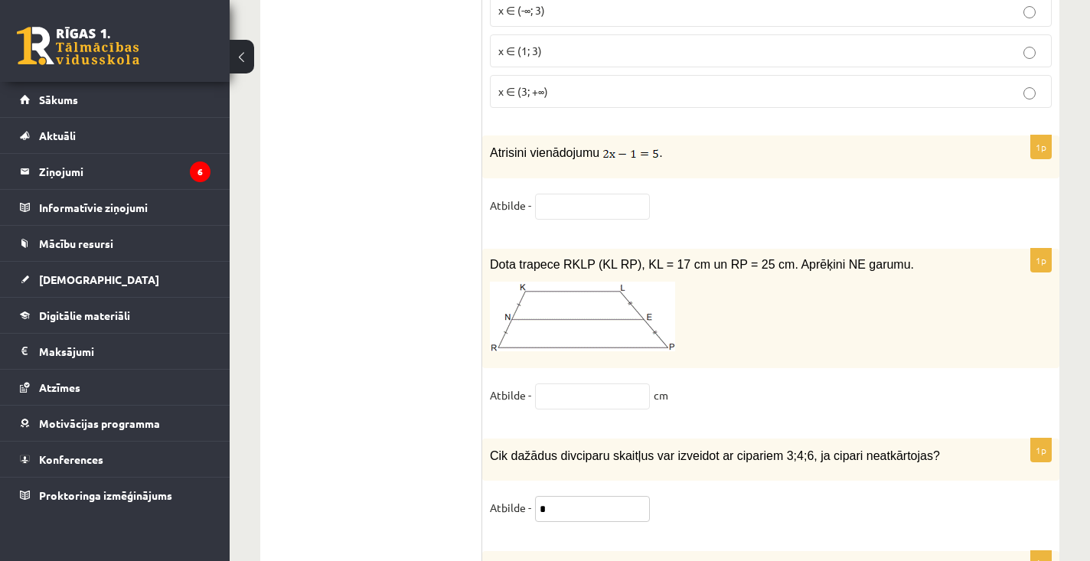
scroll to position [6506, 0]
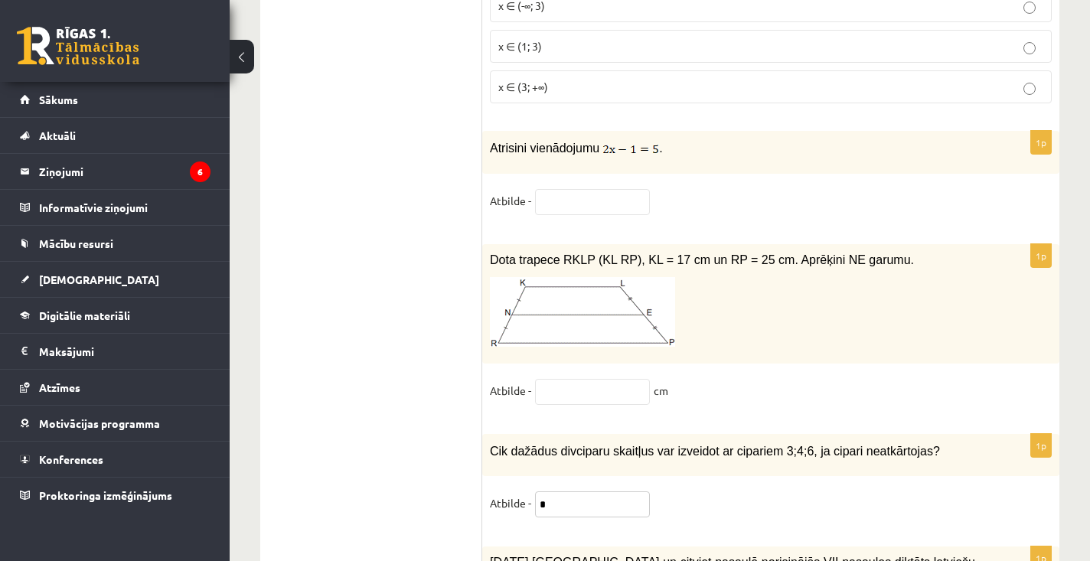
type input "*"
click at [581, 383] on input "text" at bounding box center [592, 392] width 115 height 26
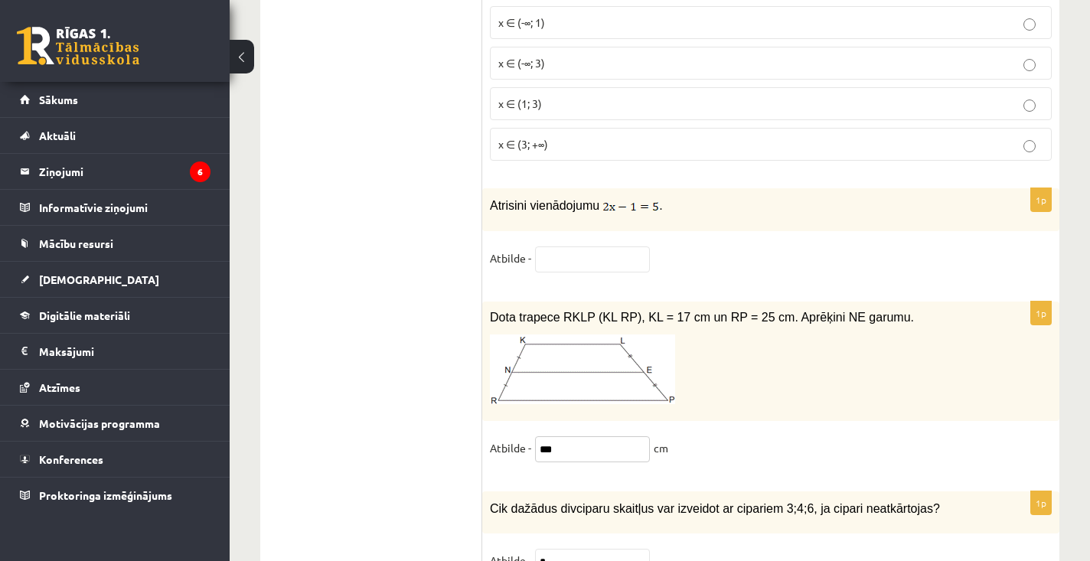
scroll to position [6392, 0]
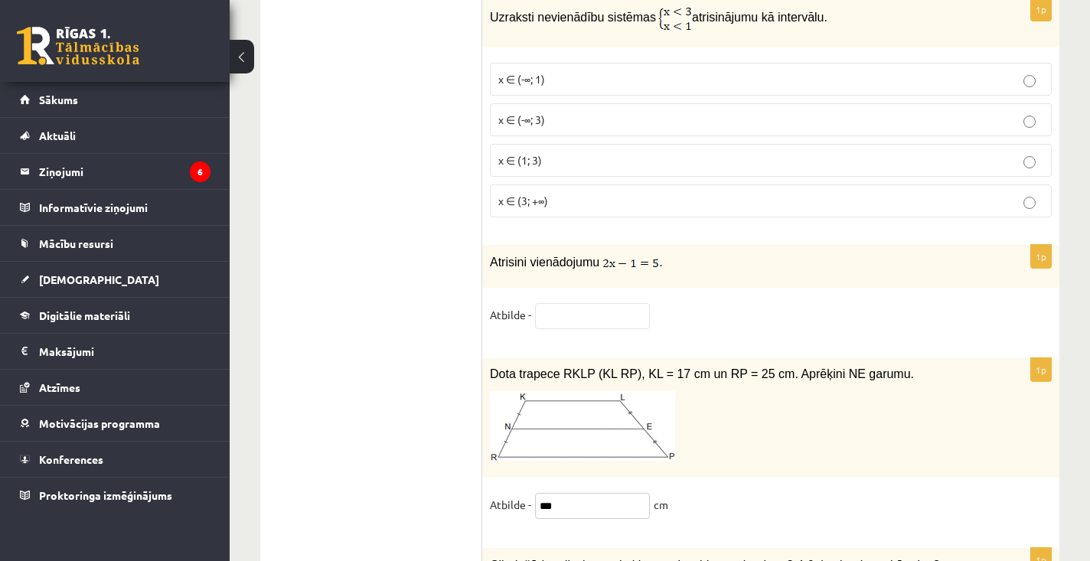
type input "***"
click at [586, 310] on input "text" at bounding box center [592, 316] width 115 height 26
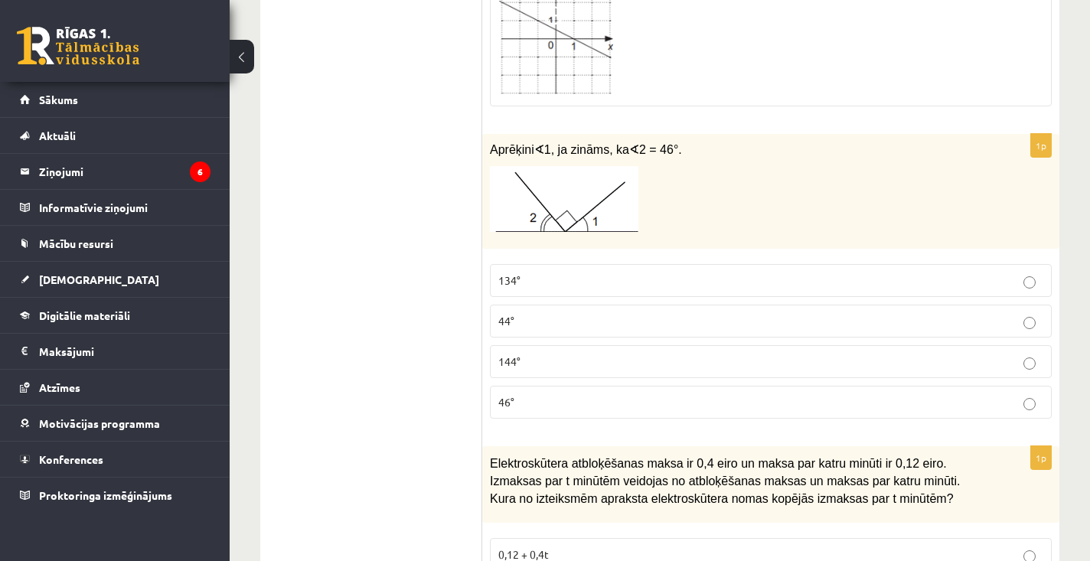
scroll to position [2409, 0]
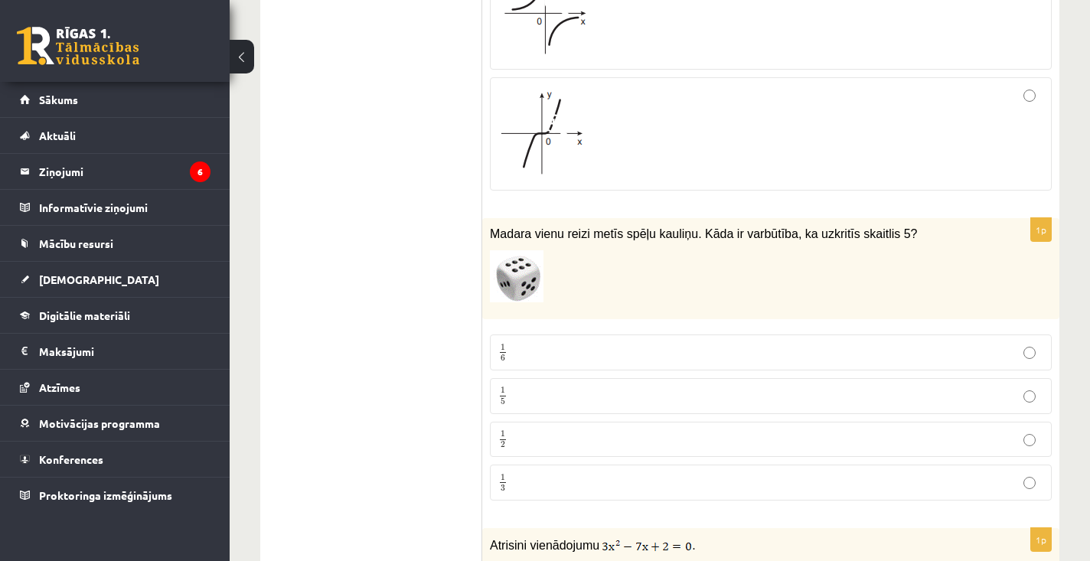
type input "***"
click at [654, 387] on p "1 5 1 5" at bounding box center [770, 396] width 545 height 19
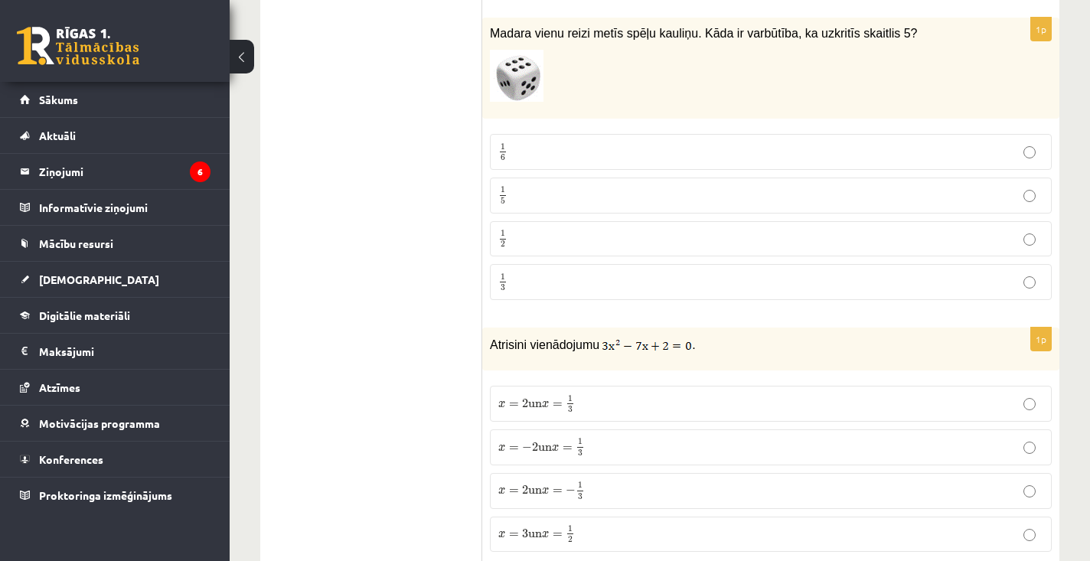
scroll to position [1317, 0]
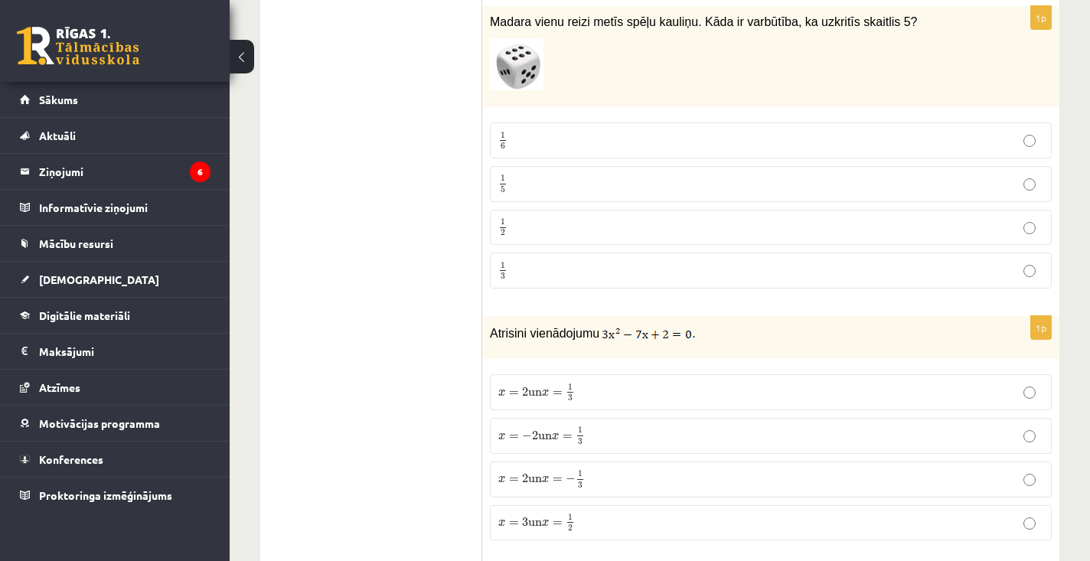
click at [722, 123] on label "1 6 1 6" at bounding box center [771, 140] width 562 height 36
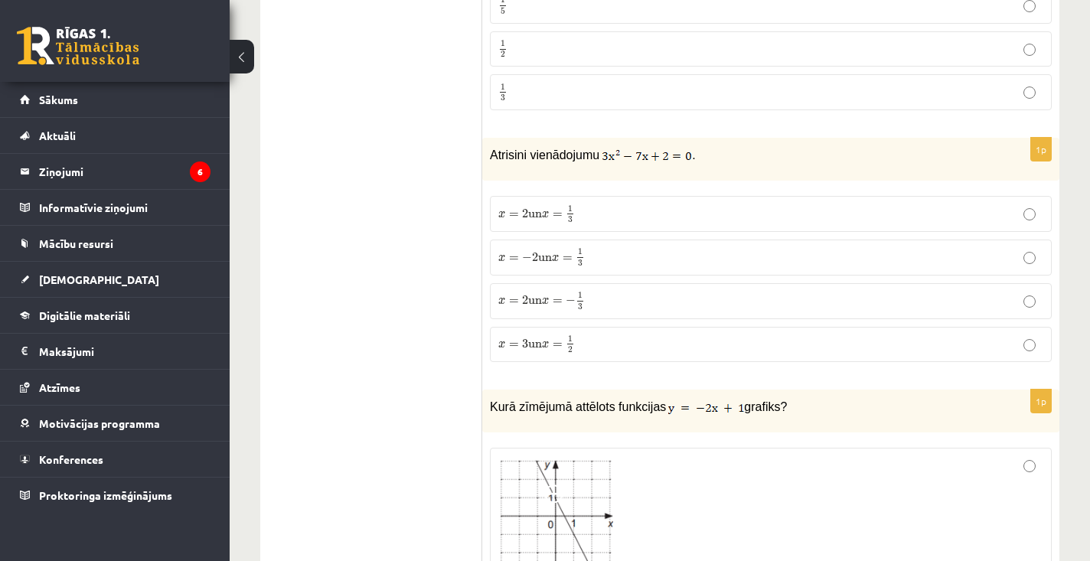
scroll to position [1506, 0]
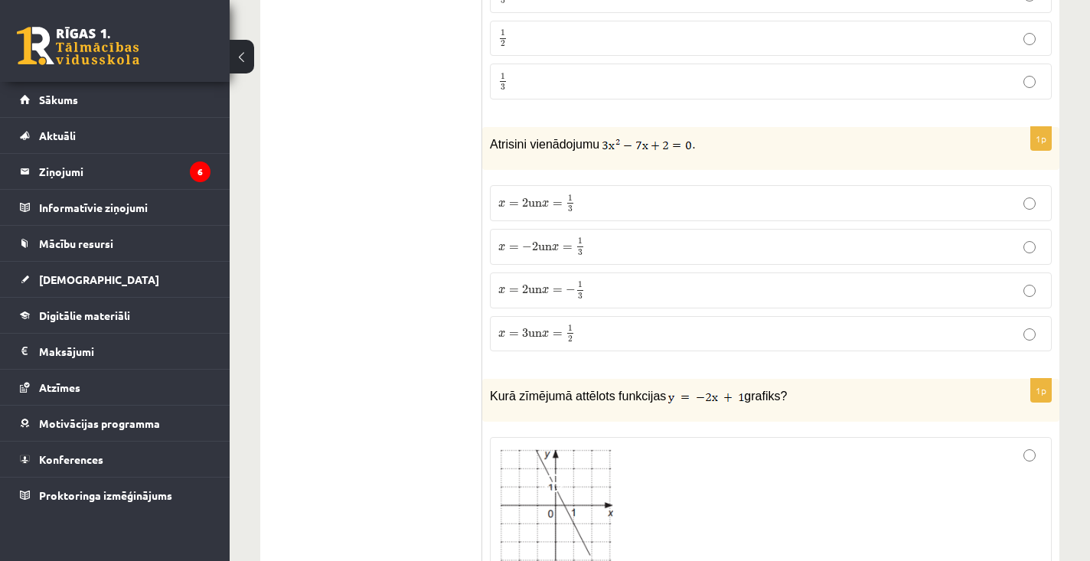
click at [573, 206] on span "3" at bounding box center [570, 209] width 5 height 7
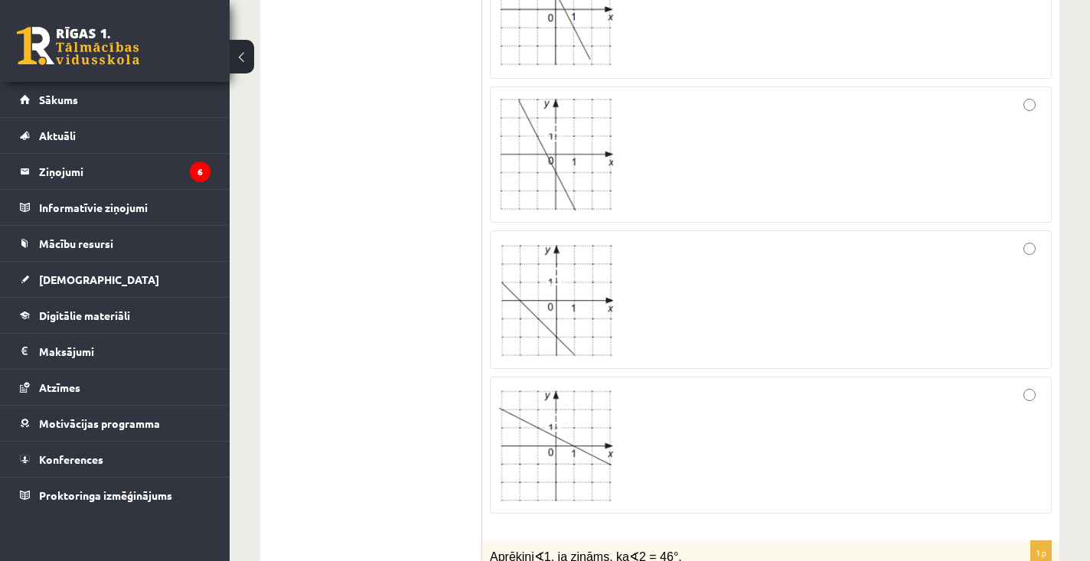
scroll to position [2004, 0]
click at [579, 202] on img at bounding box center [555, 153] width 115 height 112
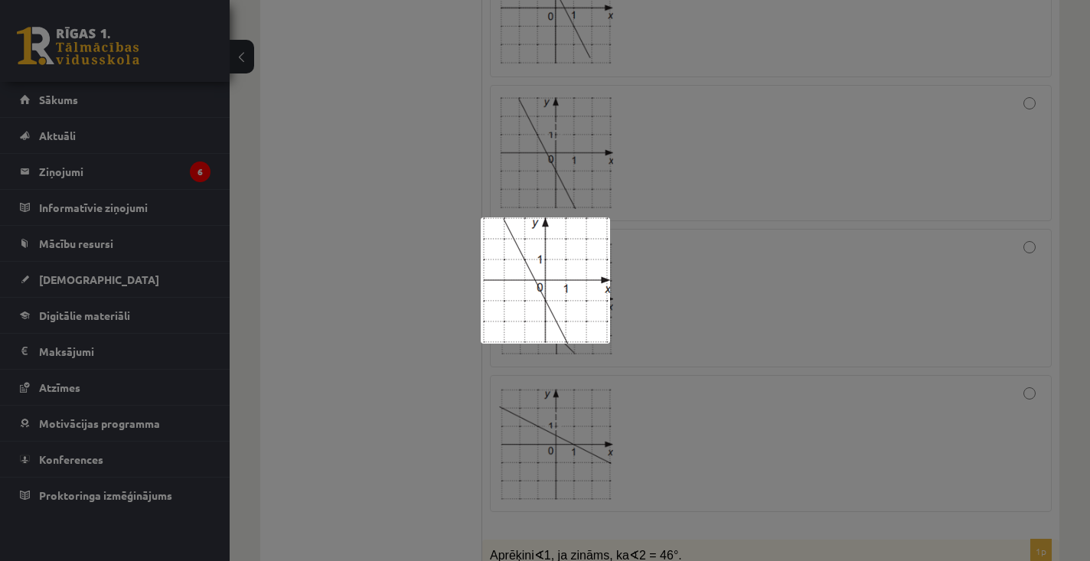
click at [316, 266] on div at bounding box center [545, 280] width 1090 height 561
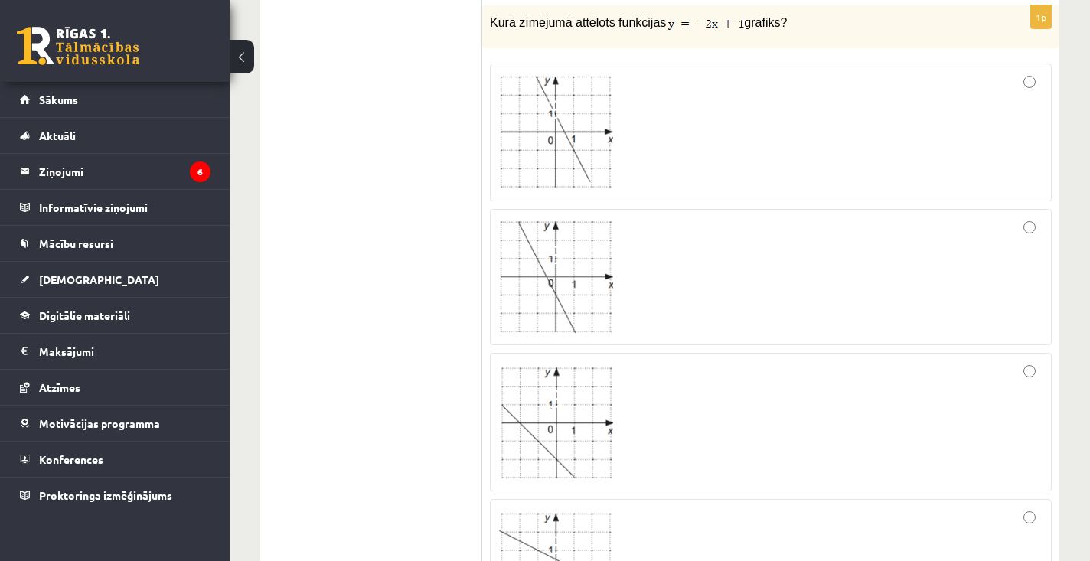
scroll to position [1881, 0]
click at [702, 240] on div at bounding box center [770, 276] width 545 height 119
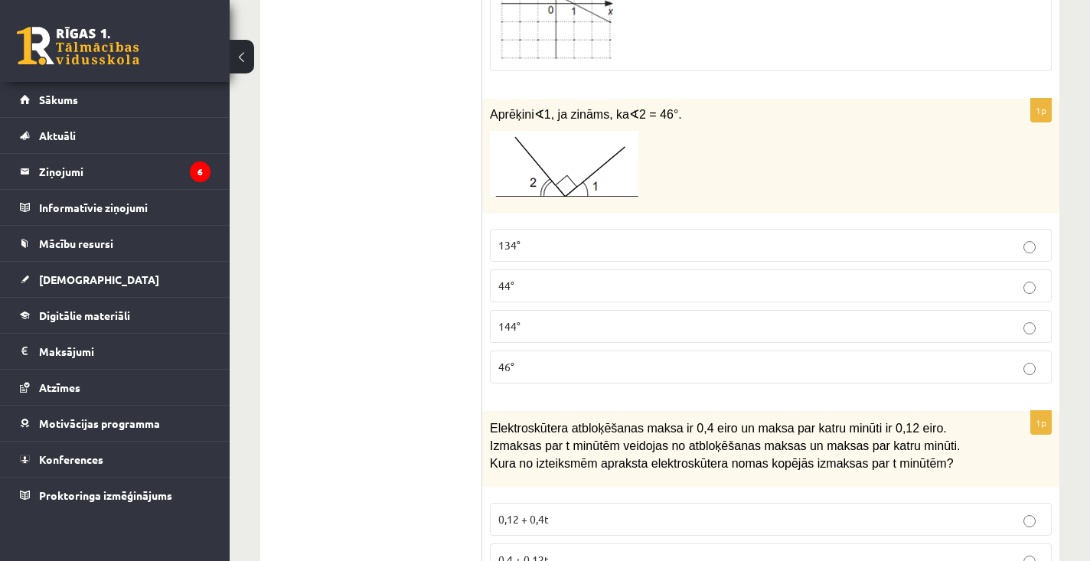
scroll to position [2445, 0]
click at [526, 269] on label "44°" at bounding box center [771, 285] width 562 height 33
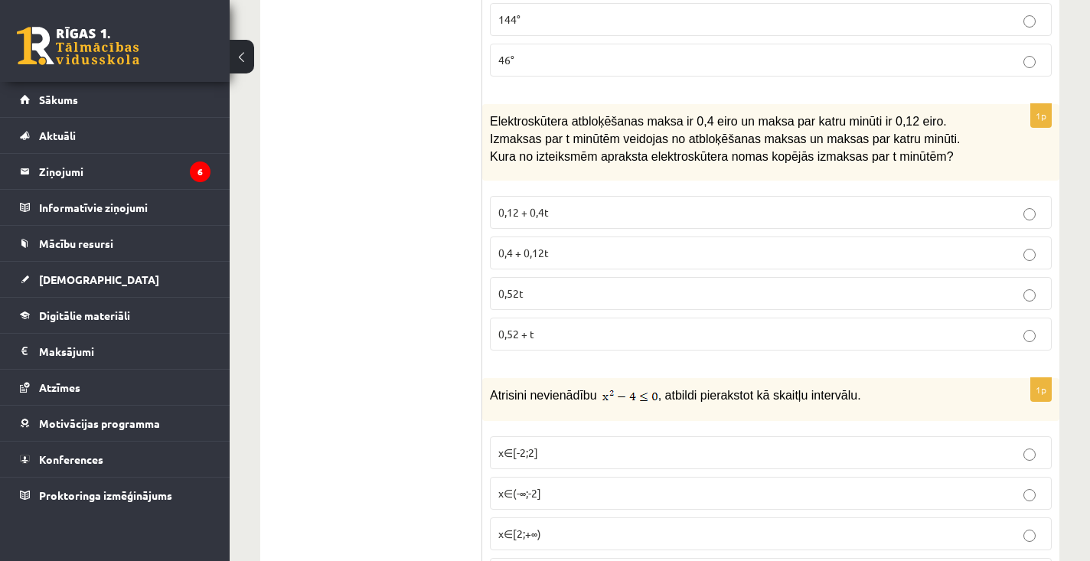
scroll to position [2754, 0]
click at [501, 243] on span "0,4 + 0,12t" at bounding box center [523, 250] width 51 height 14
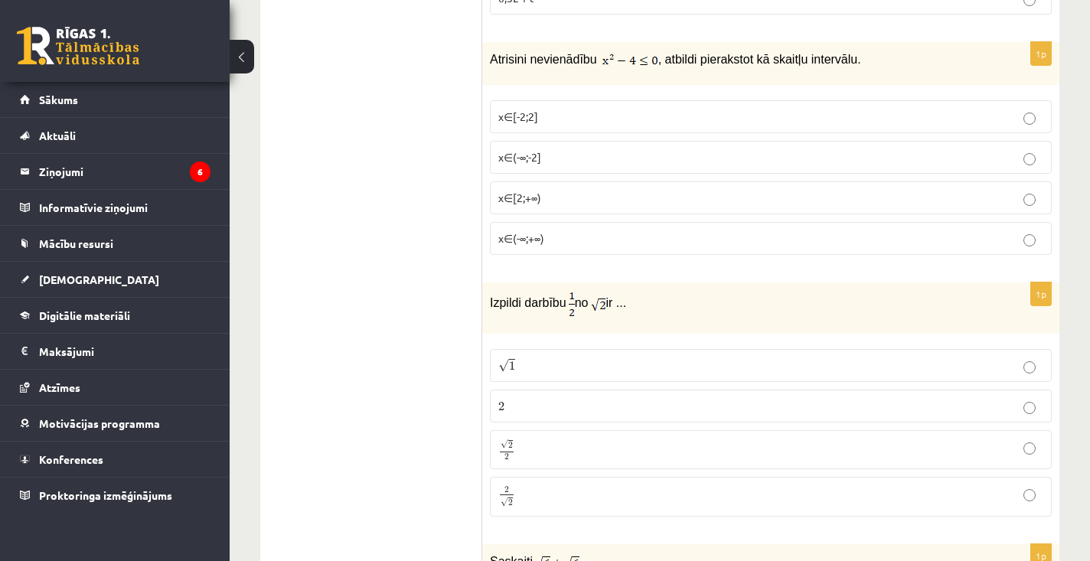
scroll to position [3091, 0]
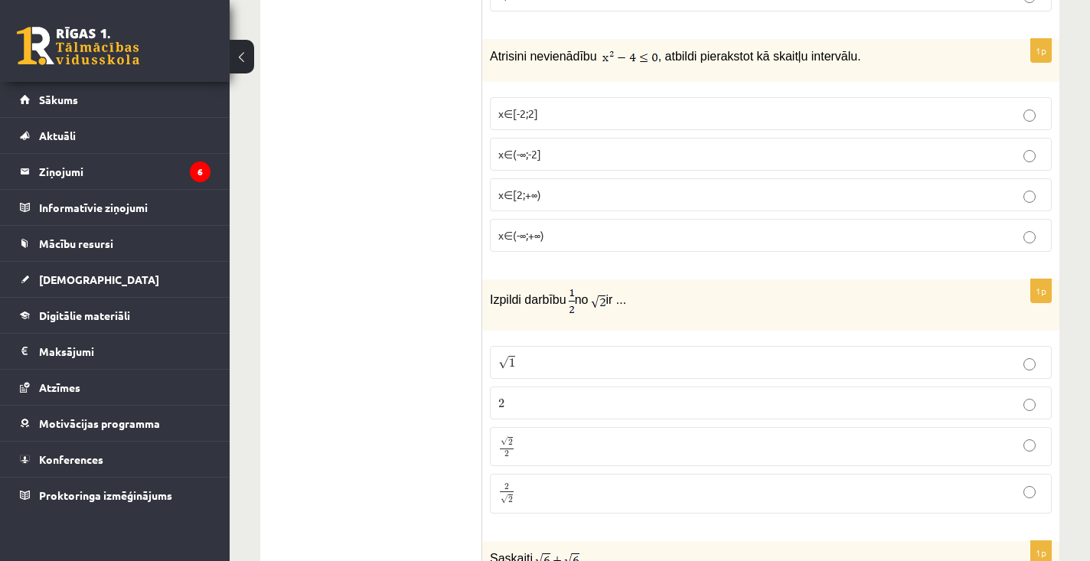
click at [536, 116] on label "x∈[-2;2]" at bounding box center [771, 113] width 562 height 33
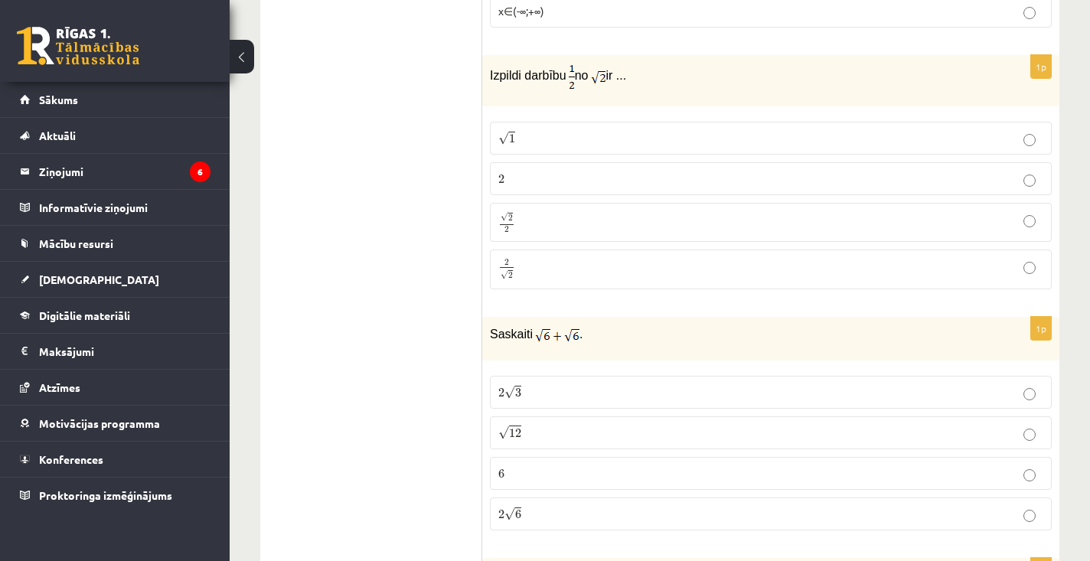
scroll to position [3317, 0]
click at [544, 217] on p "√ 2 2 2 2" at bounding box center [770, 220] width 545 height 22
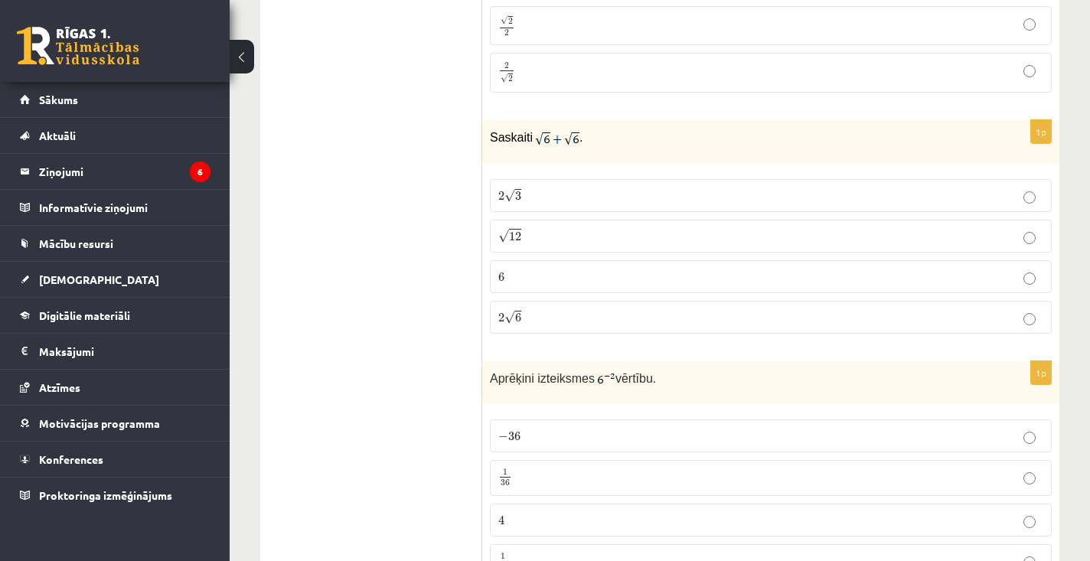
scroll to position [3522, 0]
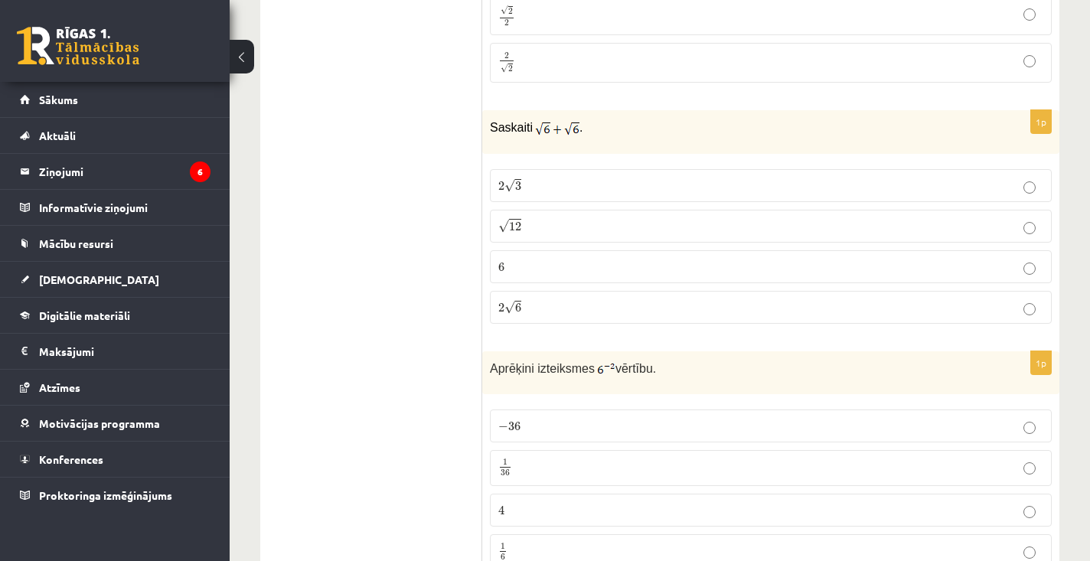
click at [543, 307] on p "2 √ 6 2 6" at bounding box center [770, 307] width 545 height 16
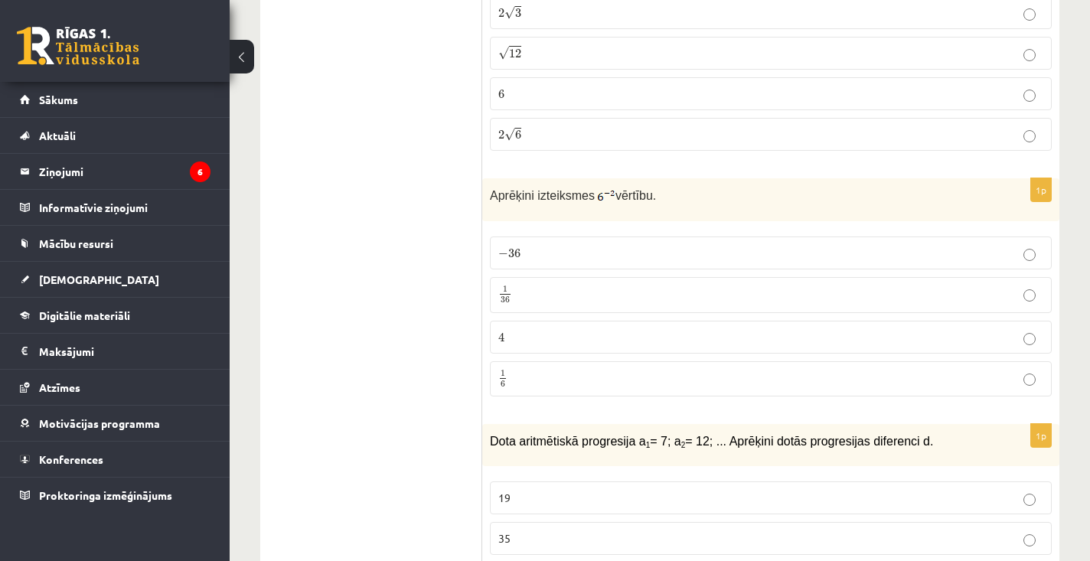
scroll to position [3695, 0]
click at [536, 297] on label "1 36 1 36" at bounding box center [771, 294] width 562 height 36
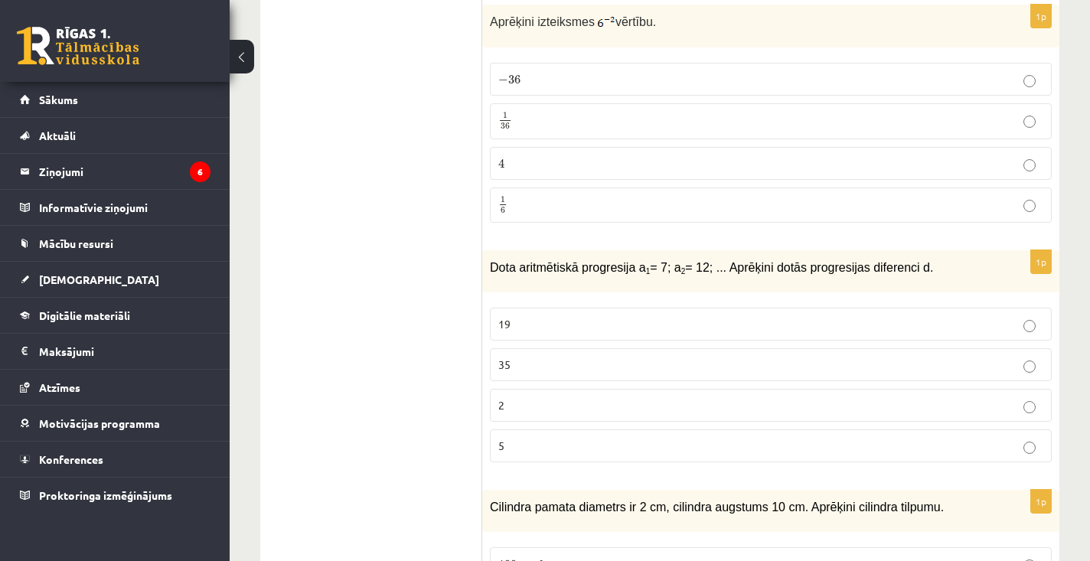
scroll to position [3950, 0]
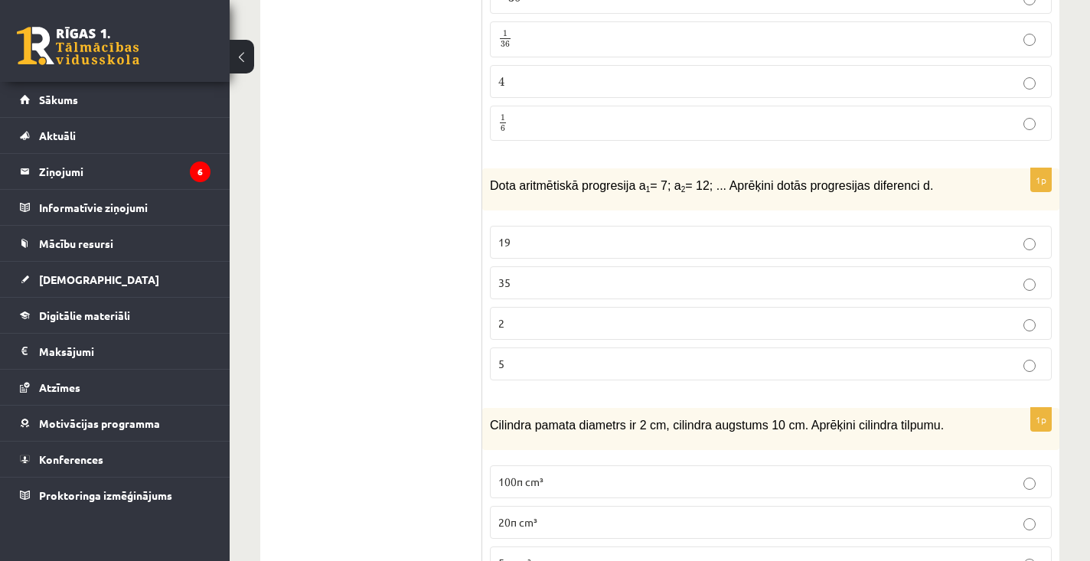
click at [618, 356] on p "5" at bounding box center [770, 364] width 545 height 16
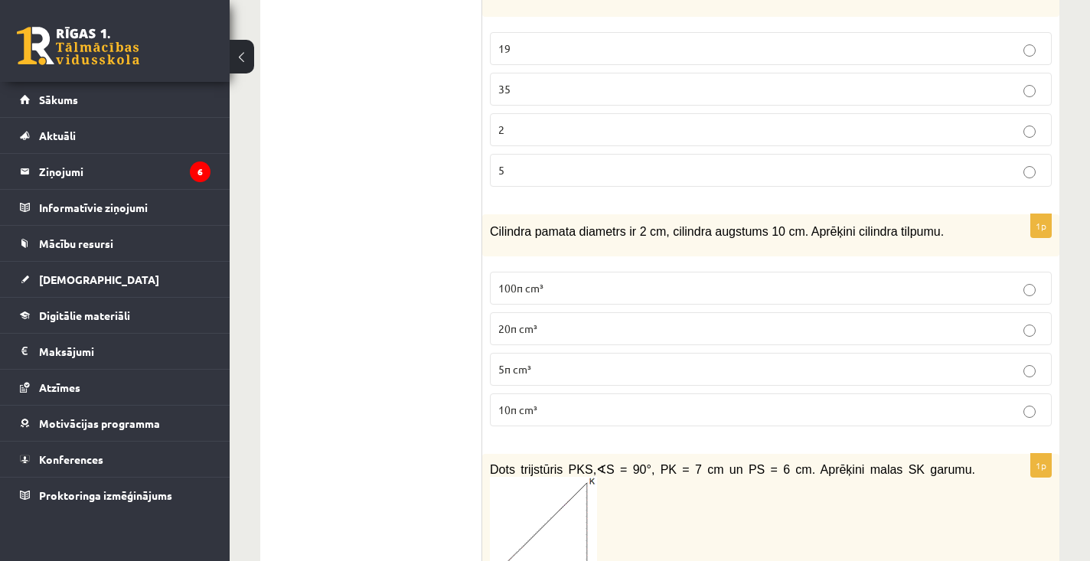
scroll to position [4151, 0]
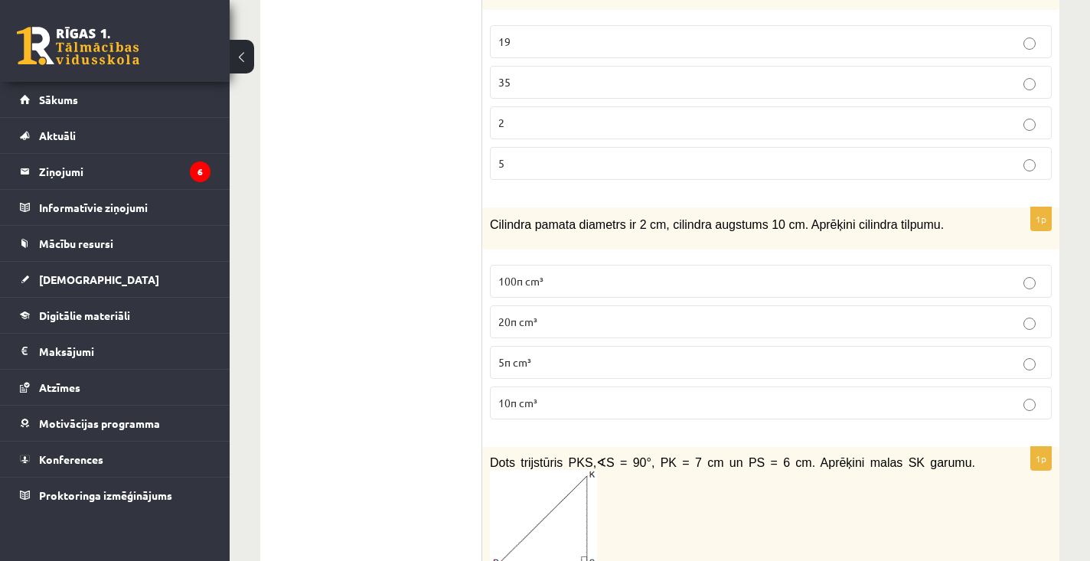
click at [547, 395] on p "10π cm³" at bounding box center [770, 403] width 545 height 16
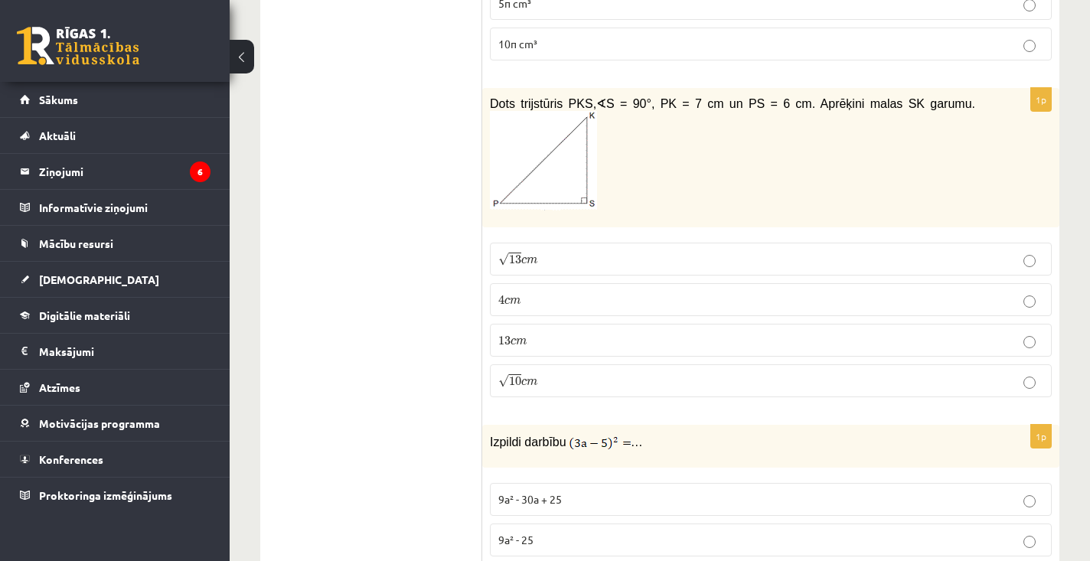
scroll to position [4519, 0]
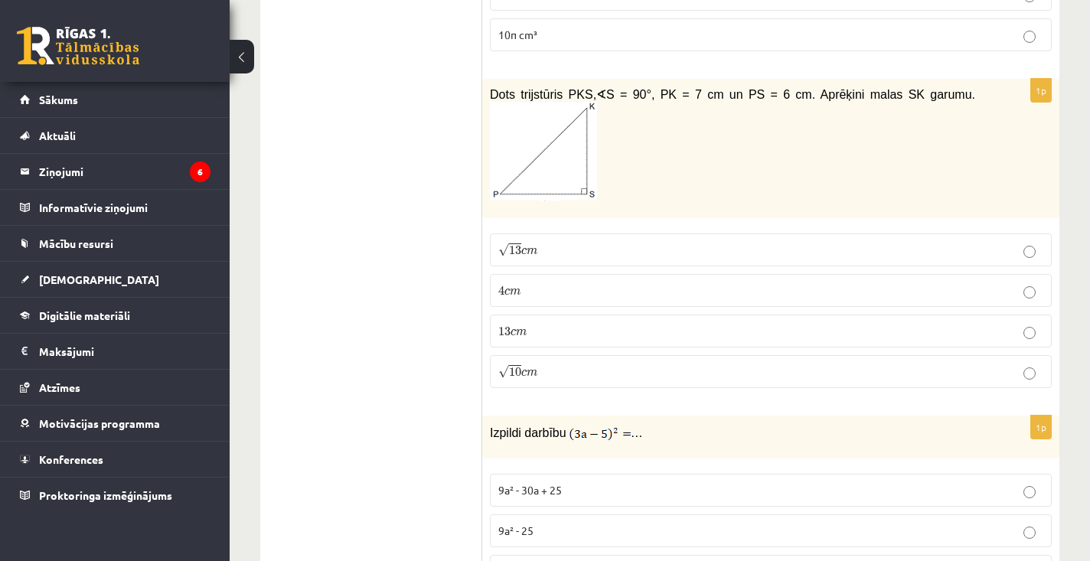
click at [539, 233] on label "√ 13 c m 13 c m" at bounding box center [771, 249] width 562 height 33
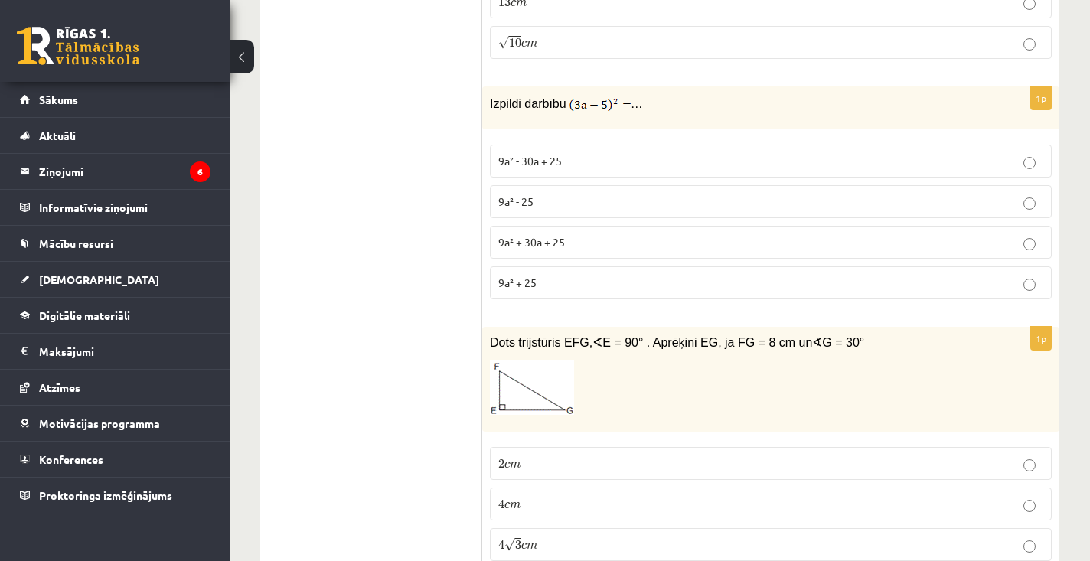
scroll to position [4846, 0]
click at [603, 236] on p "9a² + 30a + 25" at bounding box center [770, 244] width 545 height 16
click at [576, 155] on p "9a² - 30a + 25" at bounding box center [770, 163] width 545 height 16
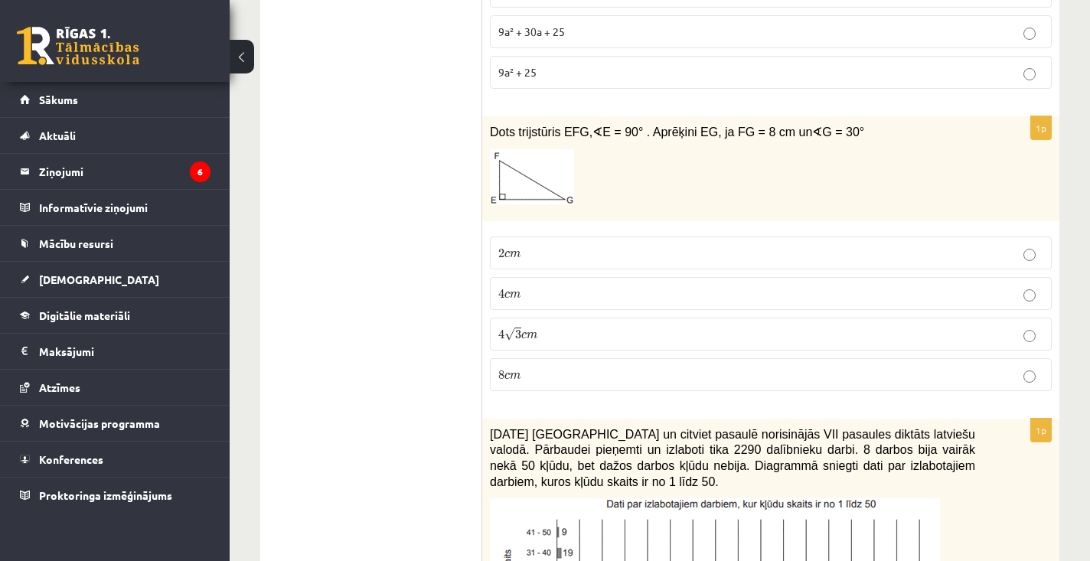
scroll to position [5084, 0]
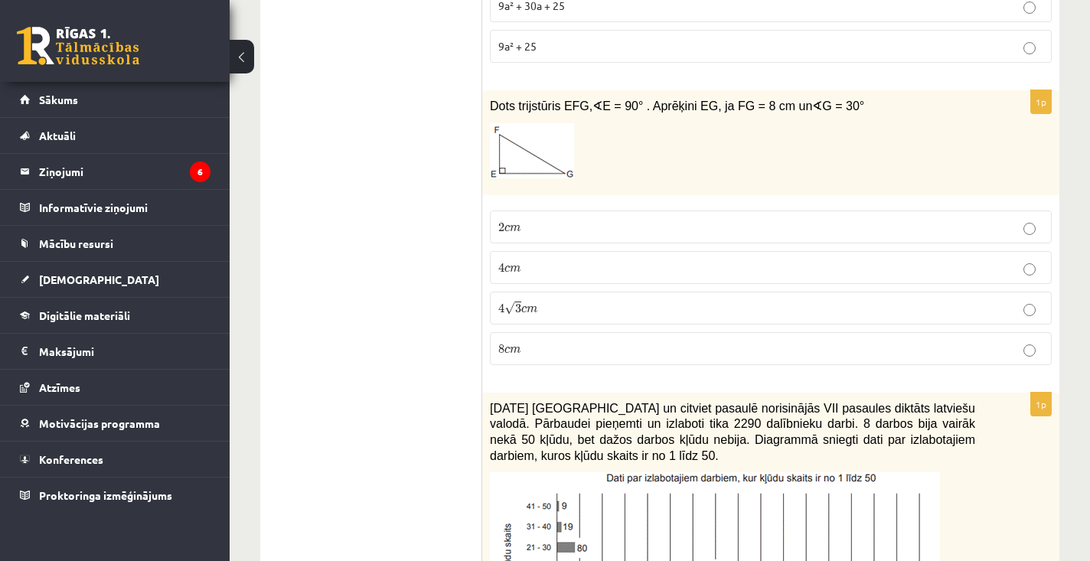
click at [662, 300] on p "4 √ 3 c m 4 3 c m" at bounding box center [770, 308] width 545 height 16
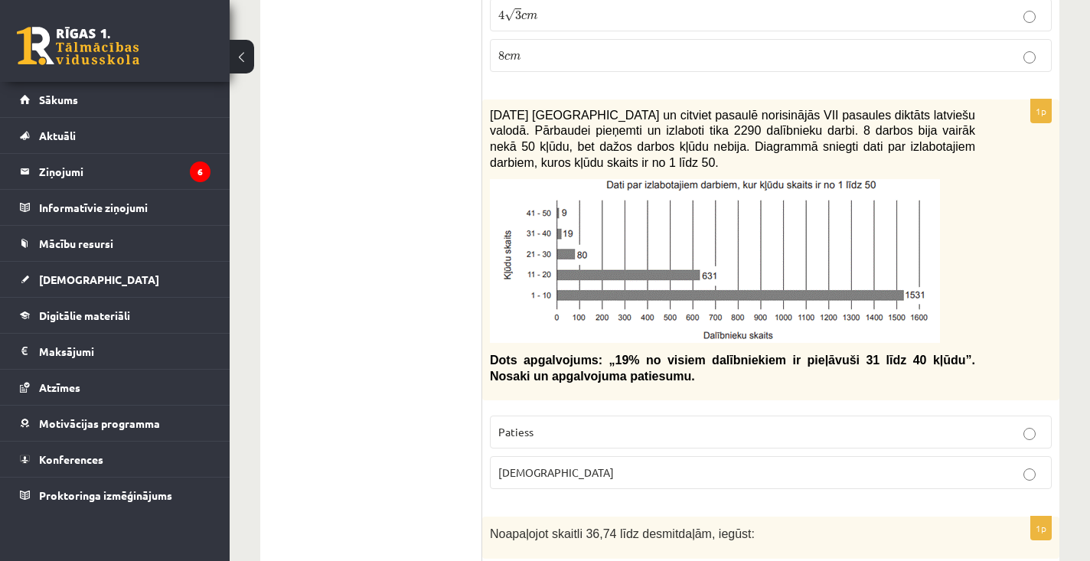
scroll to position [5392, 0]
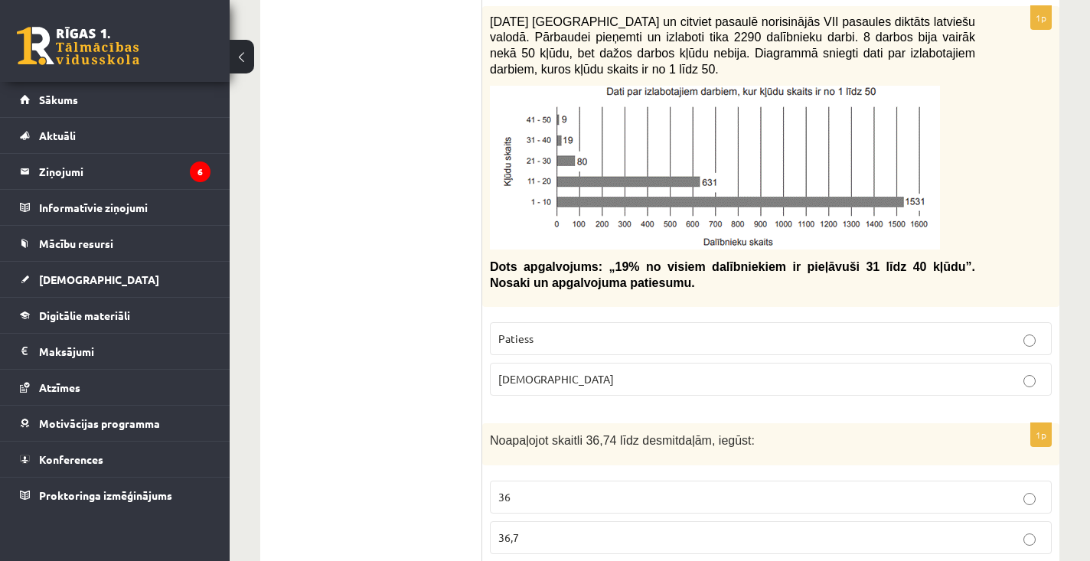
scroll to position [5472, 0]
click at [699, 370] on p "Aplams" at bounding box center [770, 378] width 545 height 16
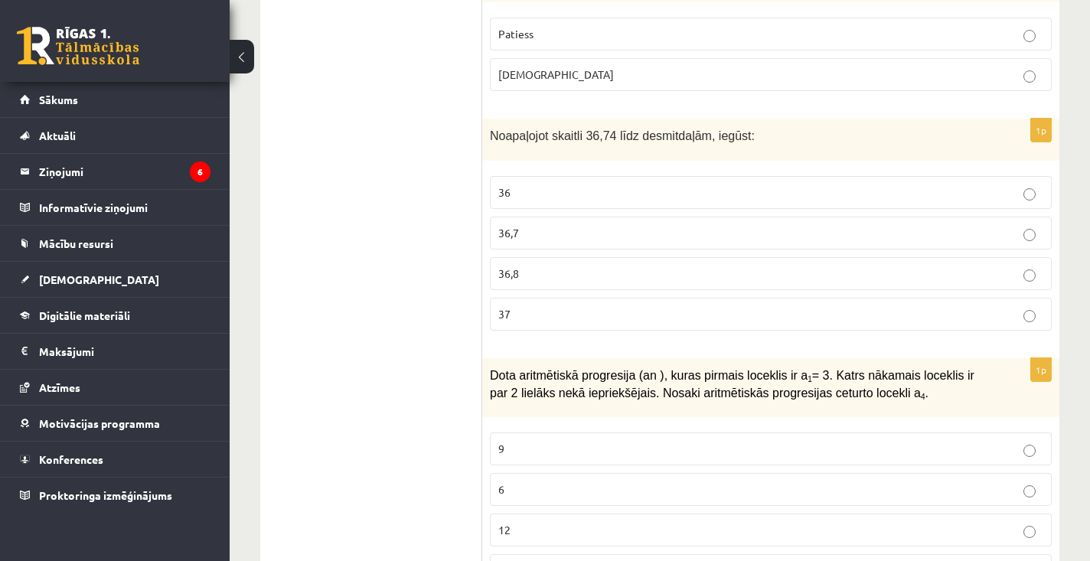
scroll to position [5776, 0]
drag, startPoint x: 525, startPoint y: 294, endPoint x: 484, endPoint y: 253, distance: 57.4
click at [484, 253] on div "1p Noapaļojot skaitli 36,74 līdz desmitdaļām, iegūst: 36 36,7 36,8 37" at bounding box center [770, 230] width 577 height 224
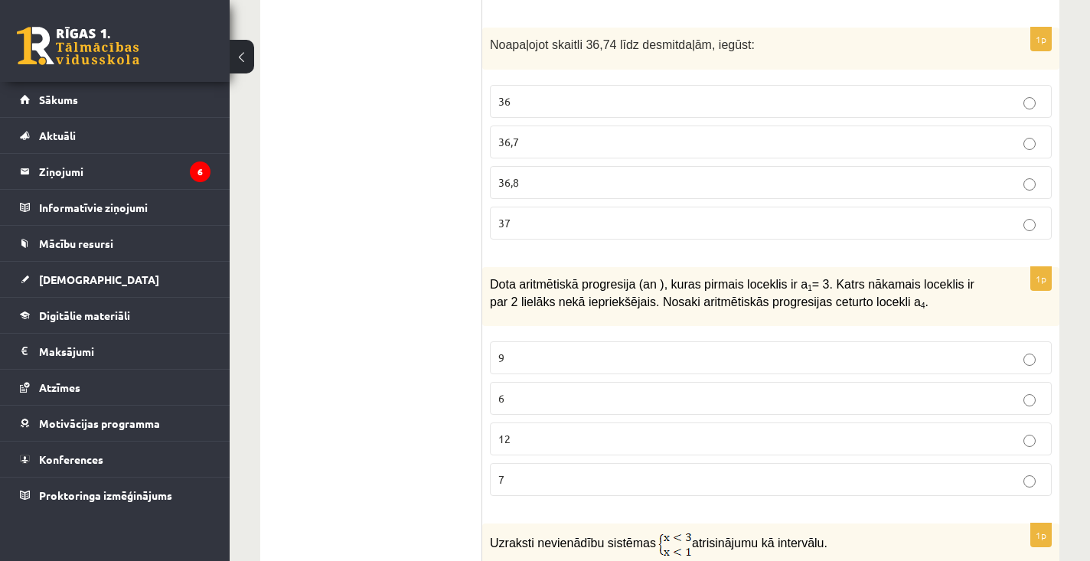
scroll to position [5886, 0]
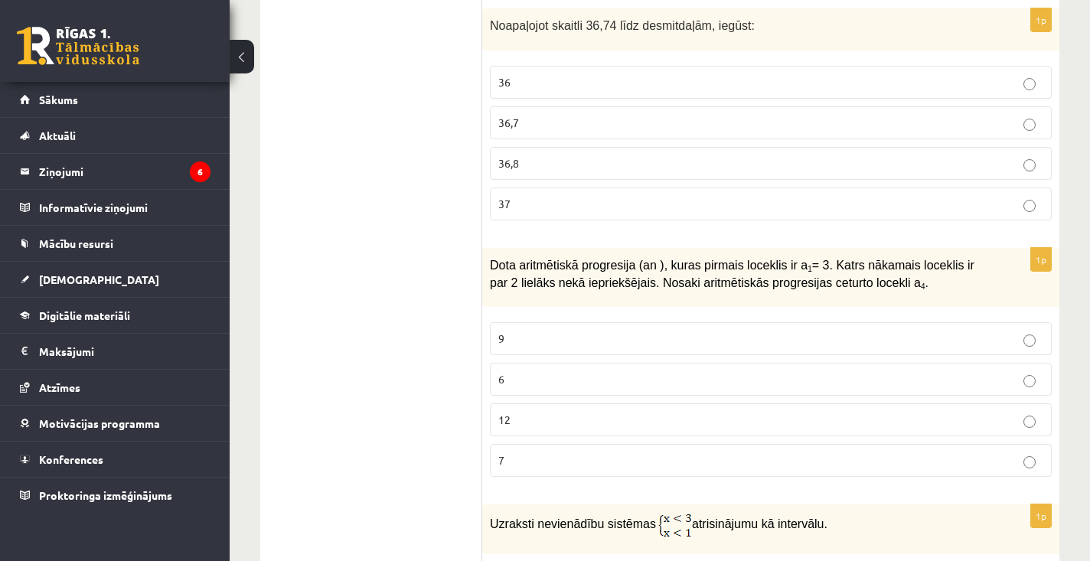
click at [546, 115] on p "36,7" at bounding box center [770, 123] width 545 height 16
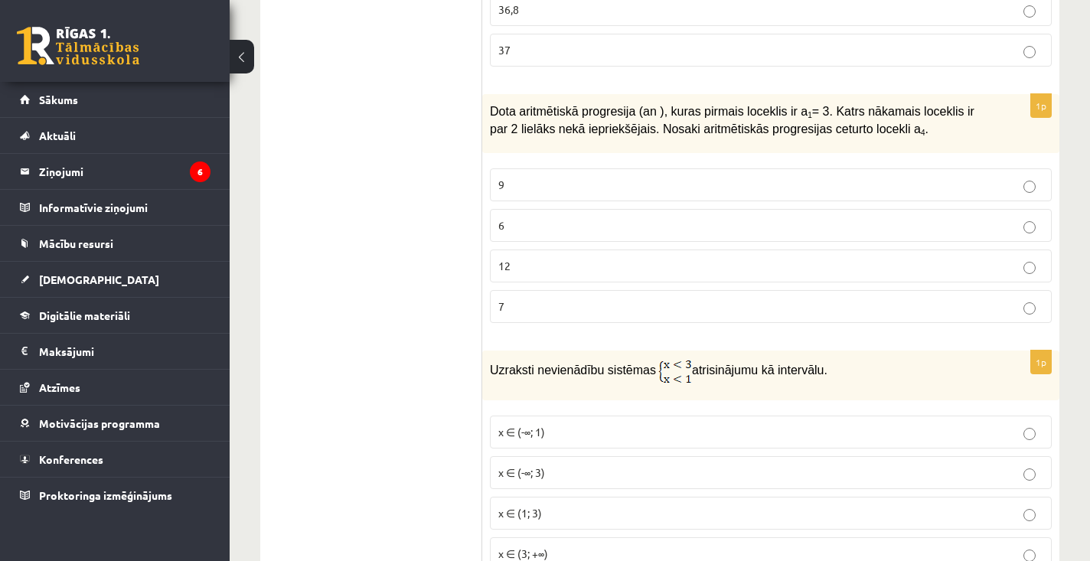
scroll to position [6041, 0]
click at [558, 175] on p "9" at bounding box center [770, 183] width 545 height 16
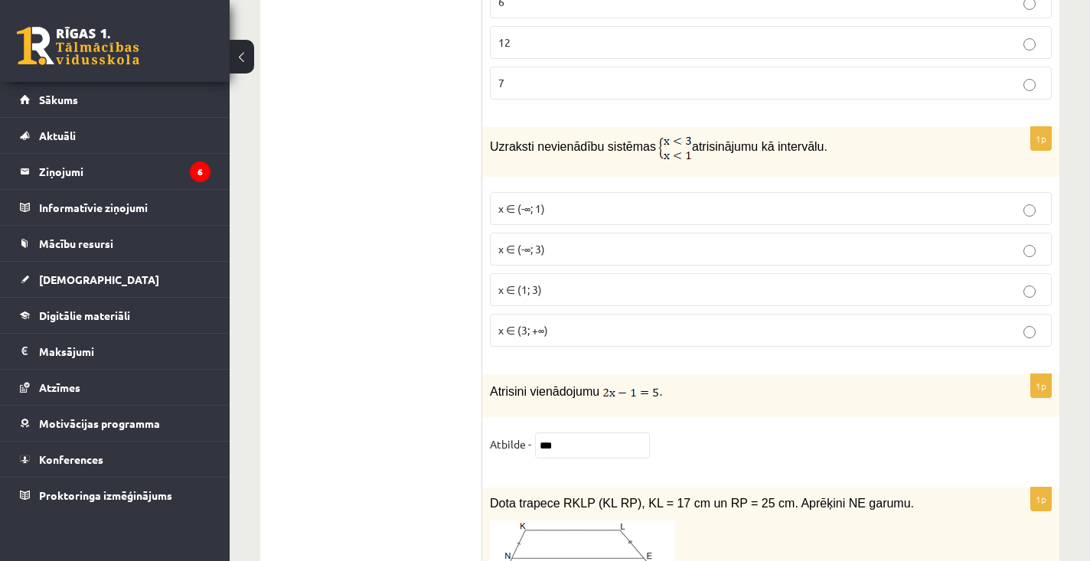
scroll to position [6265, 0]
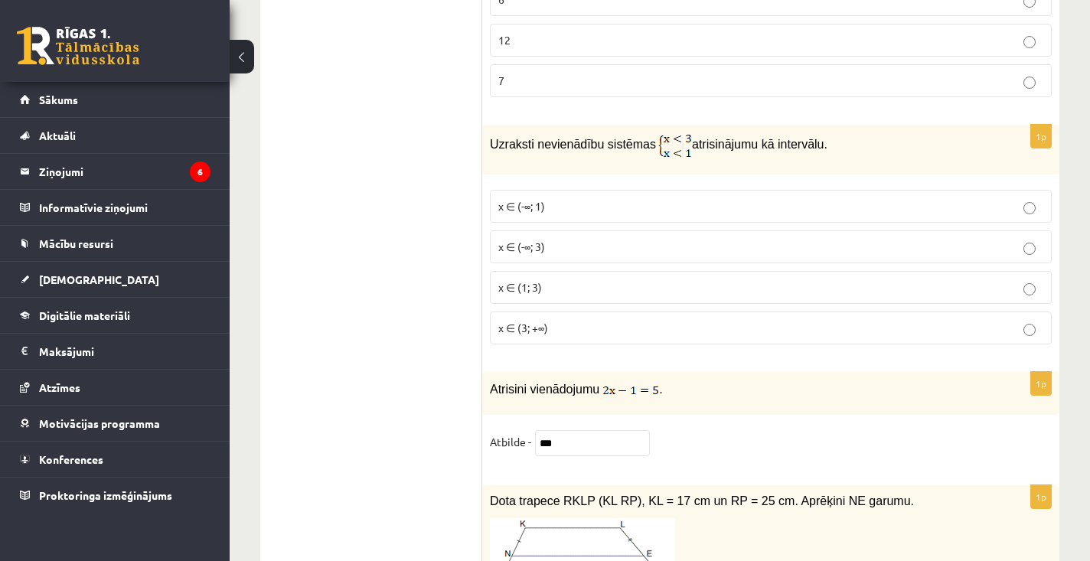
click at [535, 199] on span "x ∈ (-∞; 1)" at bounding box center [521, 206] width 47 height 14
click at [982, 198] on p "x ∈ (-∞; 1)" at bounding box center [770, 206] width 545 height 16
click at [533, 204] on label "x ∈ (-∞; 1)" at bounding box center [771, 206] width 562 height 33
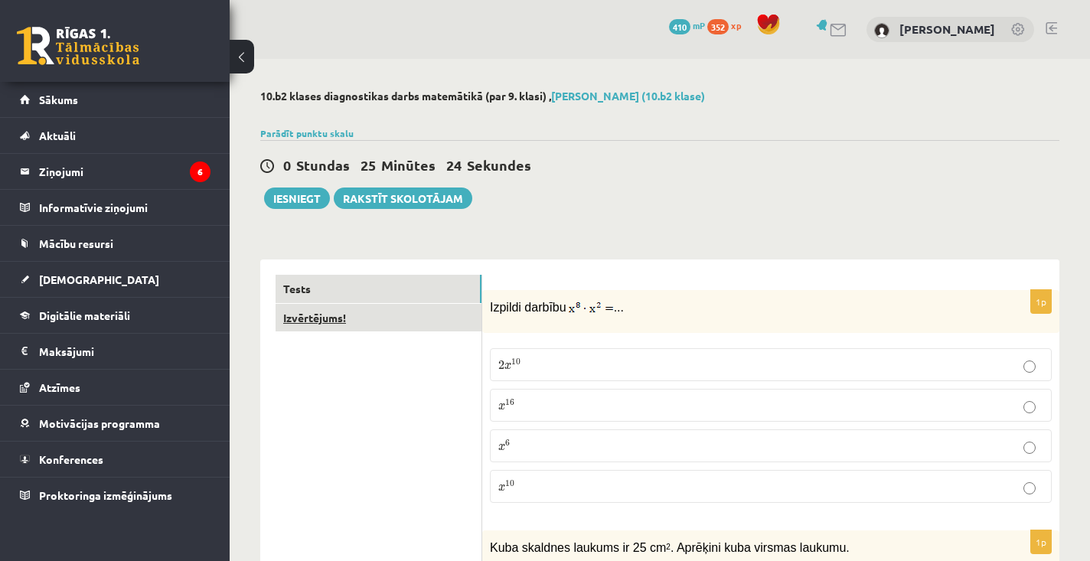
scroll to position [0, 0]
click at [399, 314] on link "Izvērtējums!" at bounding box center [379, 318] width 206 height 28
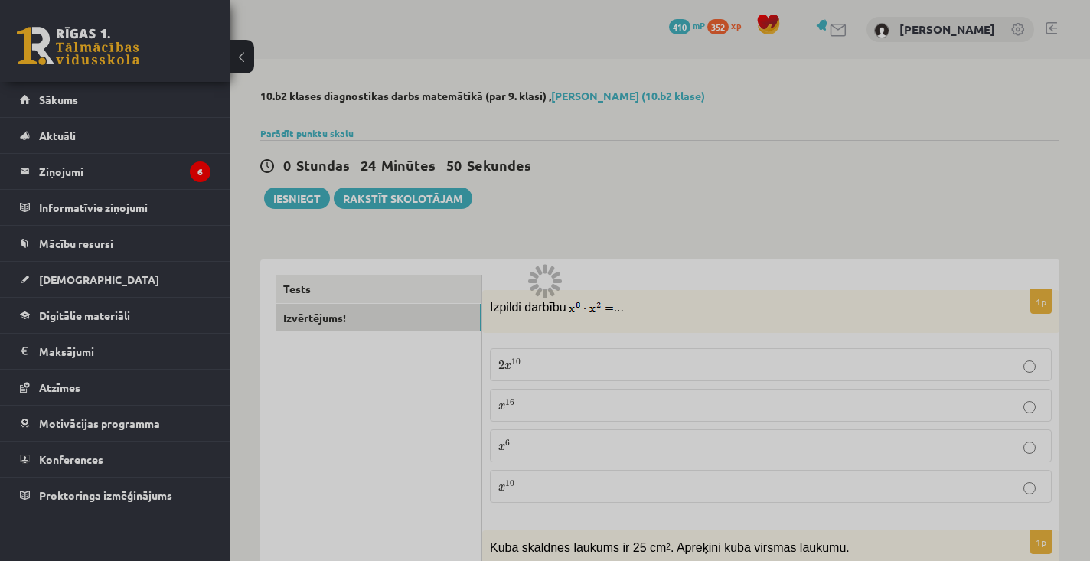
click at [328, 294] on div at bounding box center [545, 280] width 1090 height 561
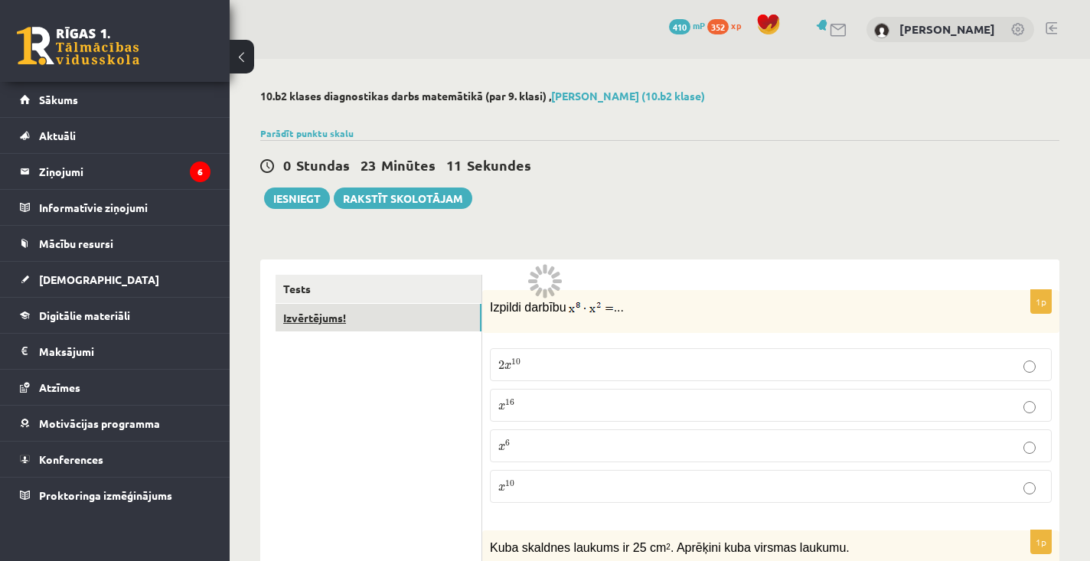
click at [409, 309] on link "Izvērtējums!" at bounding box center [379, 318] width 206 height 28
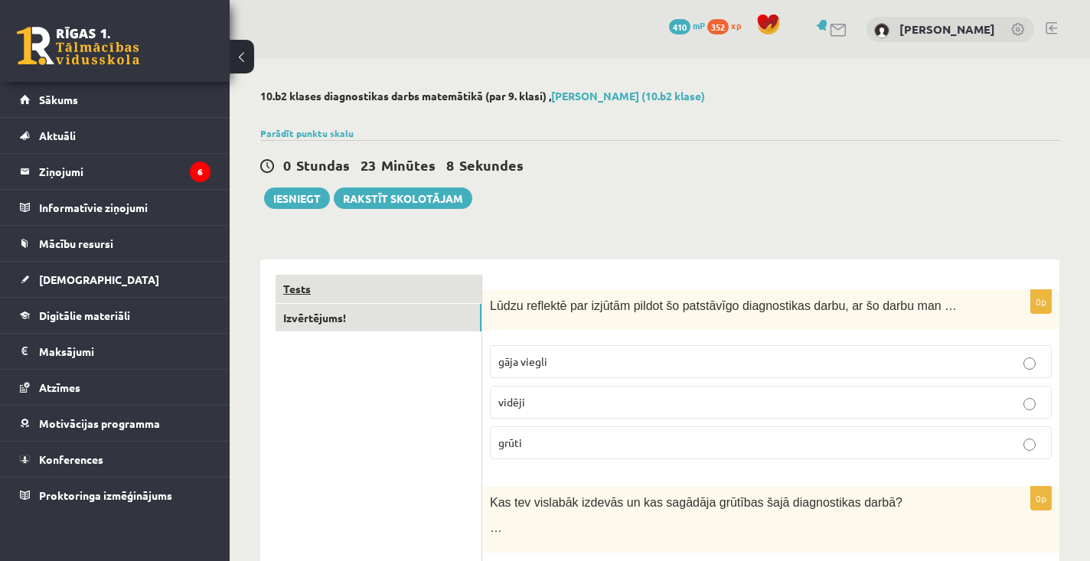
click at [405, 291] on link "Tests" at bounding box center [379, 289] width 206 height 28
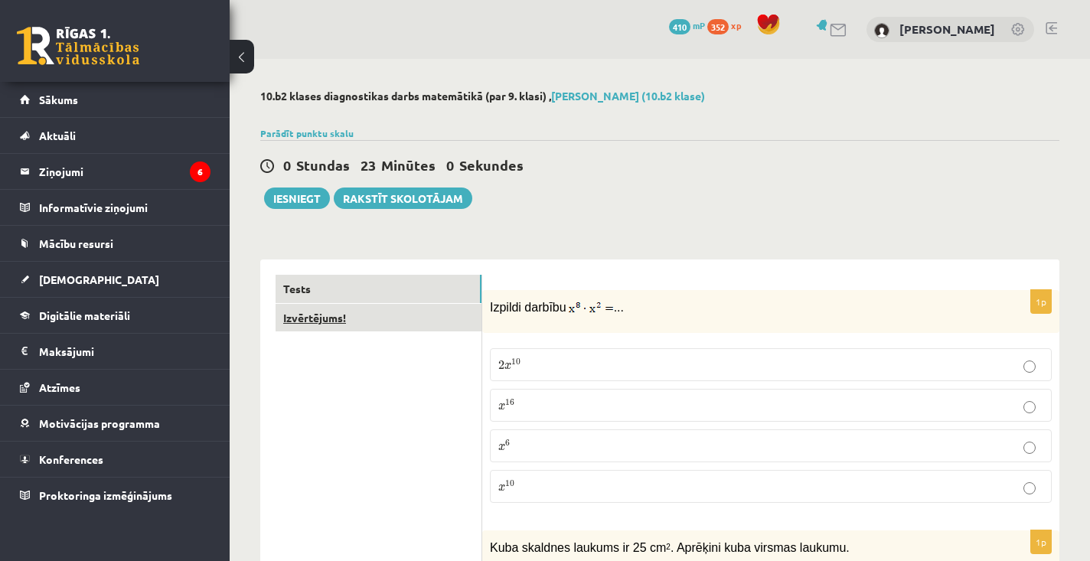
click at [439, 314] on link "Izvērtējums!" at bounding box center [379, 318] width 206 height 28
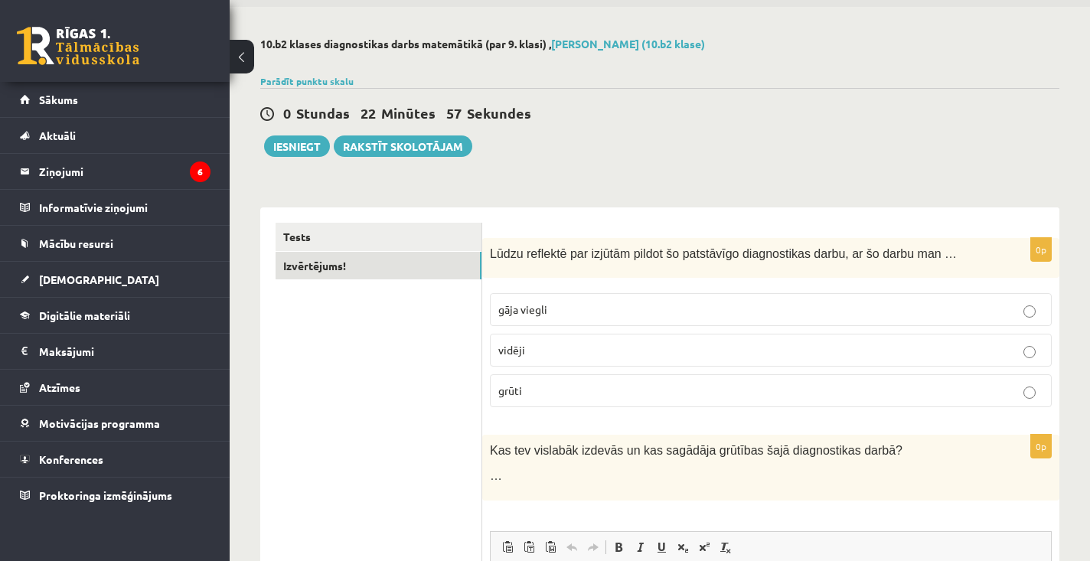
scroll to position [100, 0]
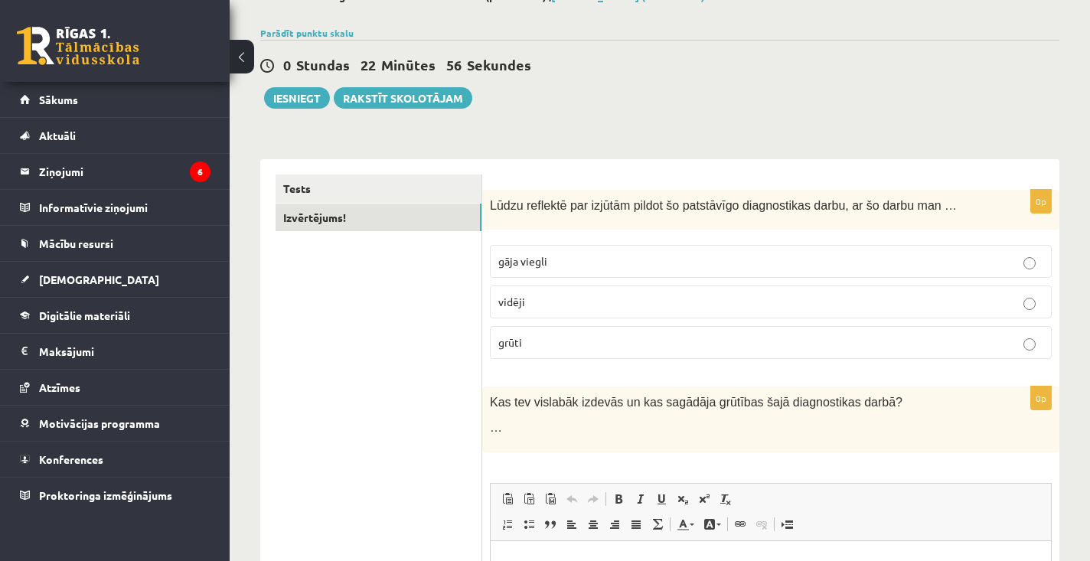
click at [644, 274] on label "gāja viegli" at bounding box center [771, 261] width 562 height 33
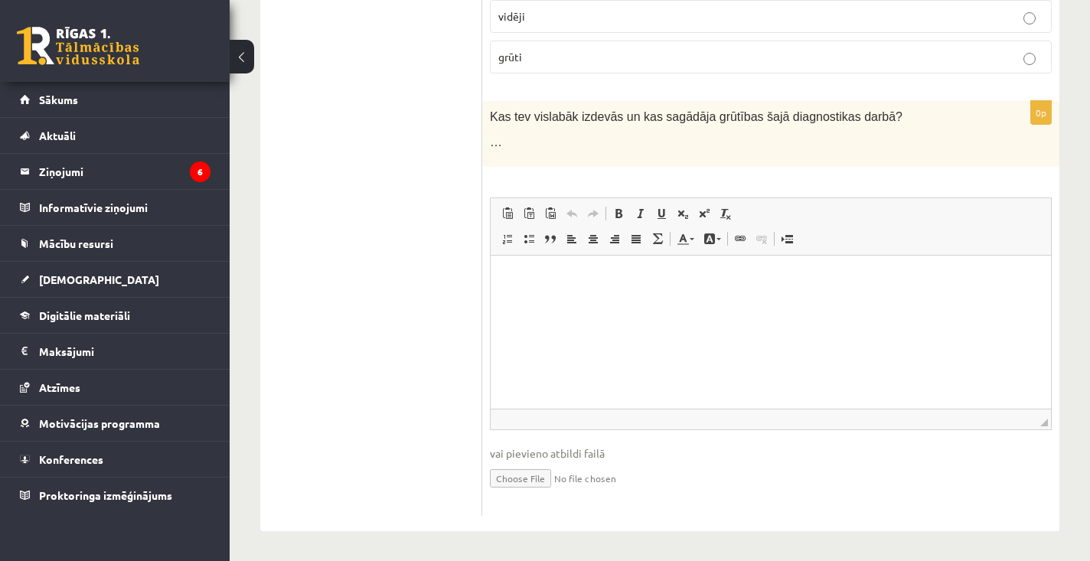
scroll to position [385, 0]
click at [642, 292] on html at bounding box center [771, 279] width 560 height 47
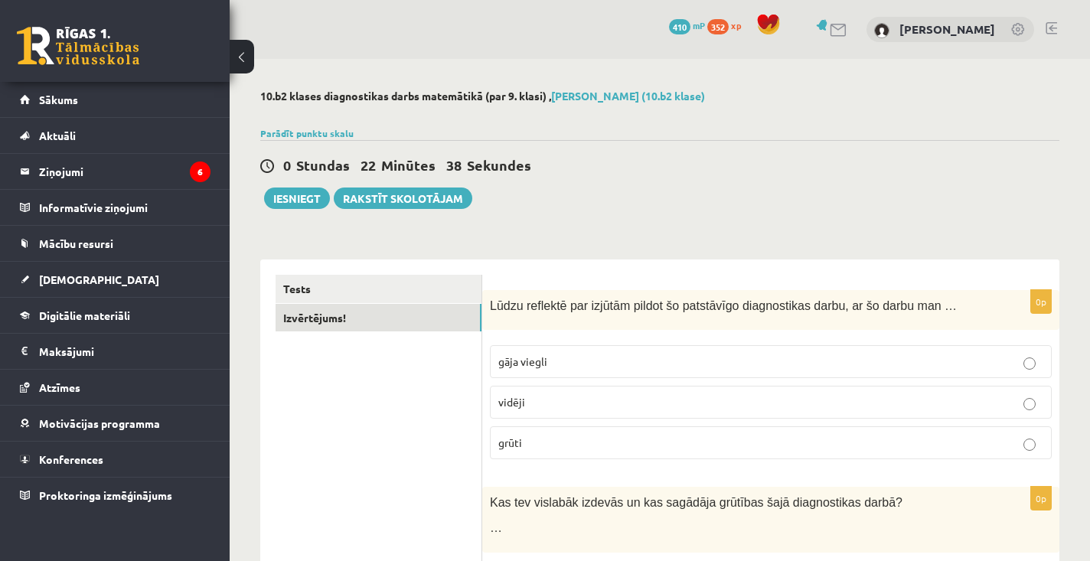
scroll to position [0, 0]
click at [305, 191] on button "Iesniegt" at bounding box center [297, 198] width 66 height 21
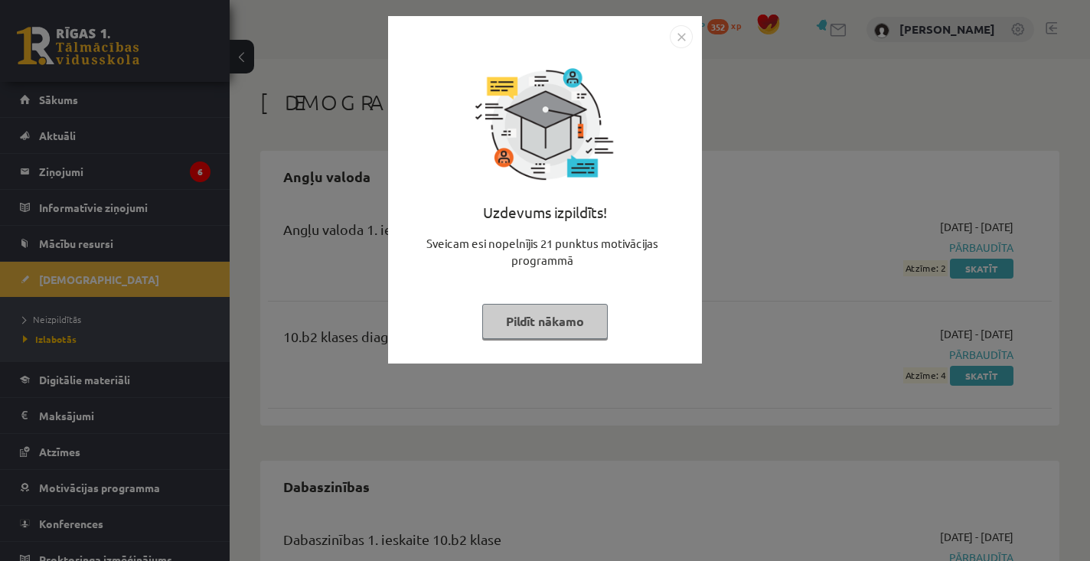
click at [679, 41] on img "Close" at bounding box center [681, 36] width 23 height 23
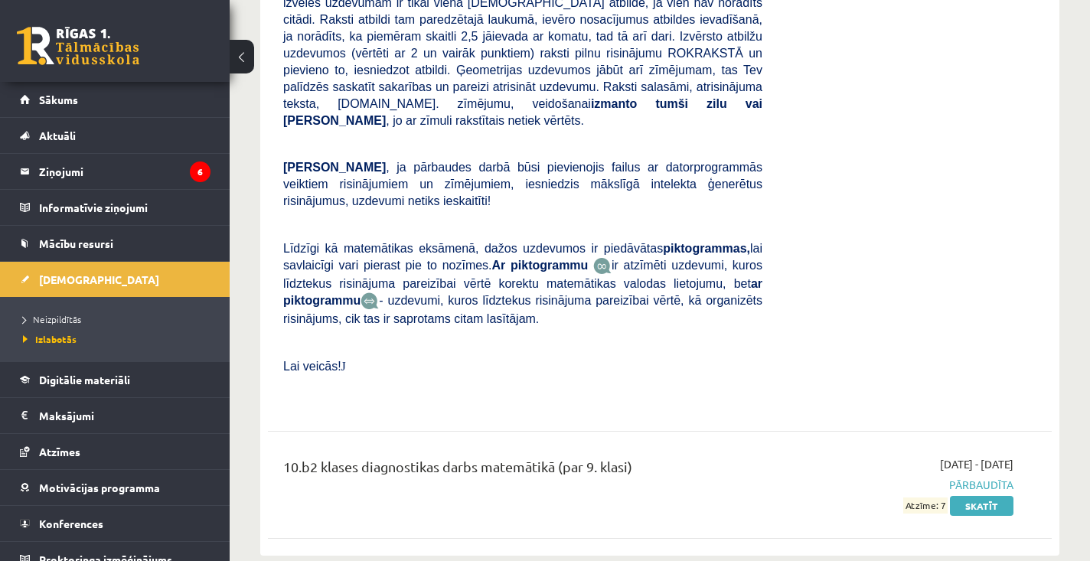
scroll to position [2493, 0]
click at [985, 497] on link "Skatīt" at bounding box center [982, 507] width 64 height 20
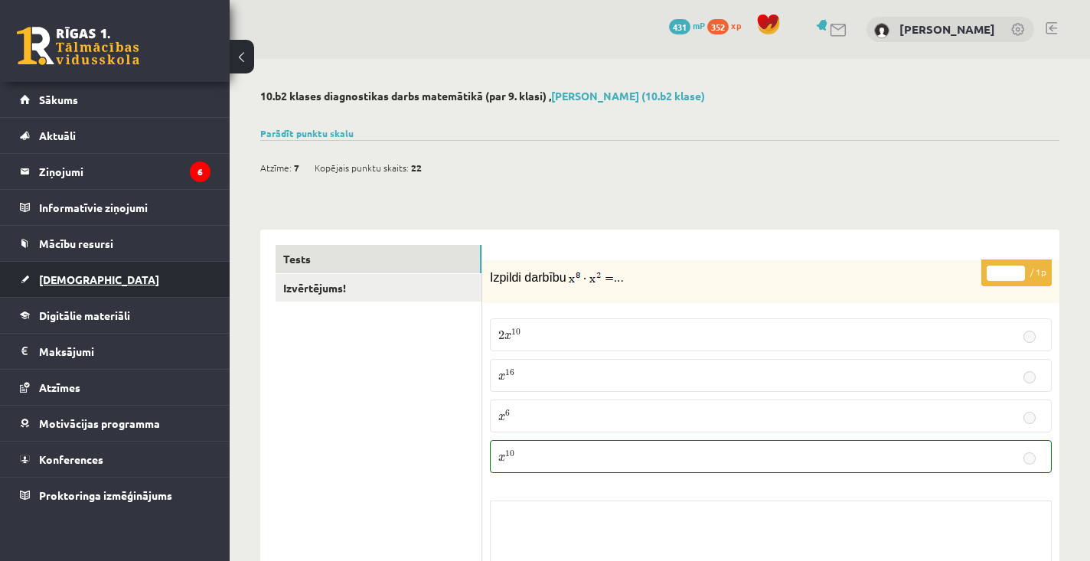
click at [70, 289] on link "[DEMOGRAPHIC_DATA]" at bounding box center [115, 279] width 191 height 35
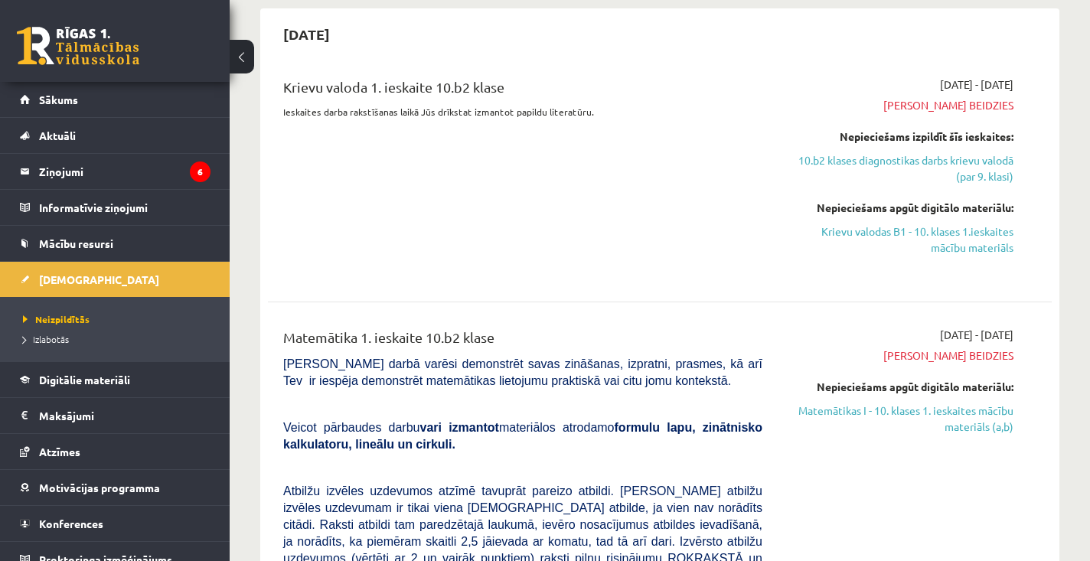
scroll to position [638, 0]
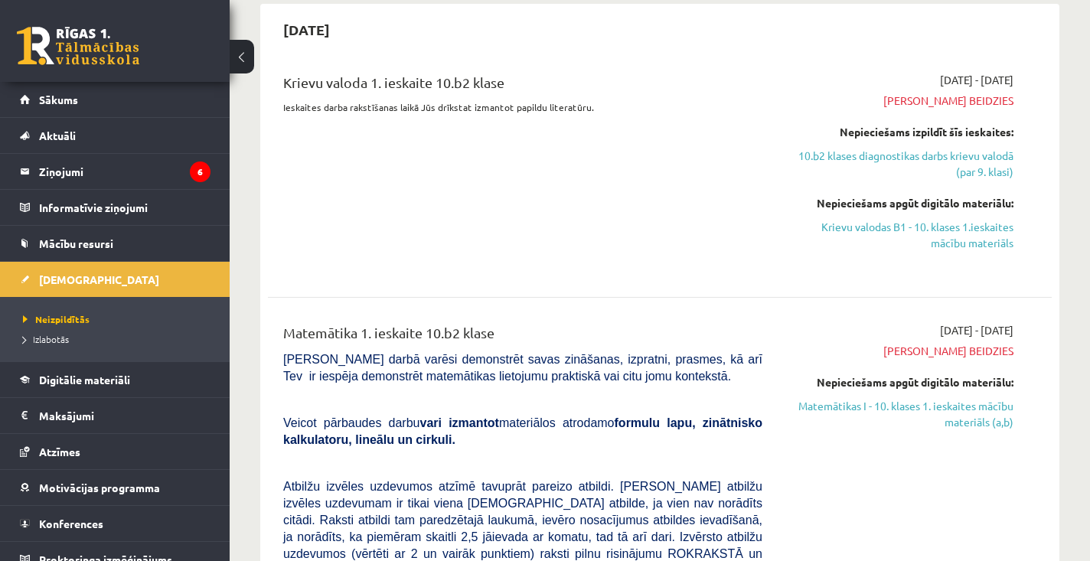
click at [638, 322] on div "Matemātika 1. ieskaite 10.b2 klase" at bounding box center [522, 336] width 479 height 28
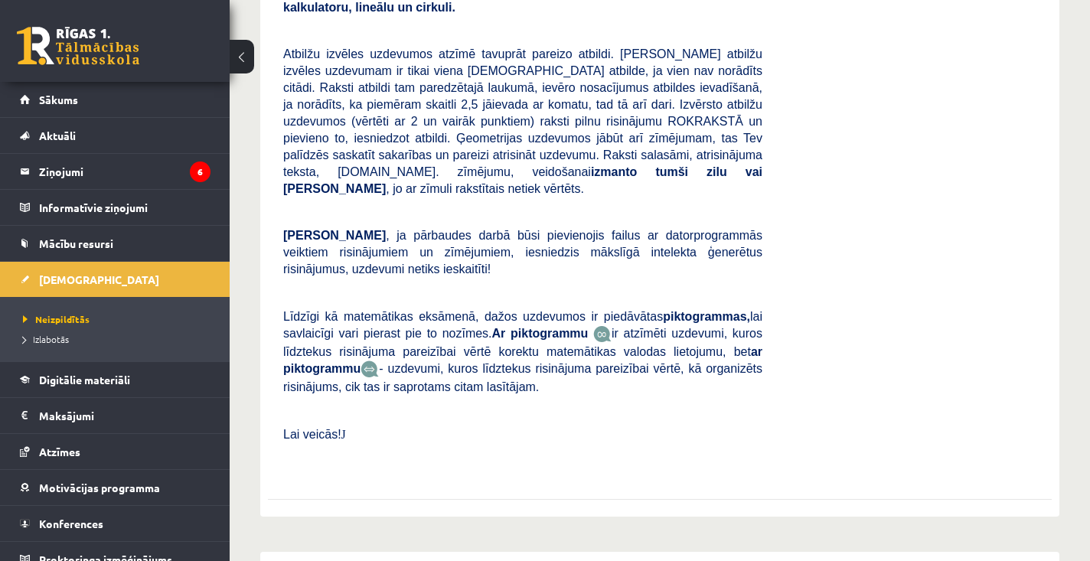
scroll to position [1104, 0]
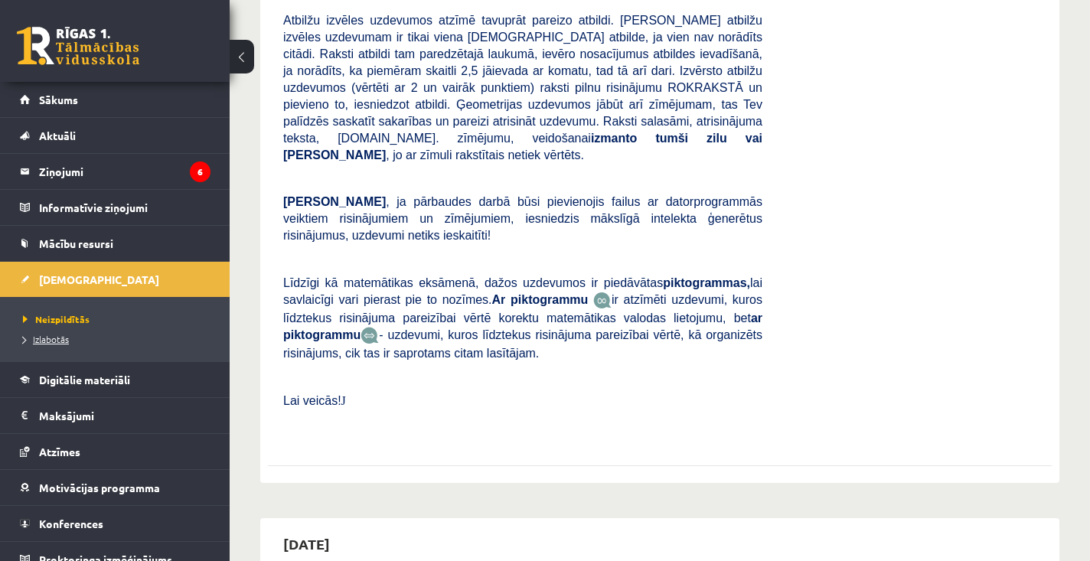
click at [31, 341] on span "Izlabotās" at bounding box center [46, 339] width 46 height 12
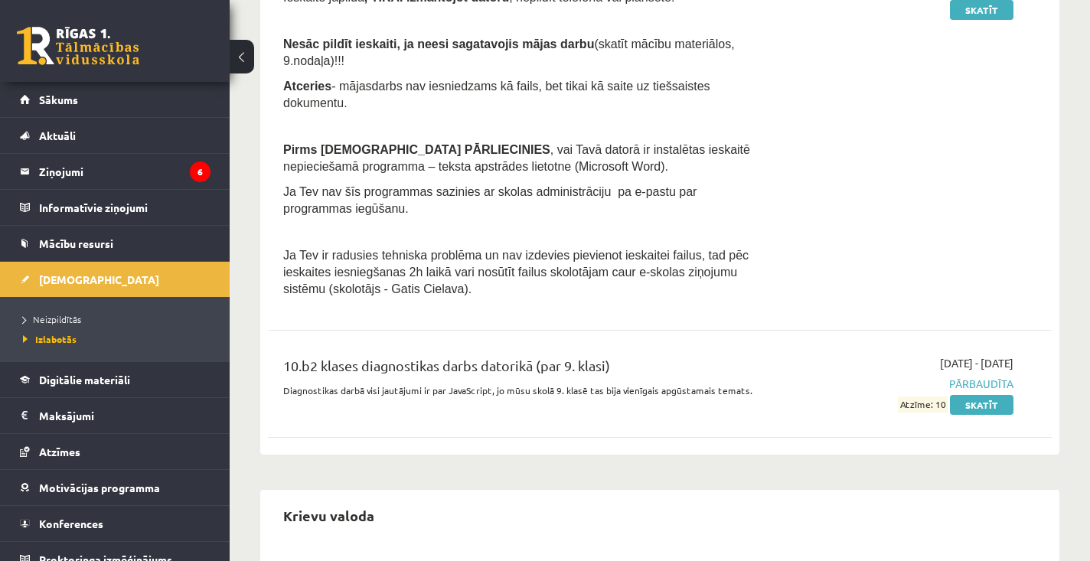
scroll to position [780, 0]
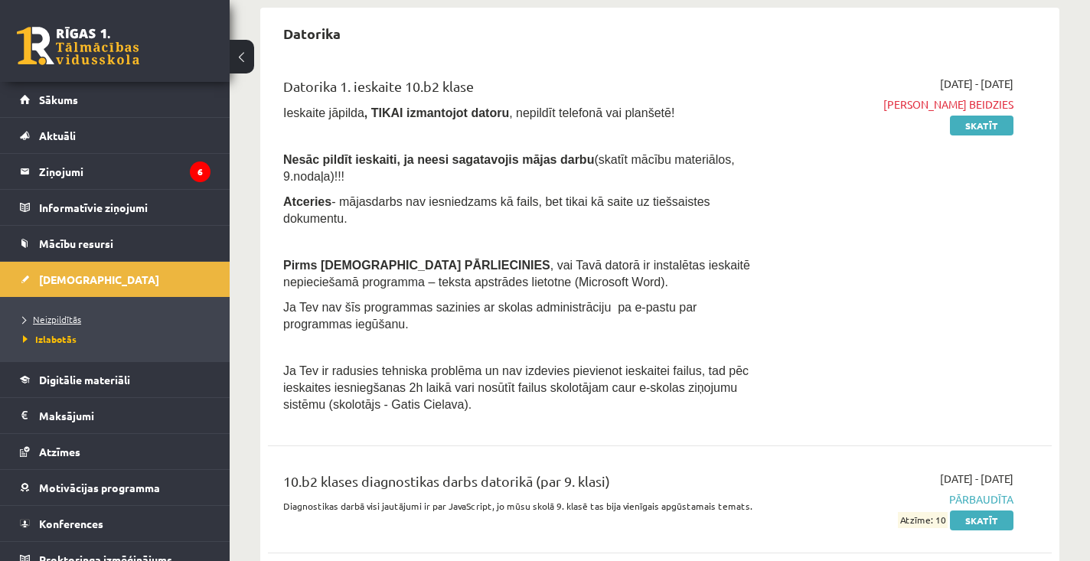
click at [54, 314] on span "Neizpildītās" at bounding box center [52, 319] width 58 height 12
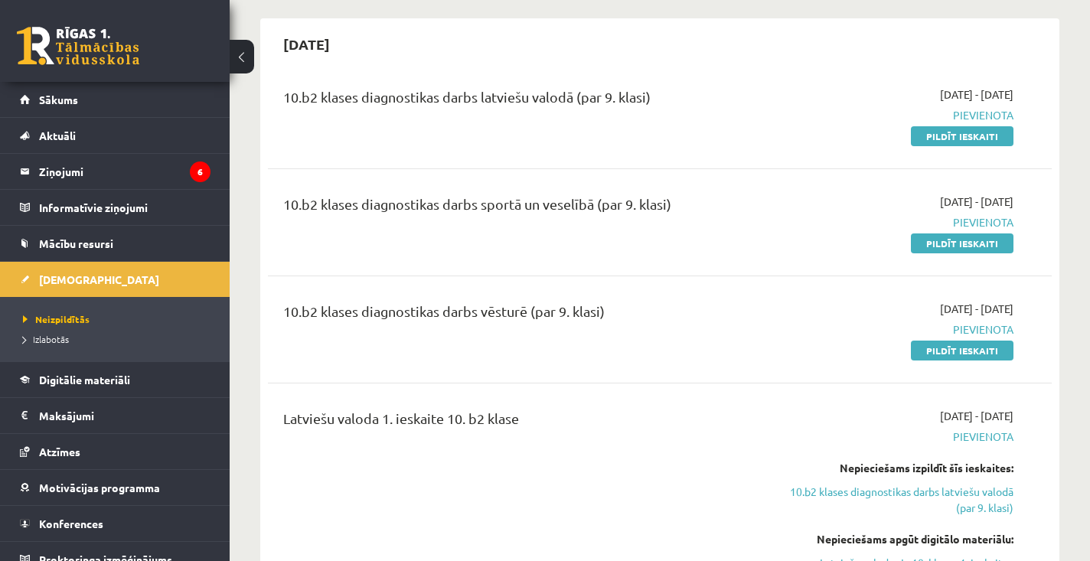
scroll to position [1806, 0]
click at [499, 286] on div "10.b2 klases diagnostikas darbs vēsturē (par 9. klasi) 2025-10-16 - 2025-10-31 …" at bounding box center [660, 330] width 784 height 88
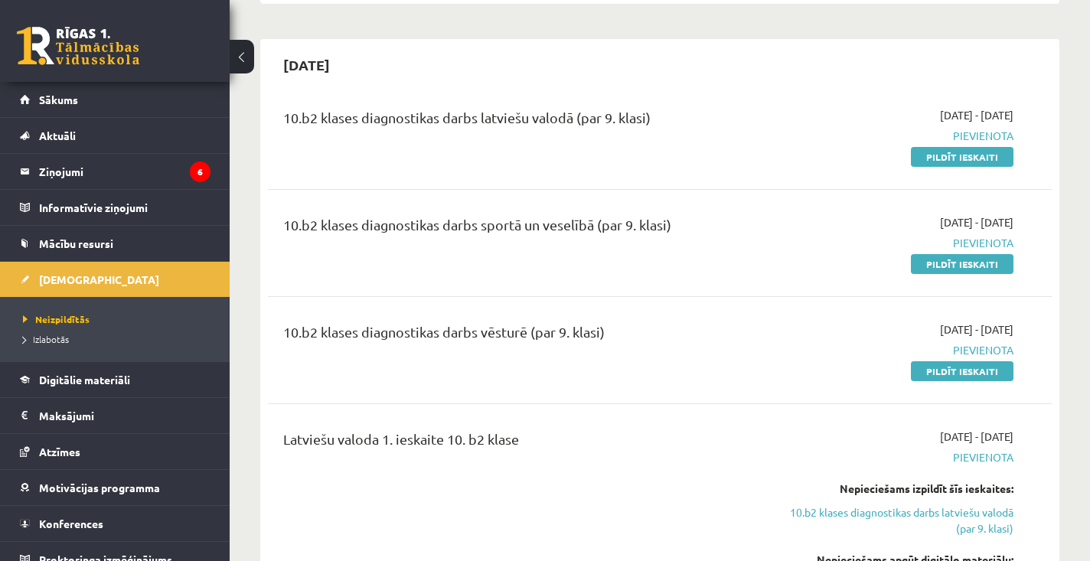
scroll to position [1783, 0]
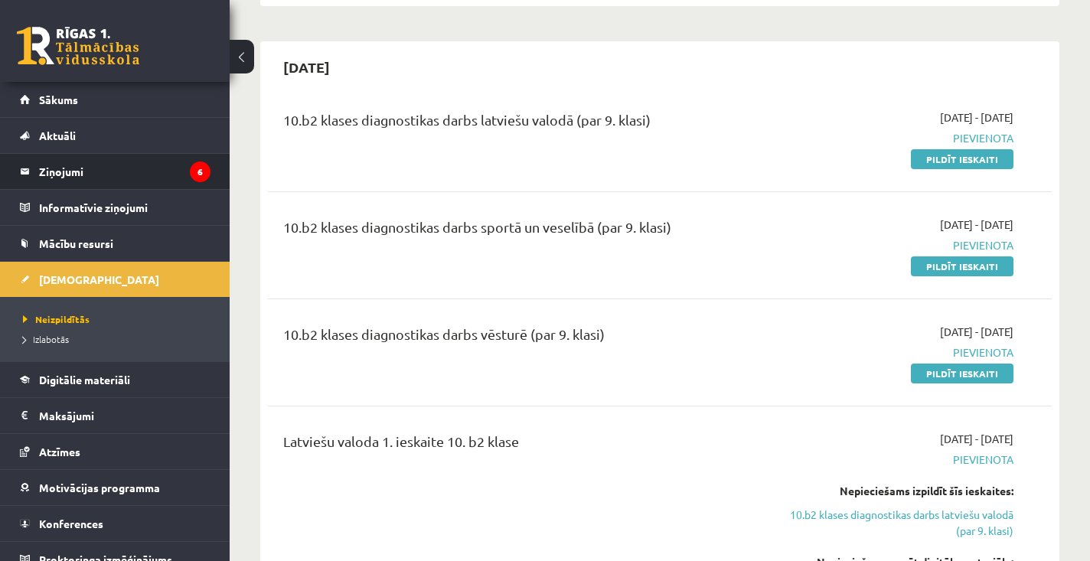
click at [219, 175] on div "Marija Skudra Sākums Aktuāli Kā mācīties eSKOLĀ Kontakti Normatīvie akti Online…" at bounding box center [115, 321] width 230 height 479
click at [174, 178] on legend "Ziņojumi 6" at bounding box center [124, 171] width 171 height 35
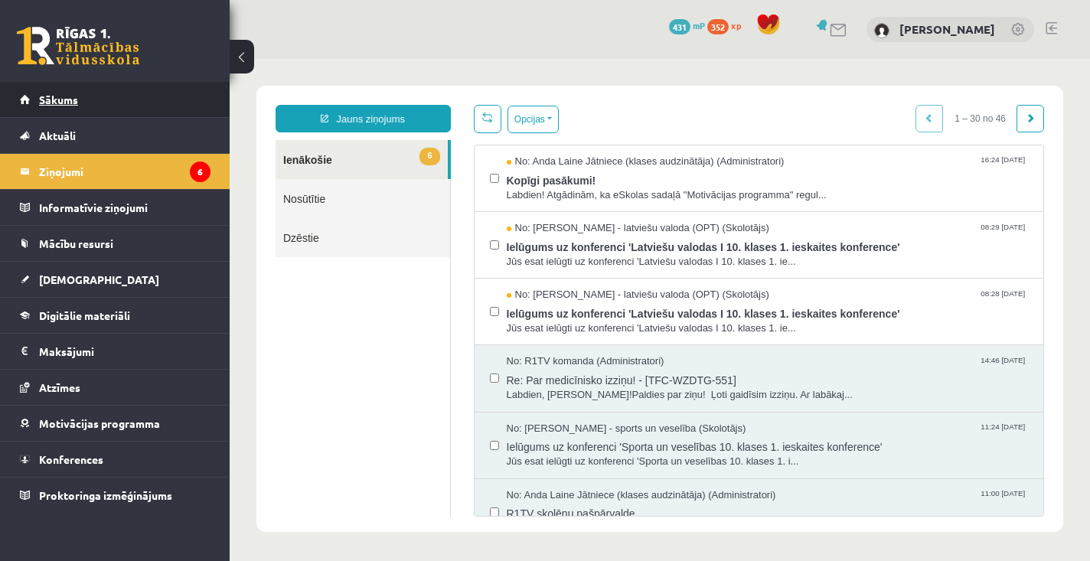
click at [137, 113] on link "Sākums" at bounding box center [115, 99] width 191 height 35
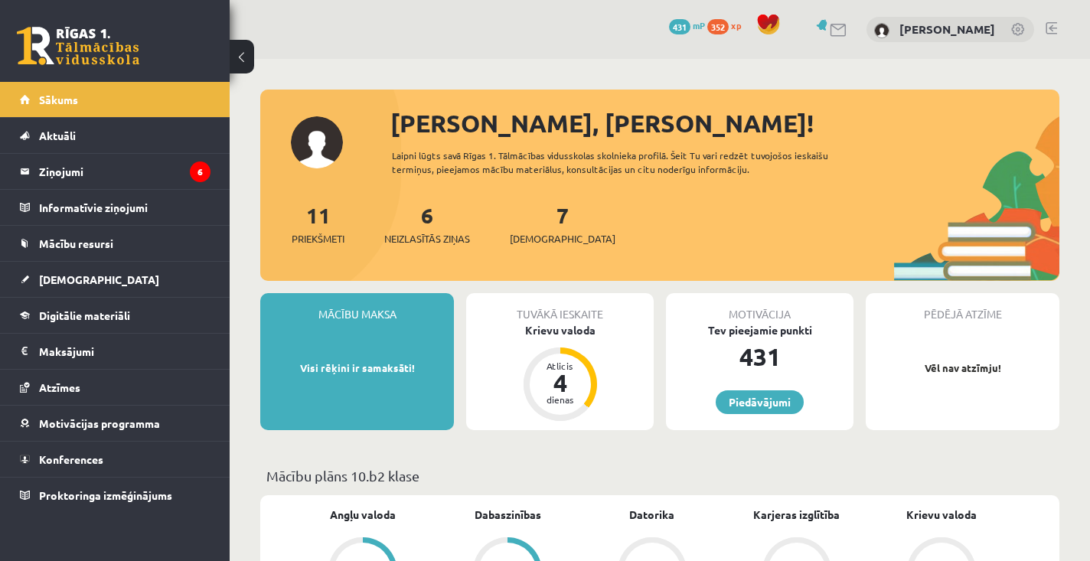
click at [1049, 32] on link at bounding box center [1051, 28] width 11 height 12
